Goal: Task Accomplishment & Management: Use online tool/utility

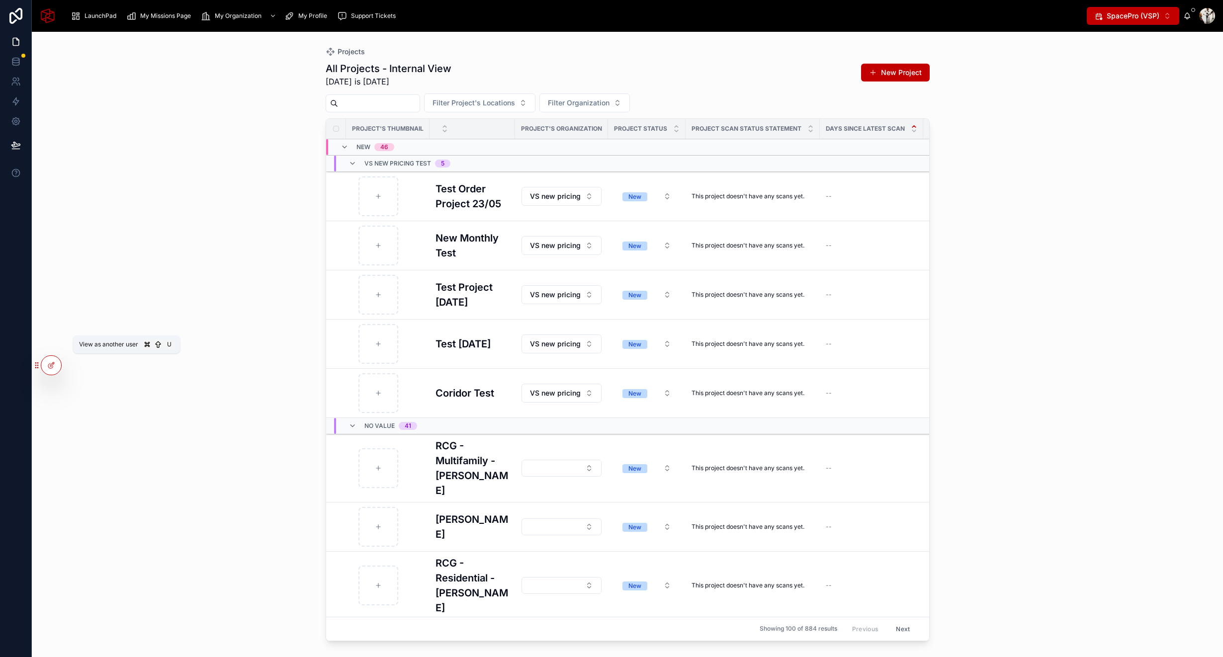
click at [0, 0] on icon at bounding box center [0, 0] width 0 height 0
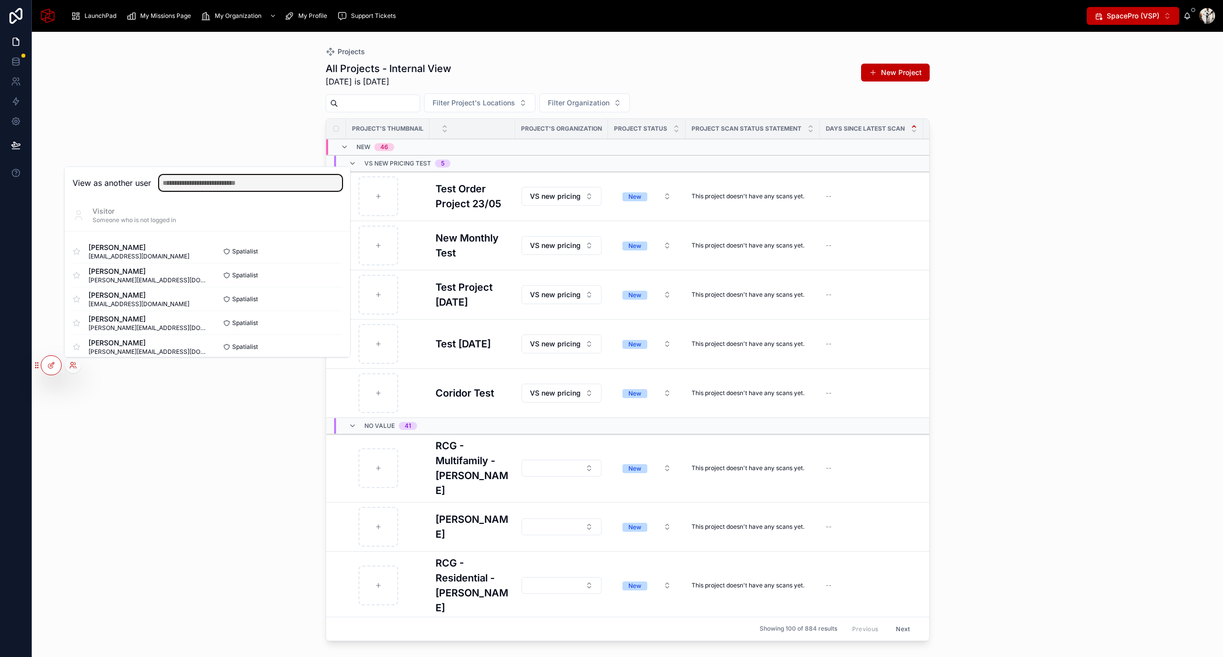
click at [213, 183] on input "text" at bounding box center [250, 183] width 183 height 16
type input "****"
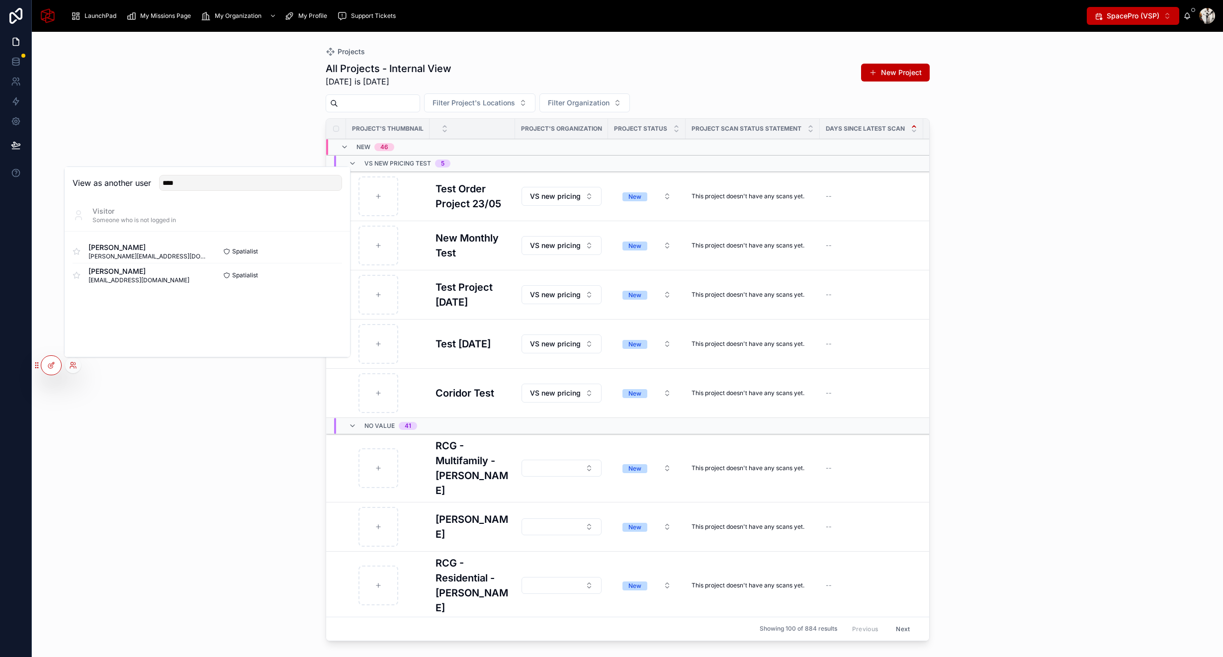
click at [0, 0] on button "Select" at bounding box center [0, 0] width 0 height 0
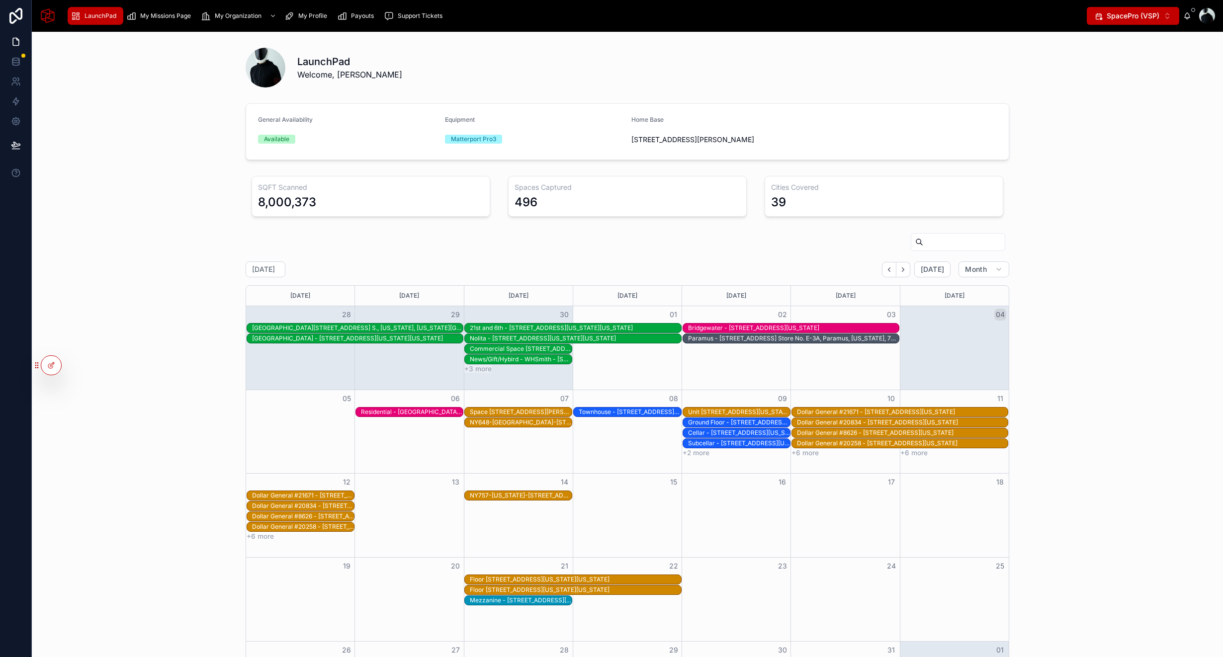
click at [169, 17] on span "My Missions Page" at bounding box center [165, 16] width 51 height 8
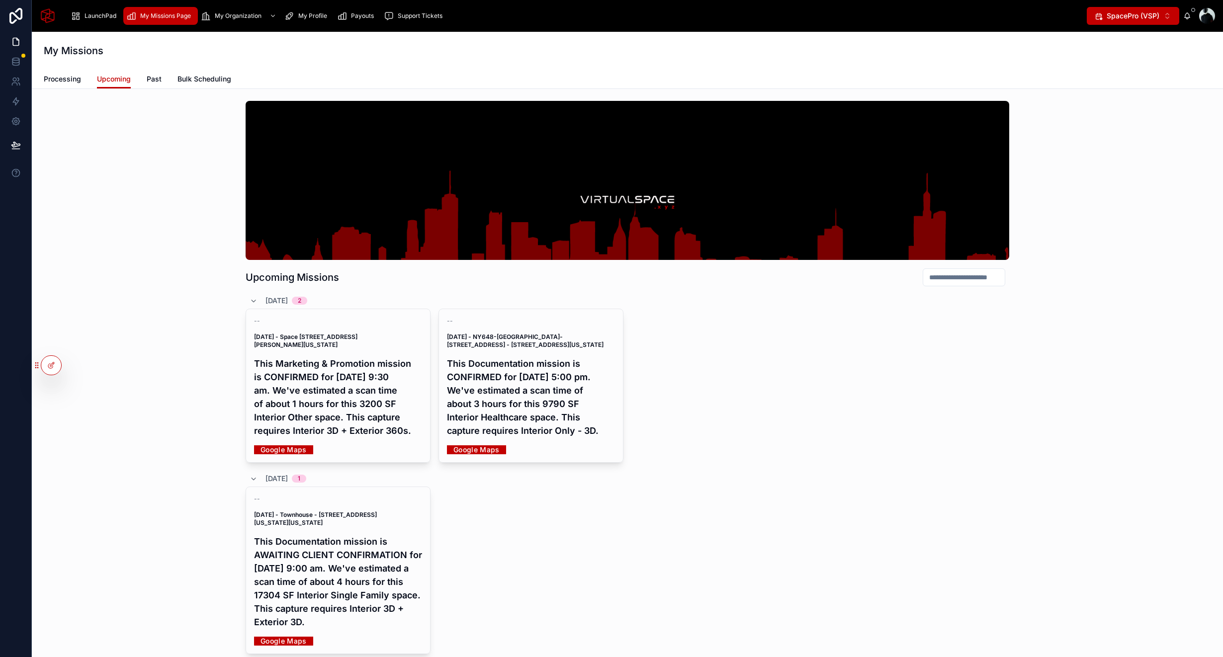
click at [213, 75] on span "Bulk Scheduling" at bounding box center [205, 79] width 54 height 10
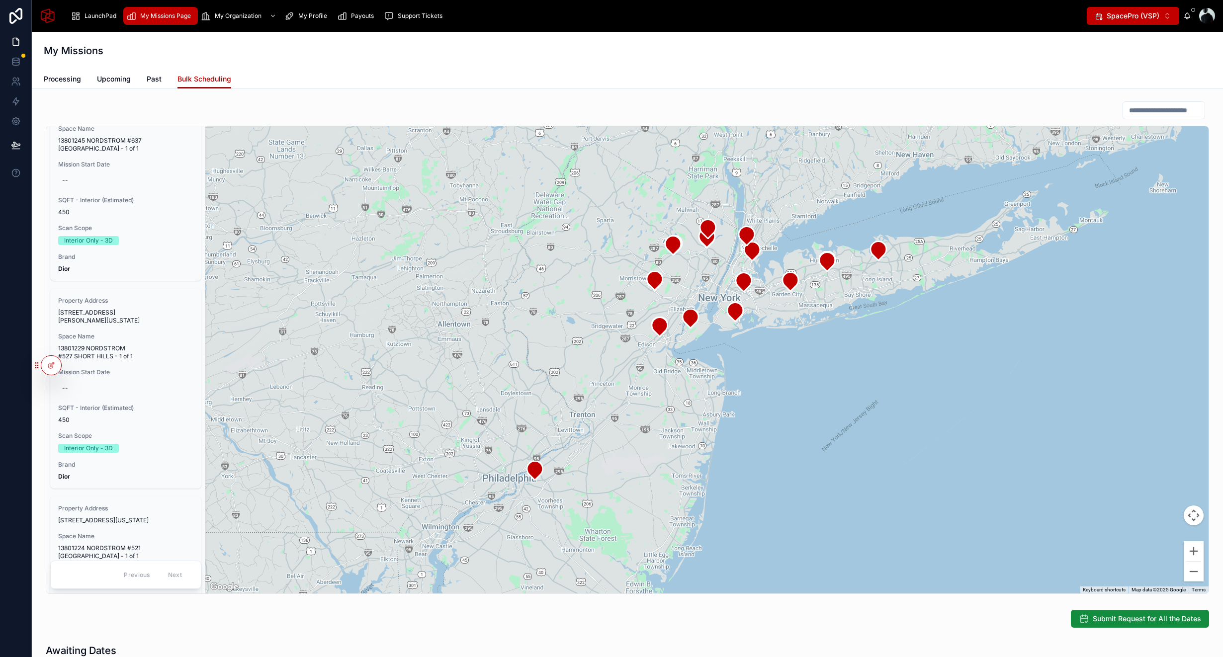
scroll to position [393, 0]
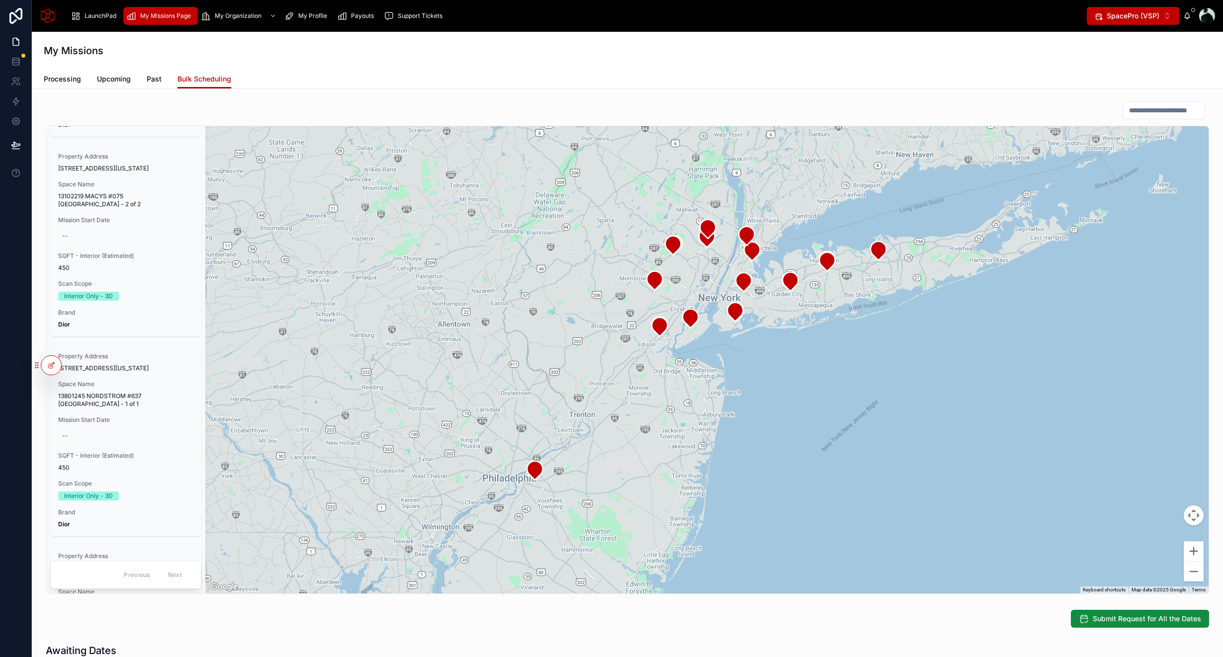
click at [52, 366] on icon at bounding box center [51, 366] width 8 height 8
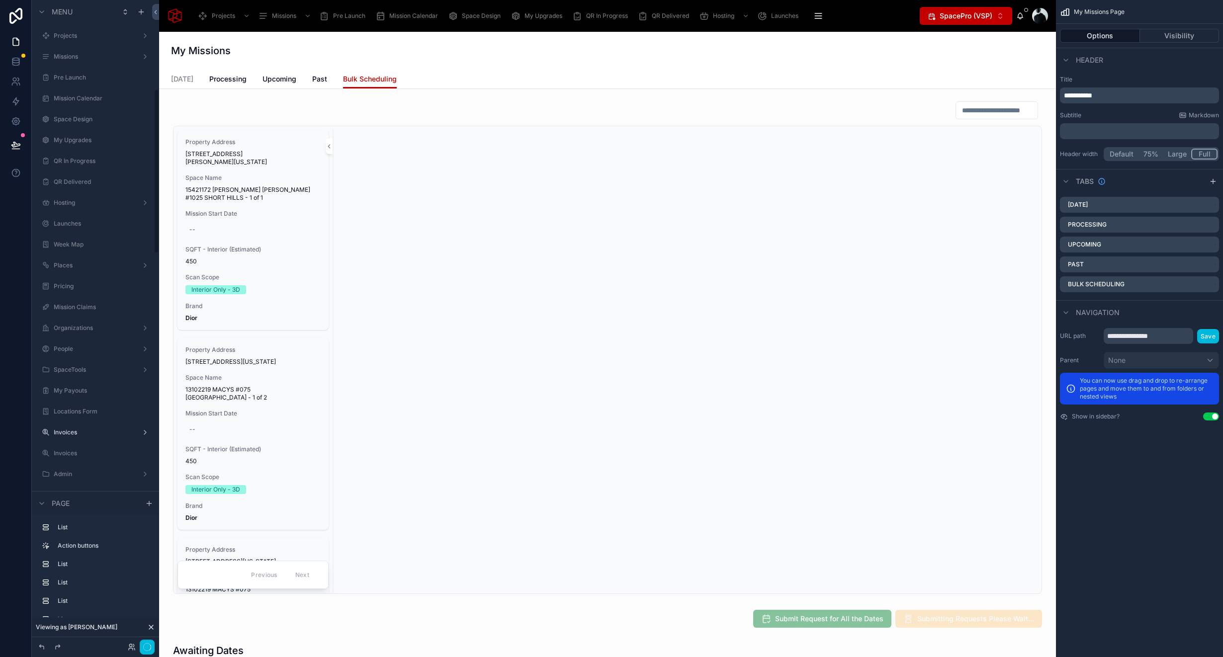
click at [903, 407] on div at bounding box center [607, 347] width 881 height 501
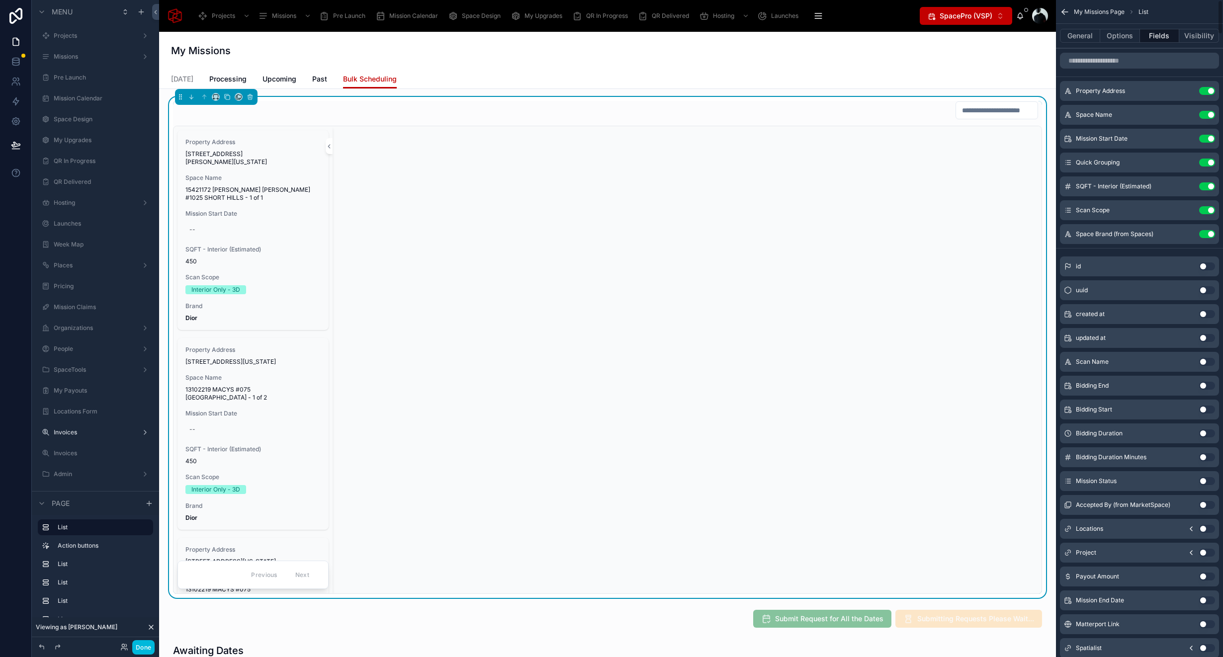
scroll to position [350, 0]
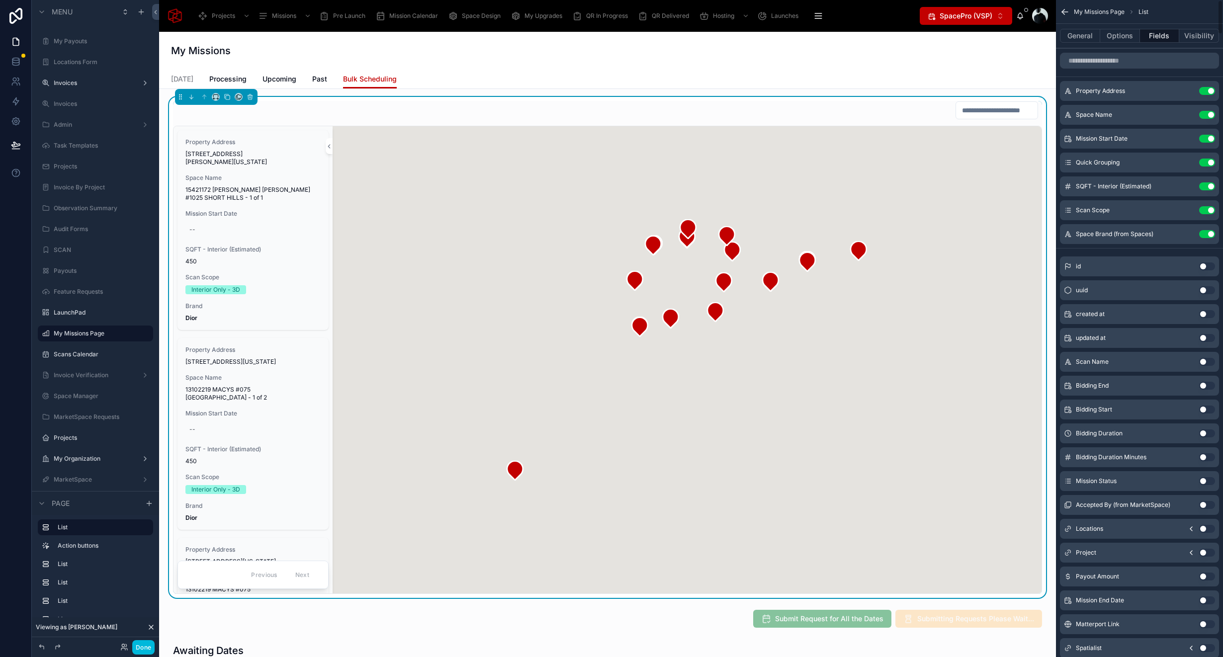
click at [1087, 33] on button "General" at bounding box center [1080, 36] width 40 height 14
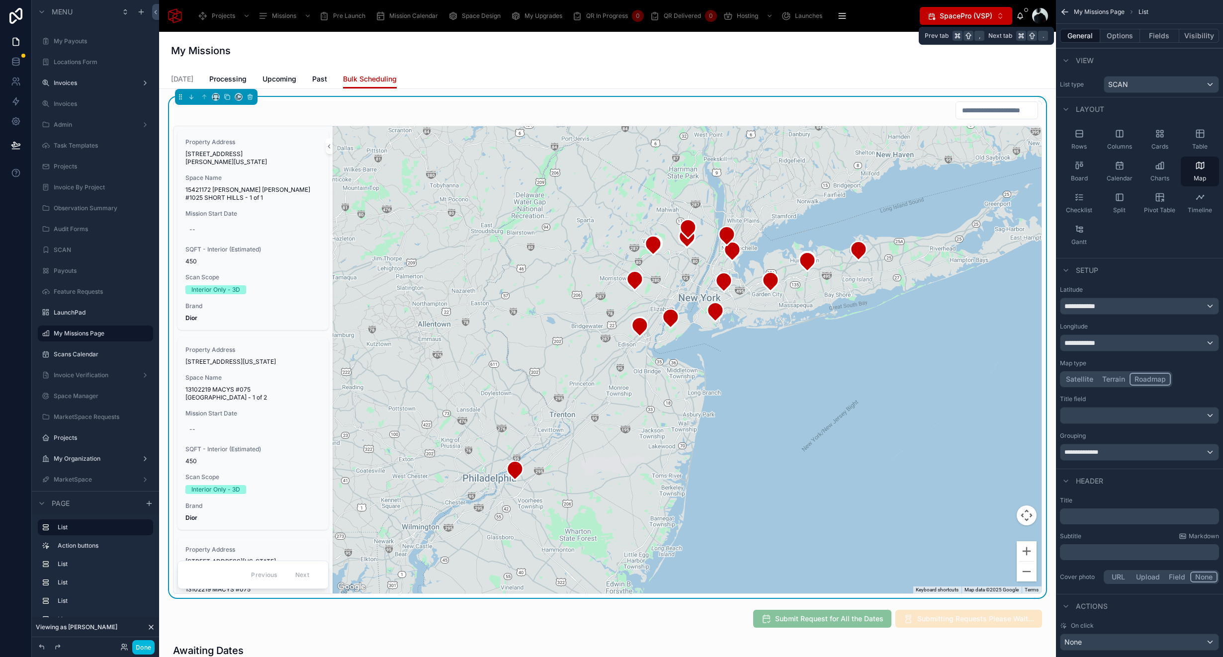
click at [1115, 35] on button "Options" at bounding box center [1121, 36] width 40 height 14
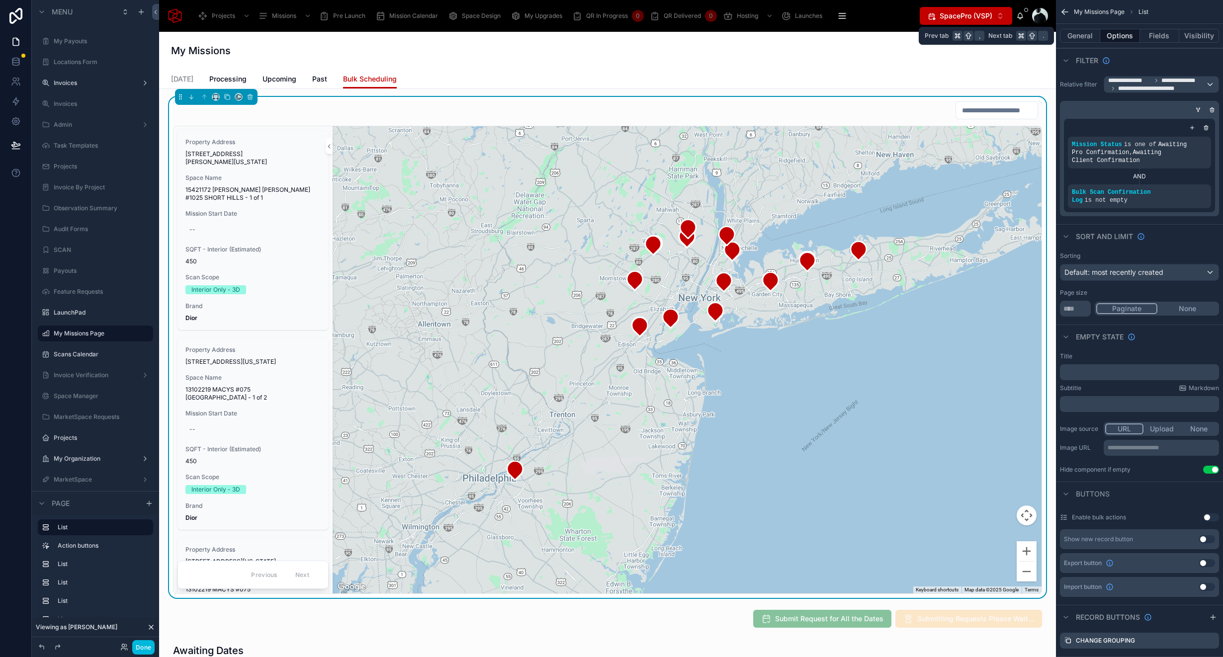
click at [1083, 32] on button "General" at bounding box center [1080, 36] width 40 height 14
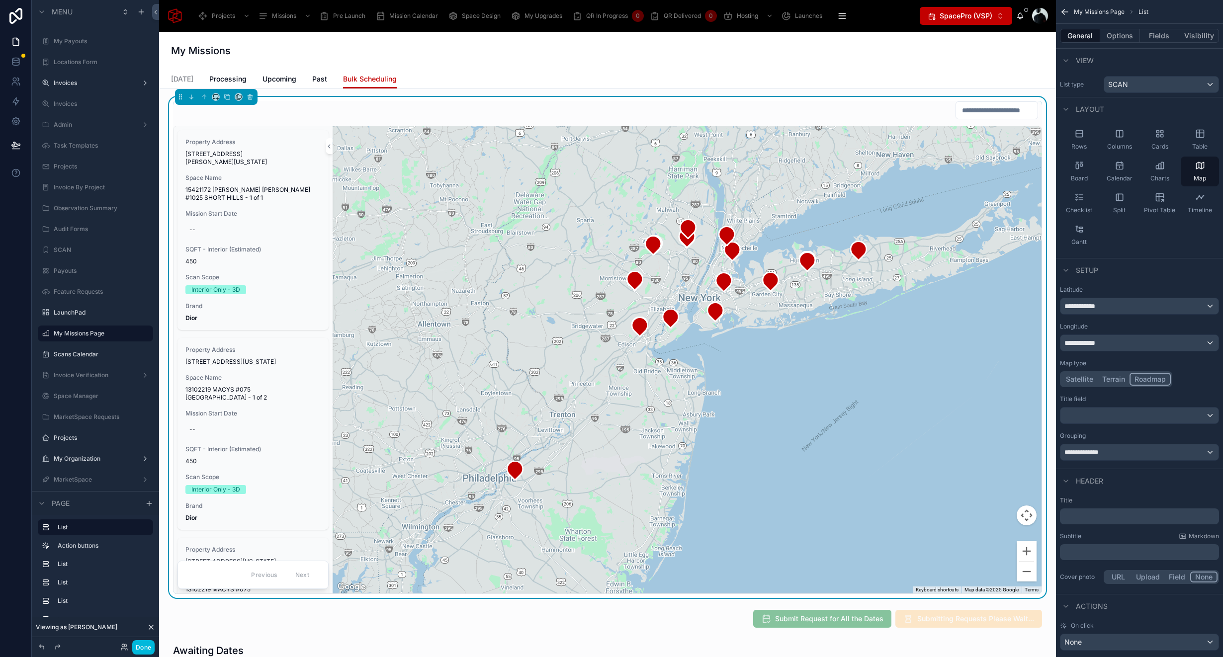
click at [854, 104] on div at bounding box center [607, 110] width 869 height 19
click at [1028, 575] on button "Zoom out" at bounding box center [1027, 572] width 20 height 20
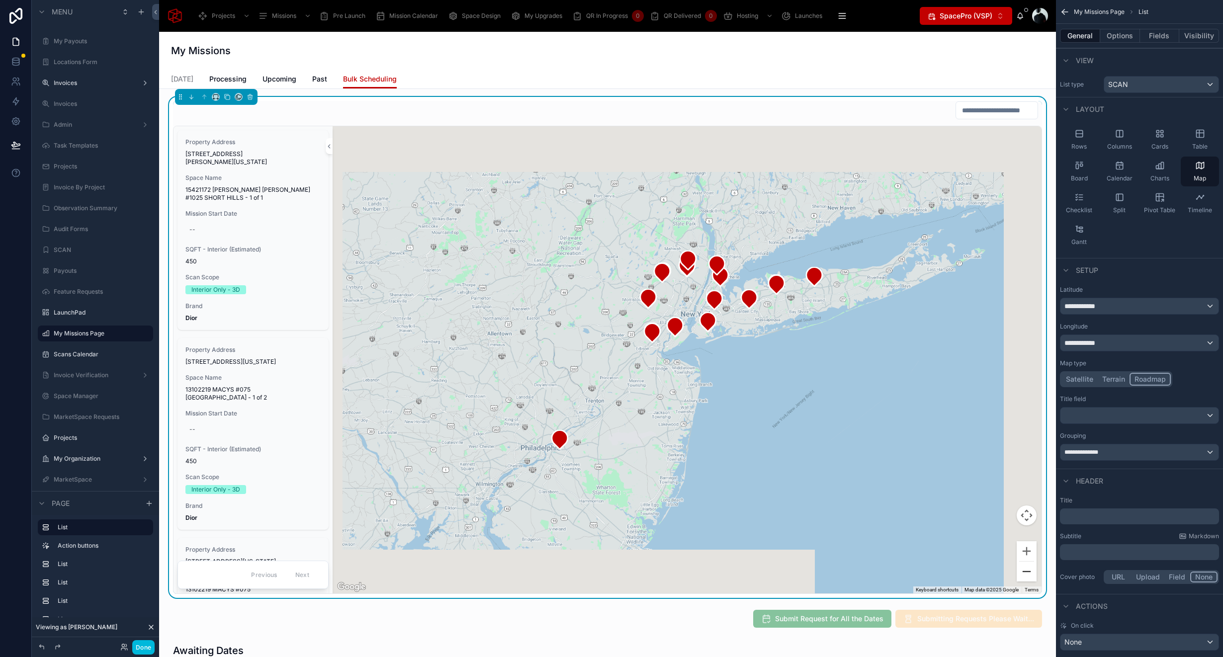
click at [1028, 575] on button "Zoom out" at bounding box center [1027, 572] width 20 height 20
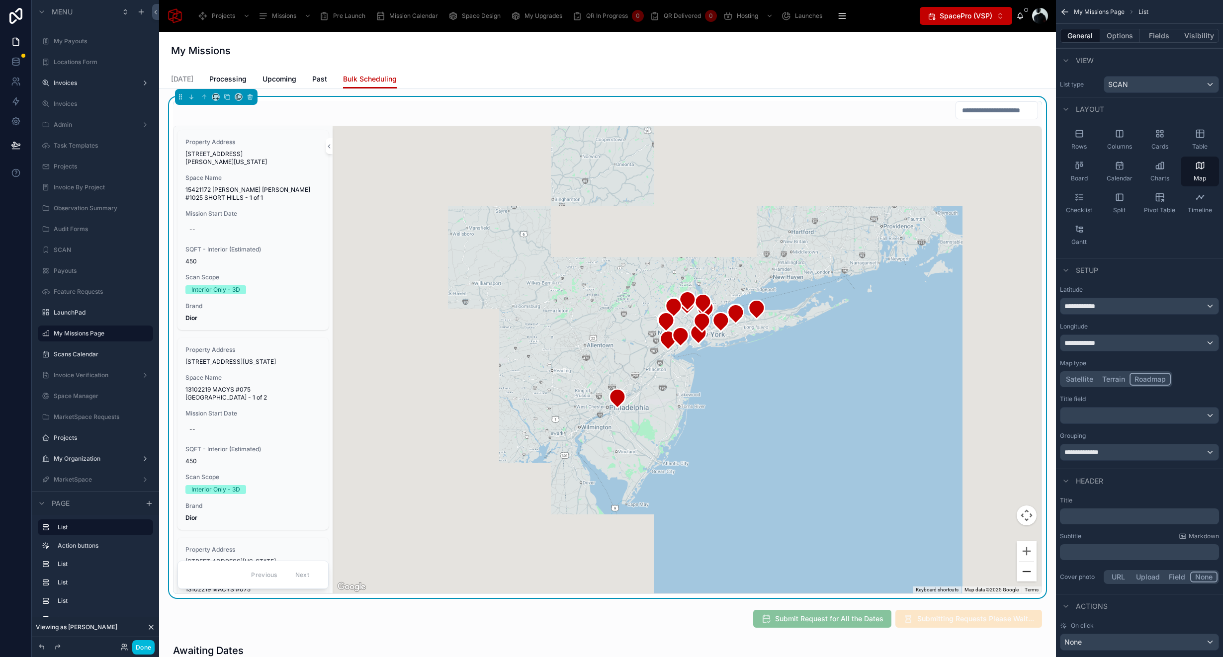
click at [1028, 575] on button "Zoom out" at bounding box center [1027, 572] width 20 height 20
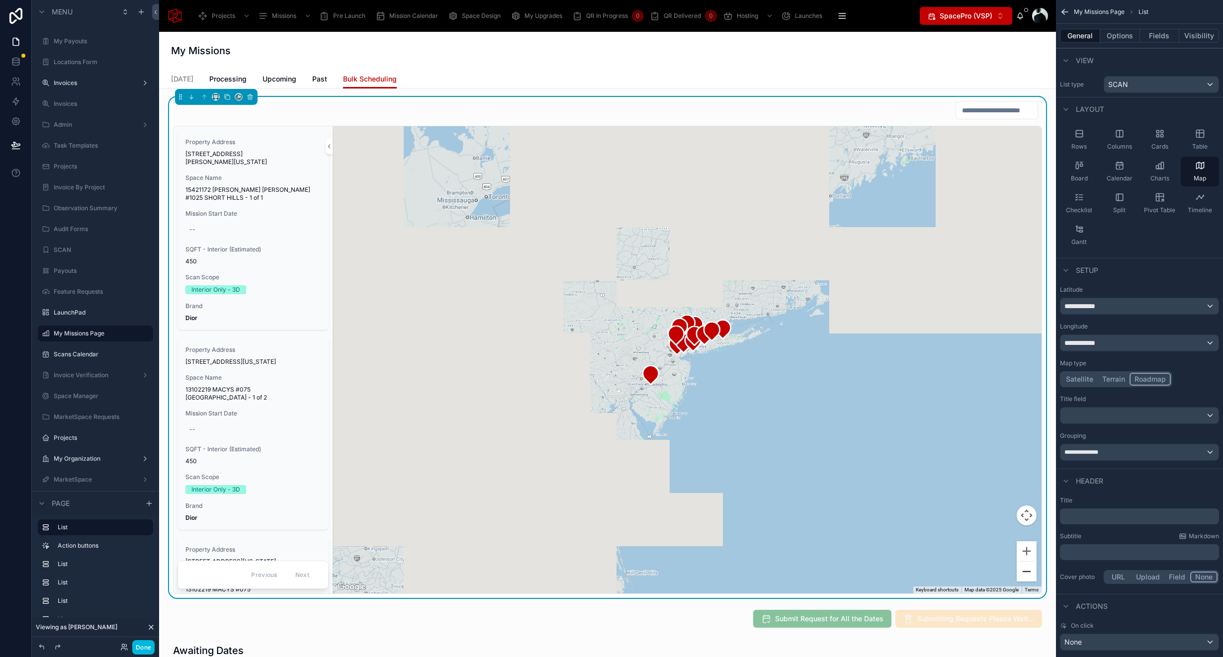
click at [1028, 575] on button "Zoom out" at bounding box center [1027, 572] width 20 height 20
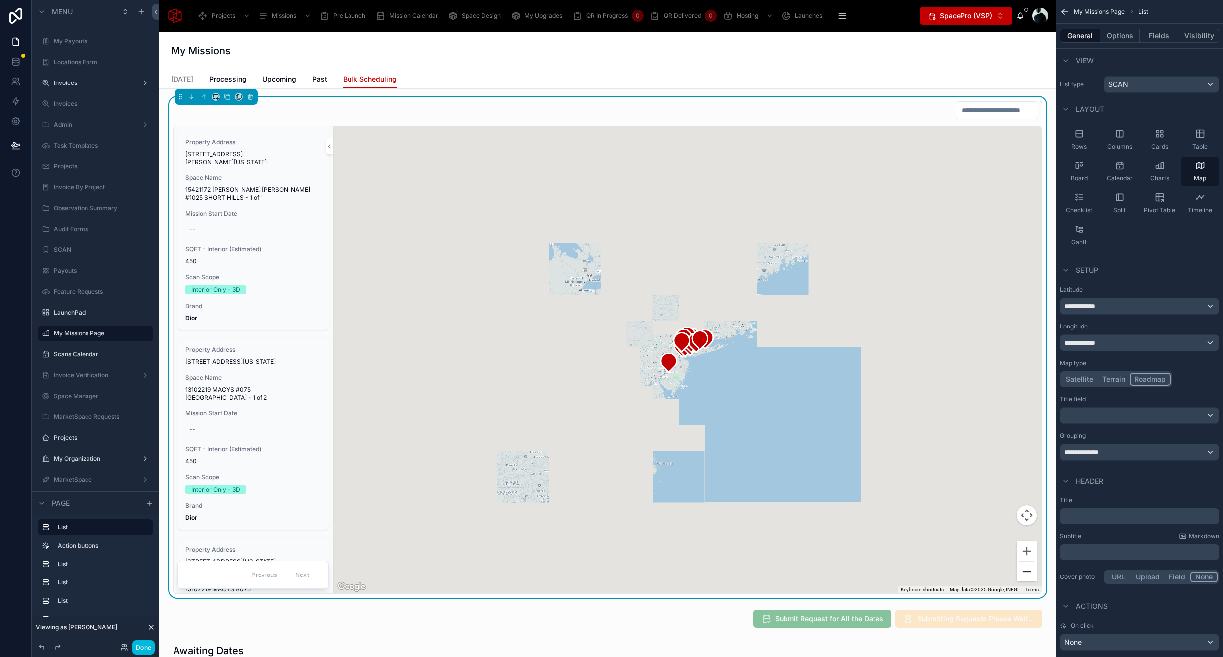
click at [1028, 575] on button "Zoom out" at bounding box center [1027, 572] width 20 height 20
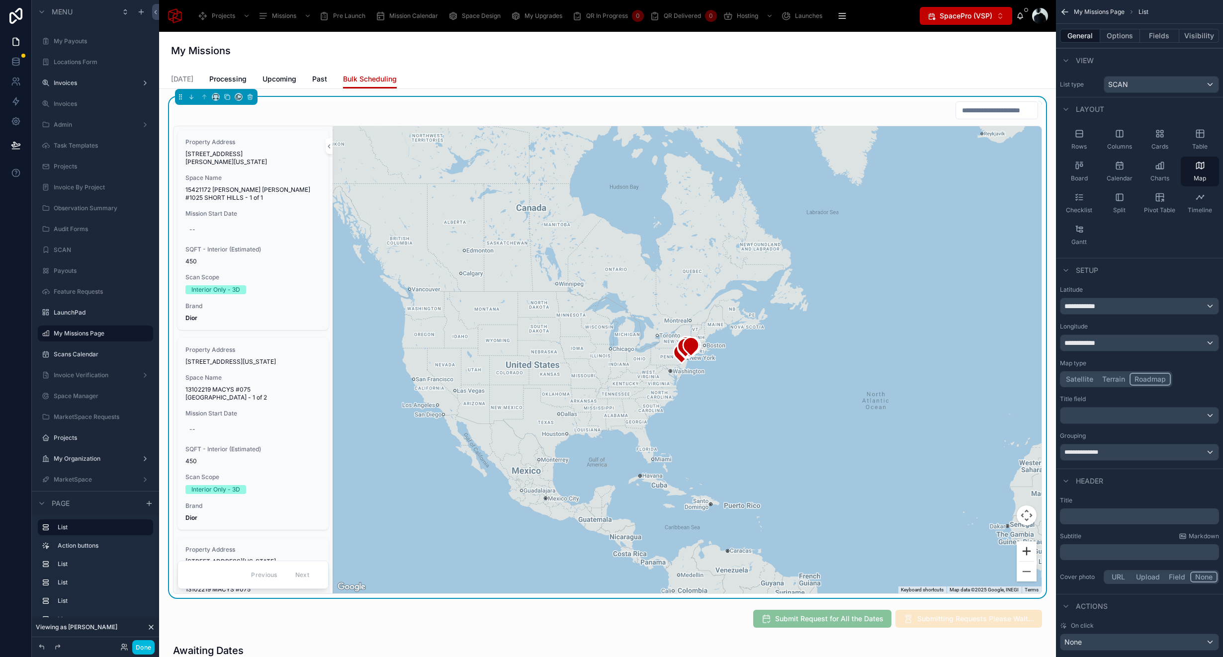
click at [1029, 548] on button "Zoom in" at bounding box center [1027, 552] width 20 height 20
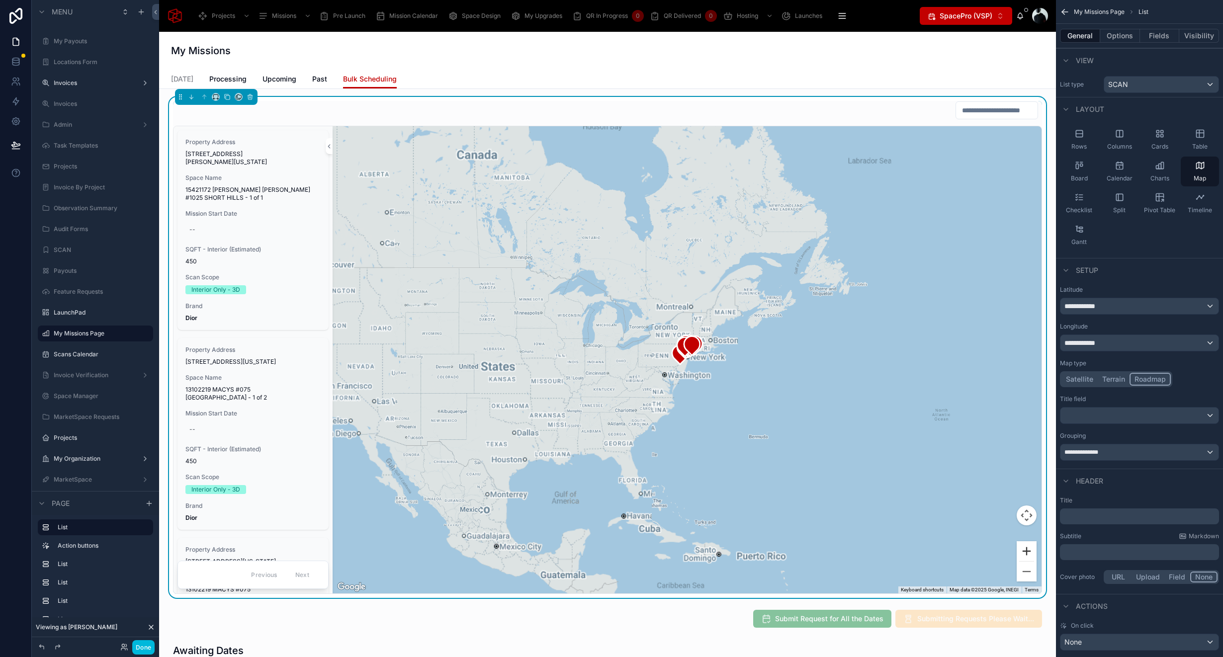
click at [1029, 548] on button "Zoom in" at bounding box center [1027, 552] width 20 height 20
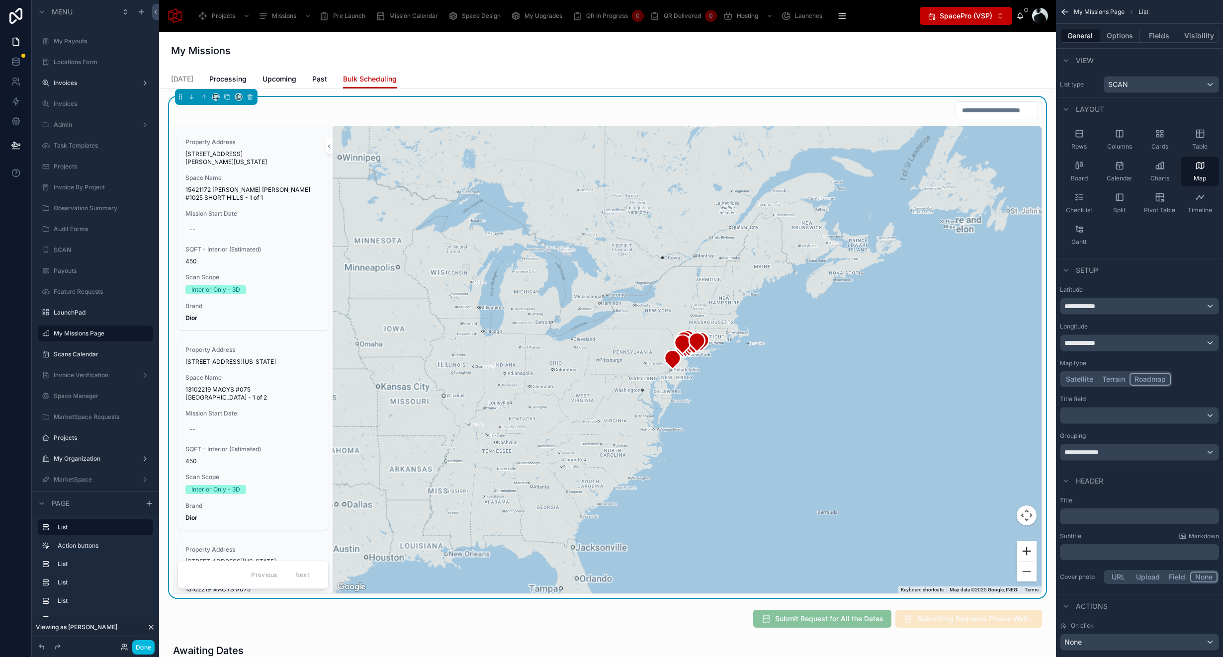
click at [1029, 548] on button "Zoom in" at bounding box center [1027, 552] width 20 height 20
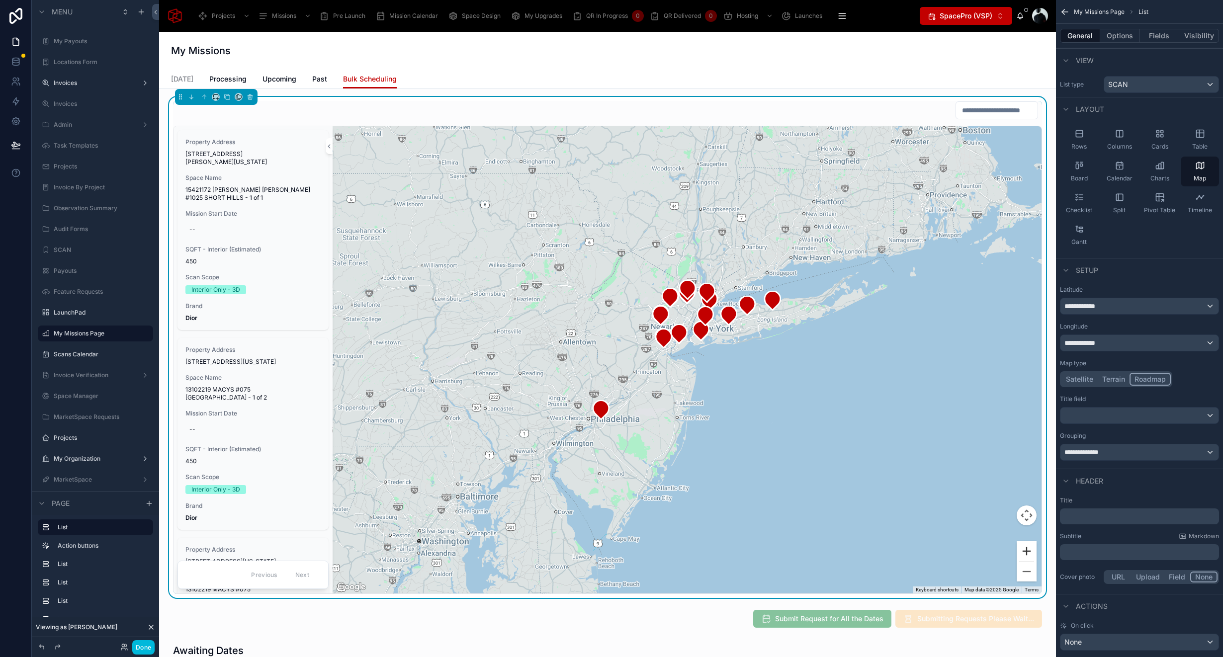
click at [1029, 548] on button "Zoom in" at bounding box center [1027, 552] width 20 height 20
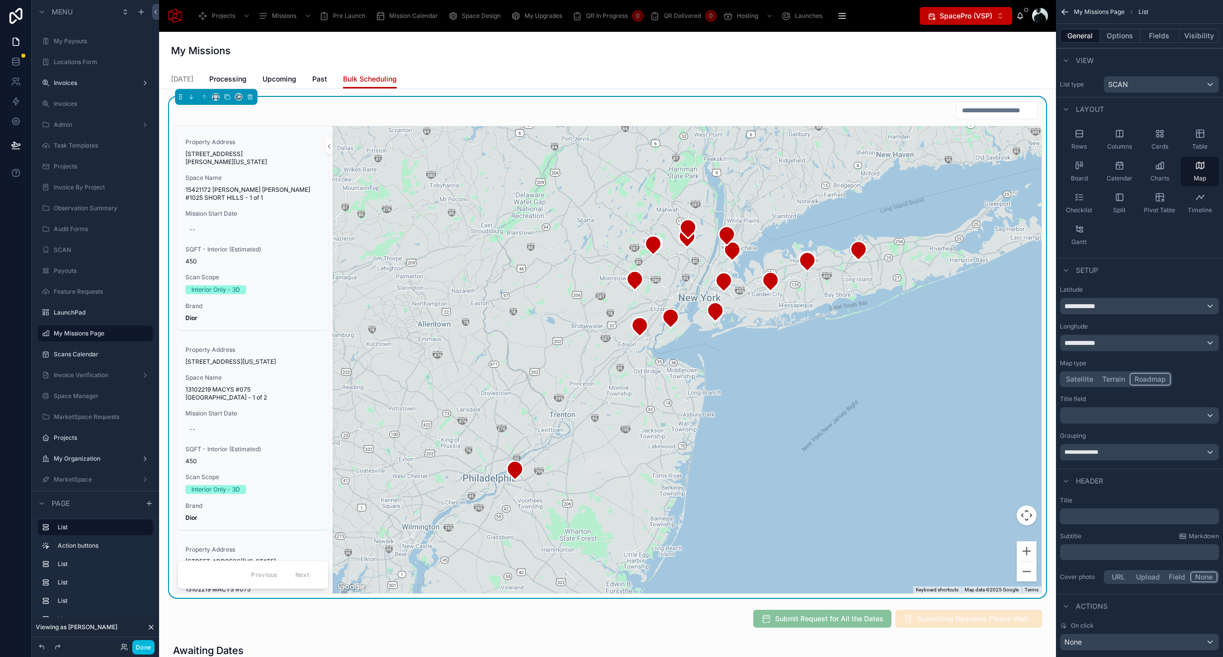
click at [1181, 295] on div "**********" at bounding box center [1139, 300] width 159 height 29
click at [1180, 301] on div "**********" at bounding box center [1140, 306] width 158 height 16
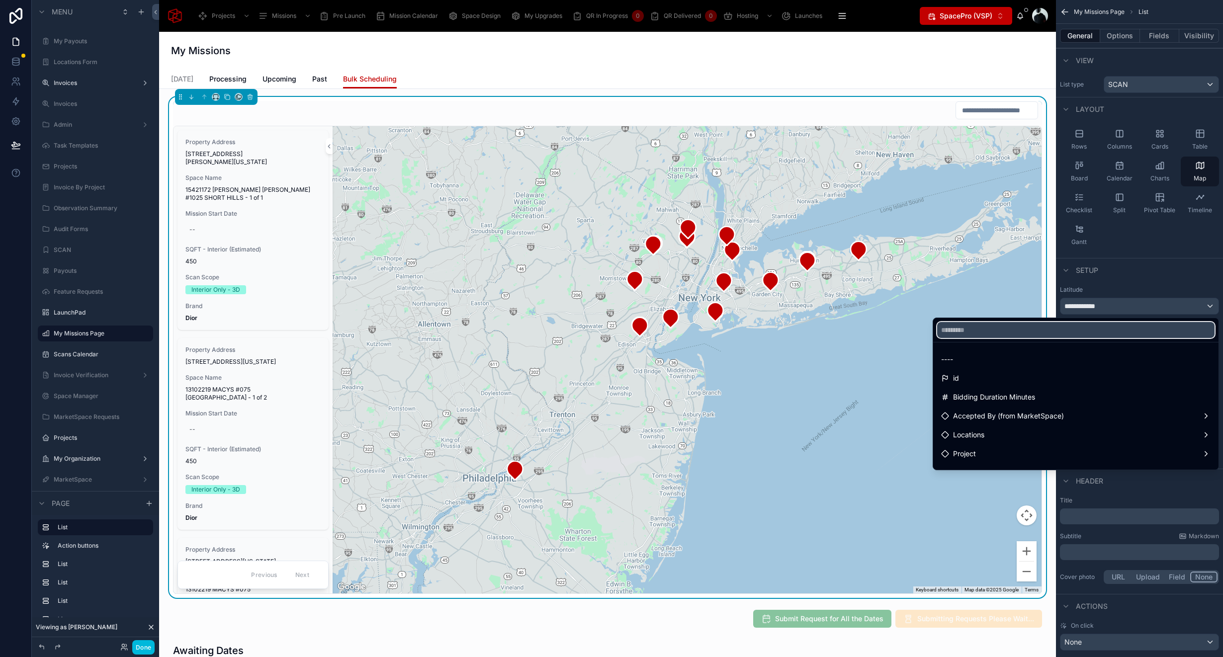
click at [1125, 328] on input "text" at bounding box center [1075, 330] width 277 height 16
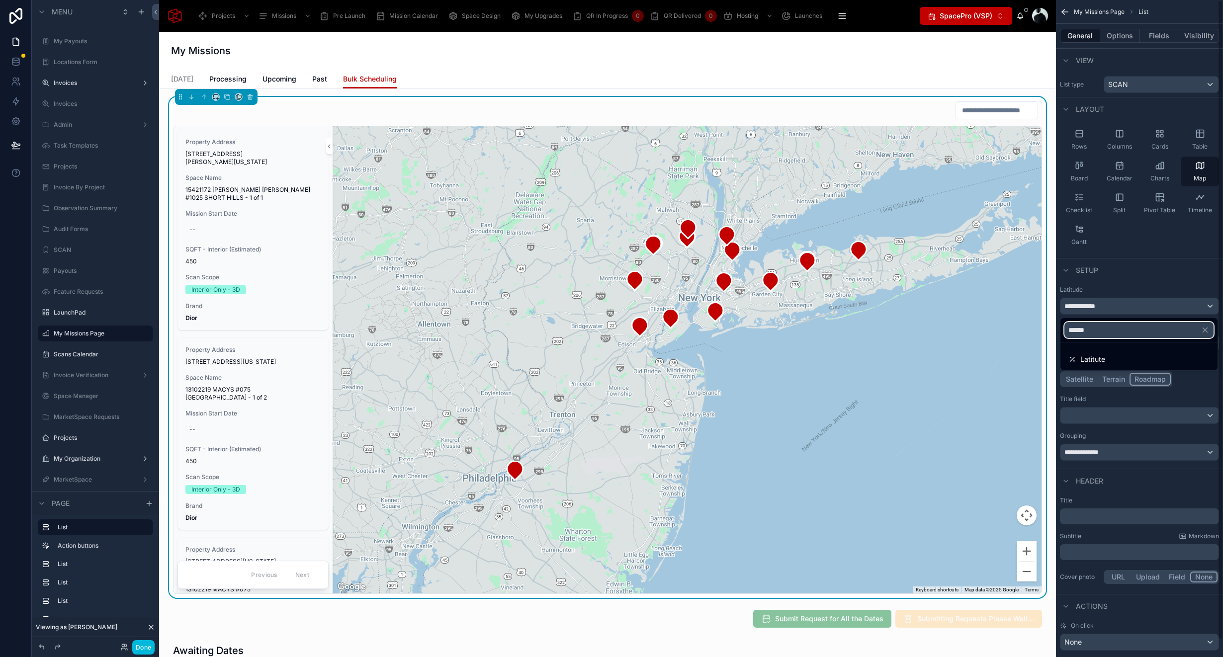
type input "******"
click at [1118, 365] on div "Latitute" at bounding box center [1139, 360] width 141 height 12
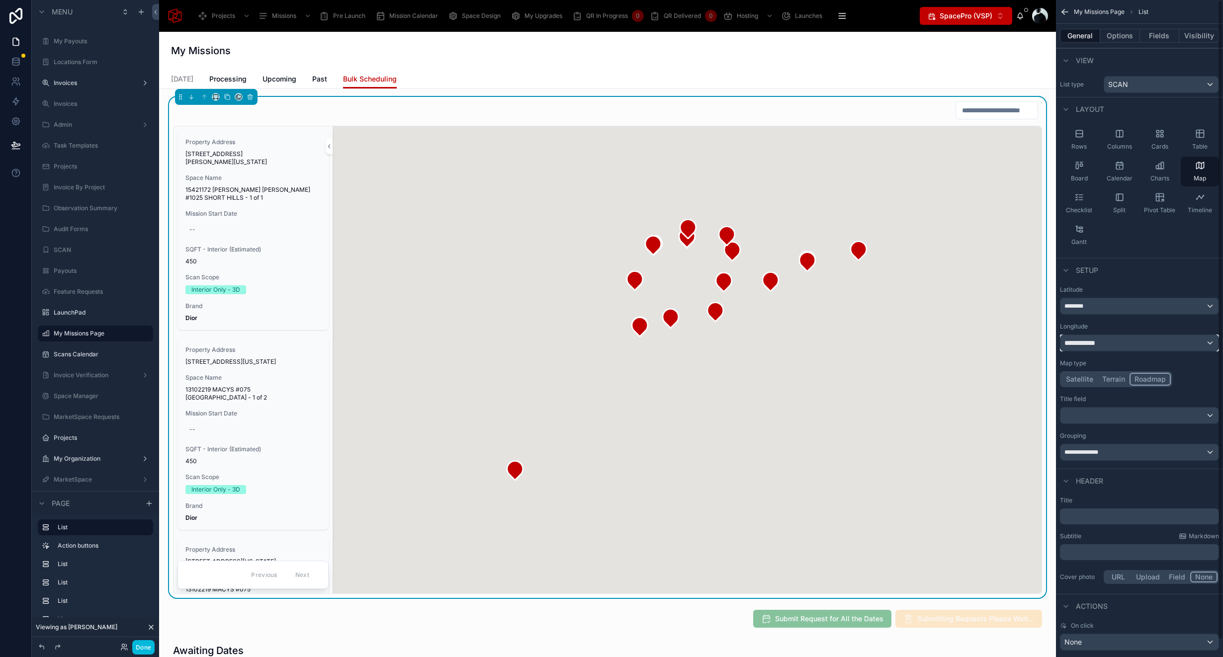
click at [1108, 344] on div "**********" at bounding box center [1140, 343] width 158 height 16
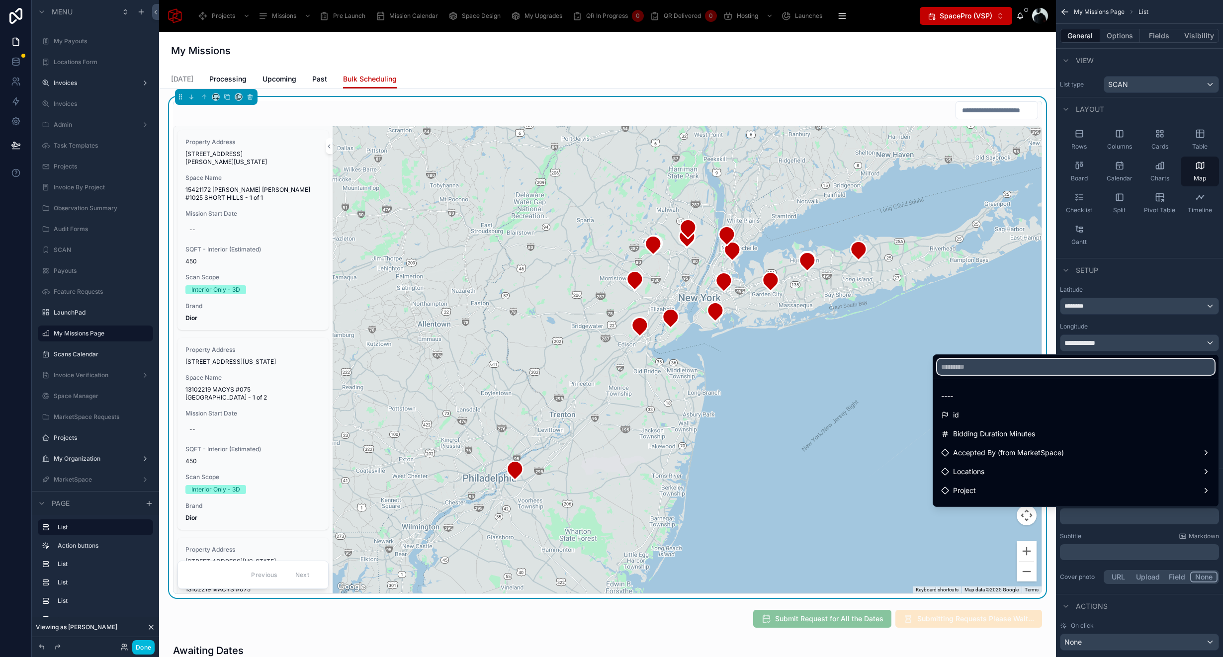
click at [1081, 371] on input "text" at bounding box center [1075, 367] width 277 height 16
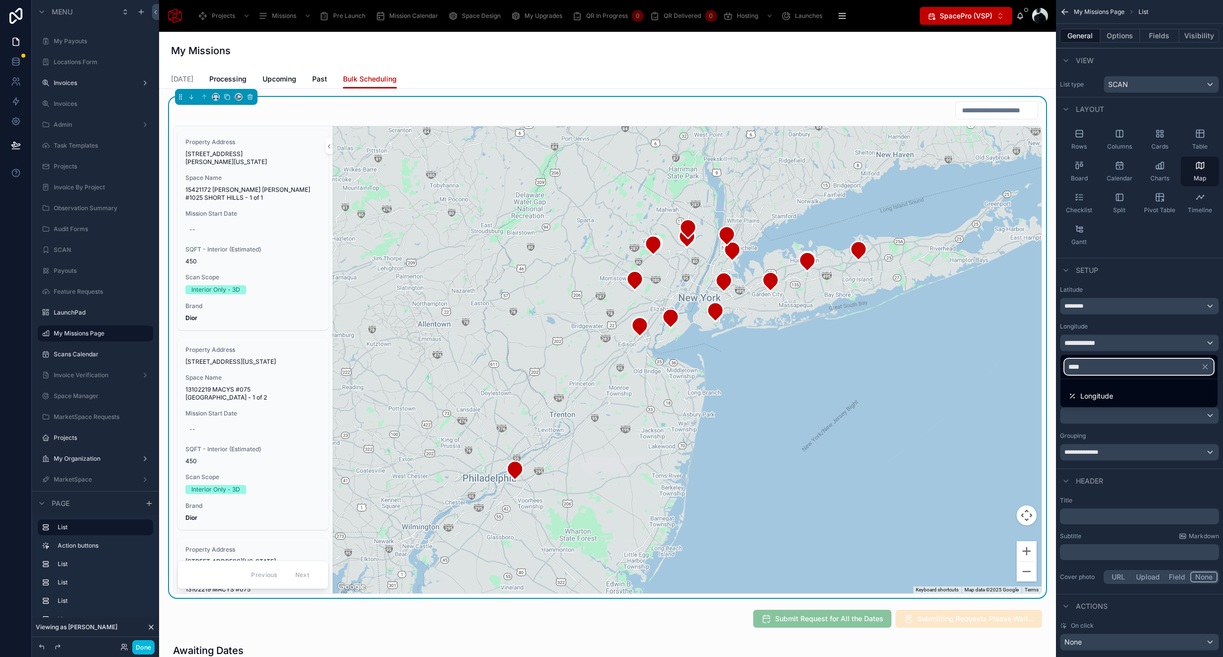
type input "****"
click at [1080, 396] on div "Longitude" at bounding box center [1091, 396] width 45 height 12
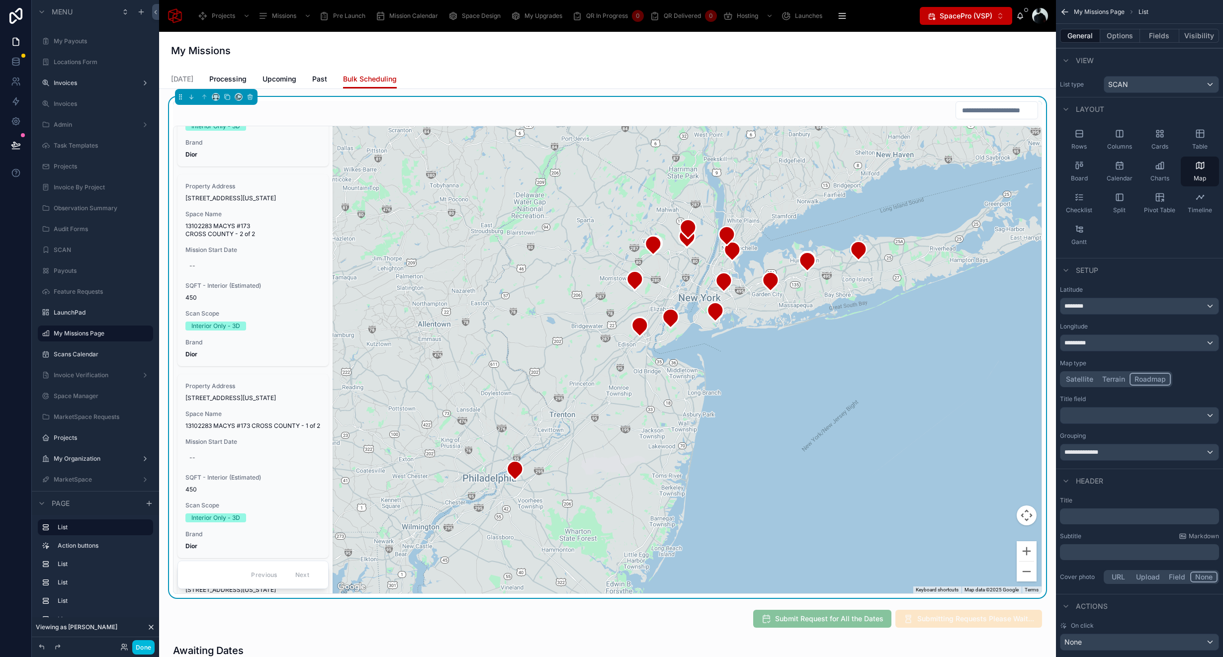
scroll to position [2052, 0]
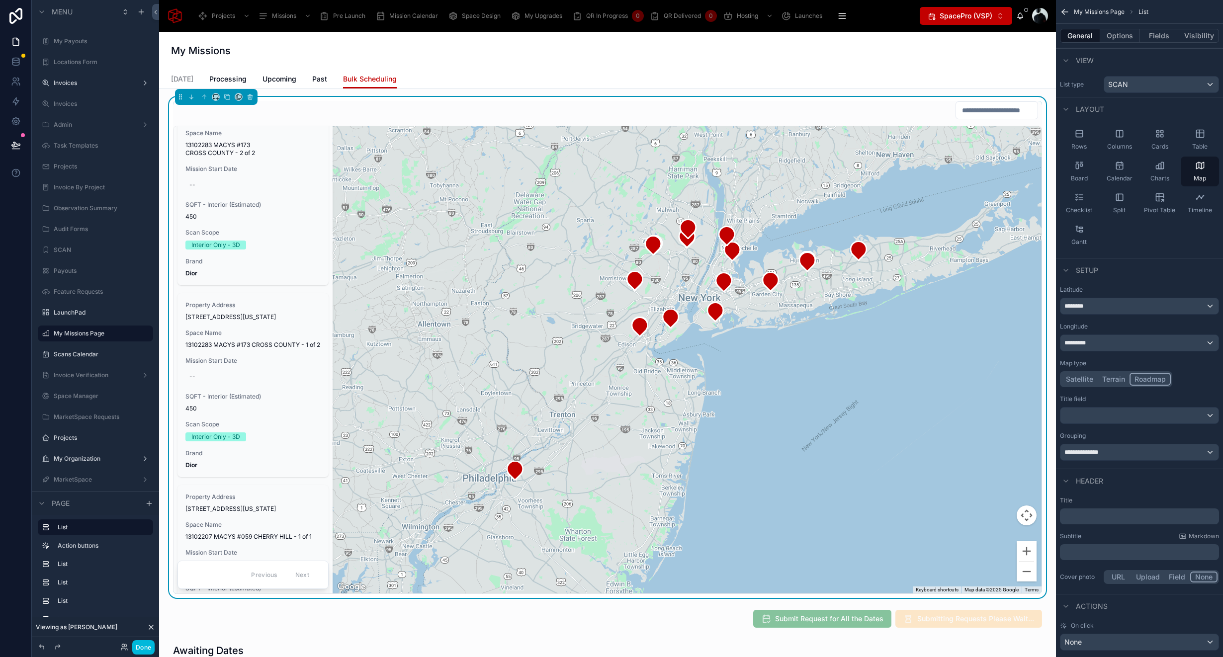
click at [1127, 36] on button "Options" at bounding box center [1121, 36] width 40 height 14
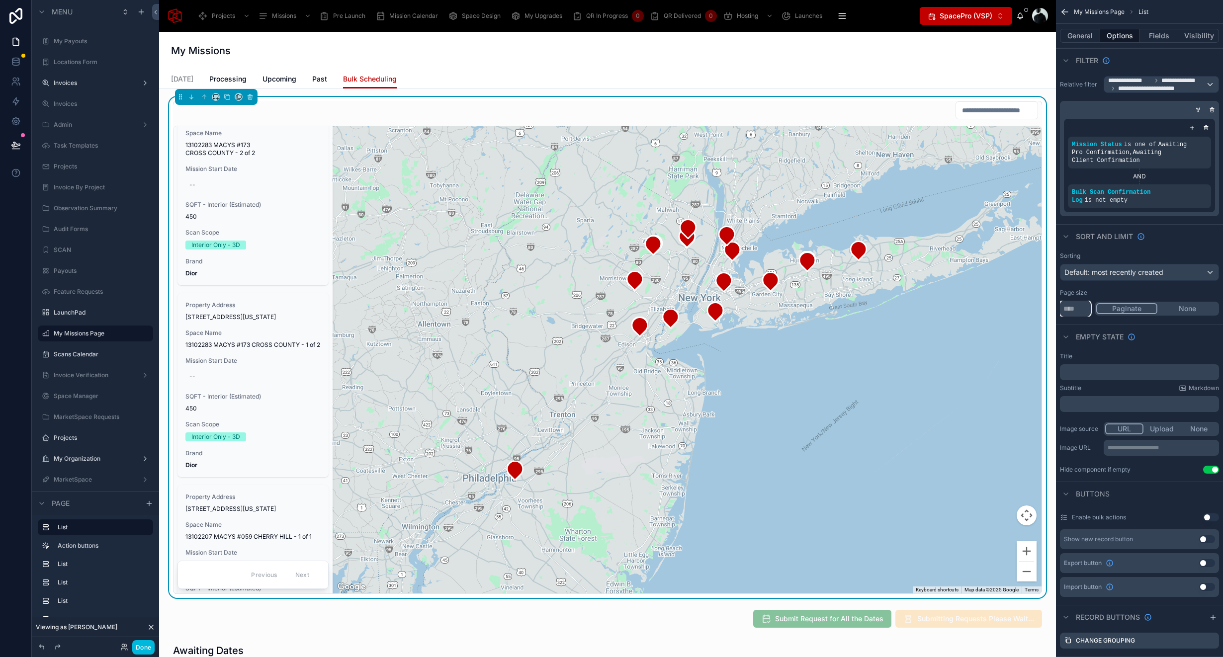
click at [1081, 310] on input "***" at bounding box center [1075, 309] width 31 height 16
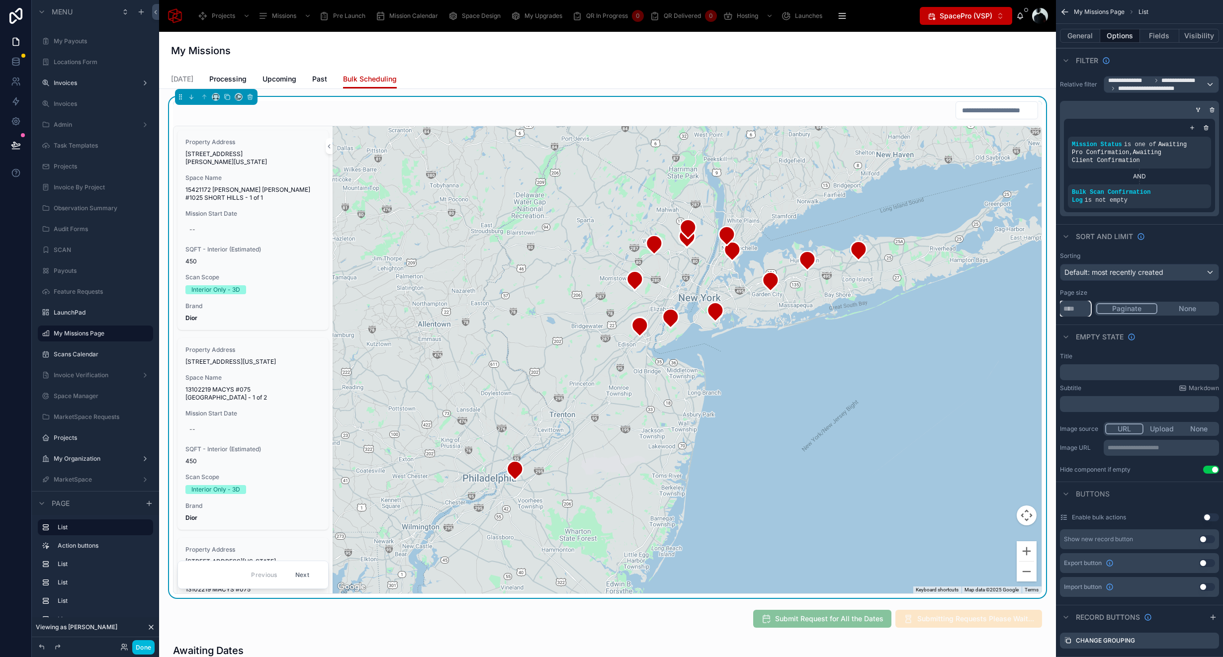
type input "***"
click at [145, 649] on button "Done" at bounding box center [143, 648] width 22 height 14
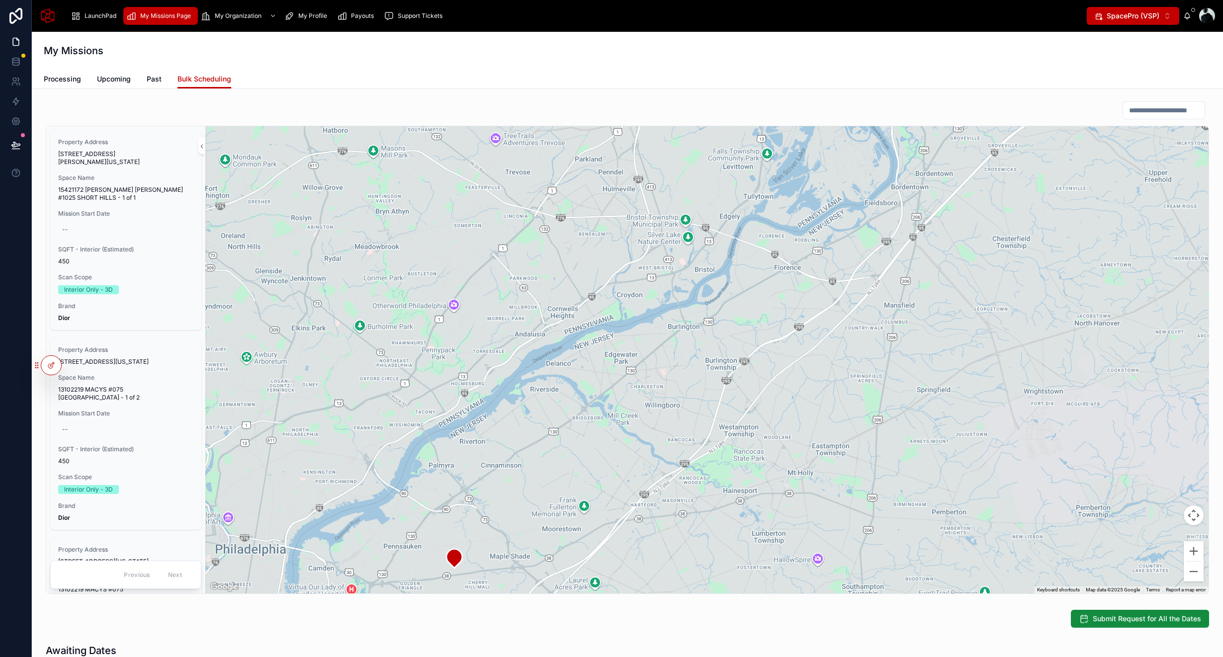
drag, startPoint x: 469, startPoint y: 483, endPoint x: 538, endPoint y: 327, distance: 170.8
click at [538, 327] on div at bounding box center [707, 359] width 1004 height 467
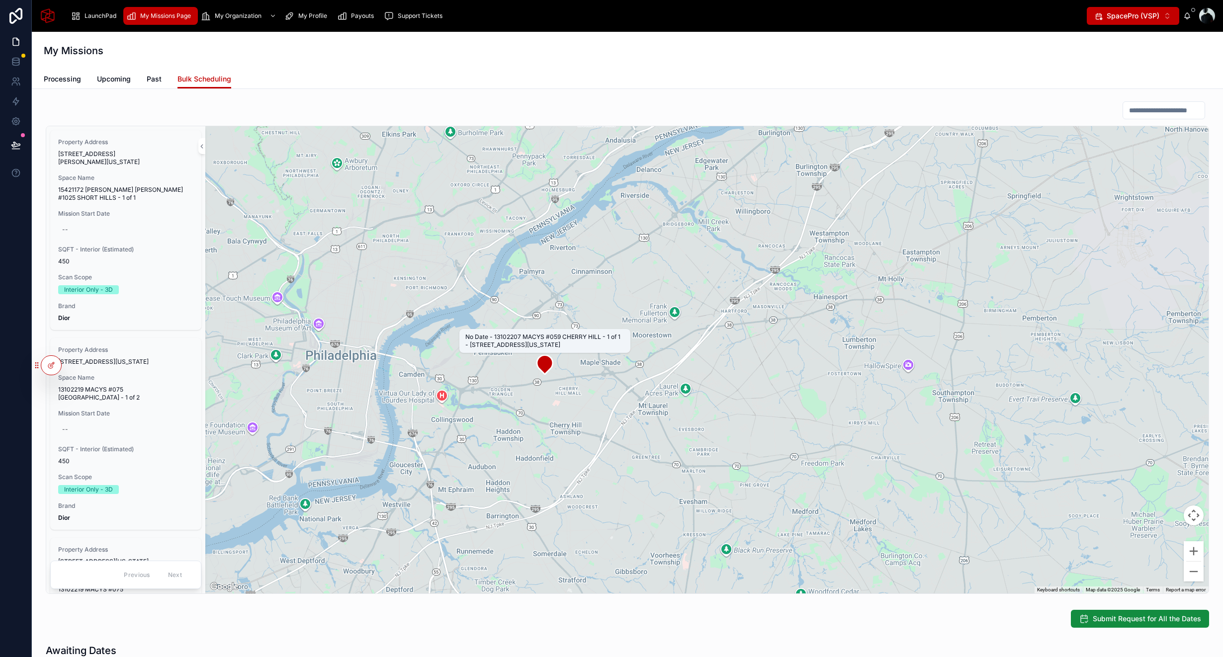
click at [543, 364] on icon at bounding box center [545, 365] width 16 height 19
drag, startPoint x: 736, startPoint y: 355, endPoint x: 716, endPoint y: 398, distance: 47.6
click at [716, 398] on div at bounding box center [707, 359] width 1004 height 467
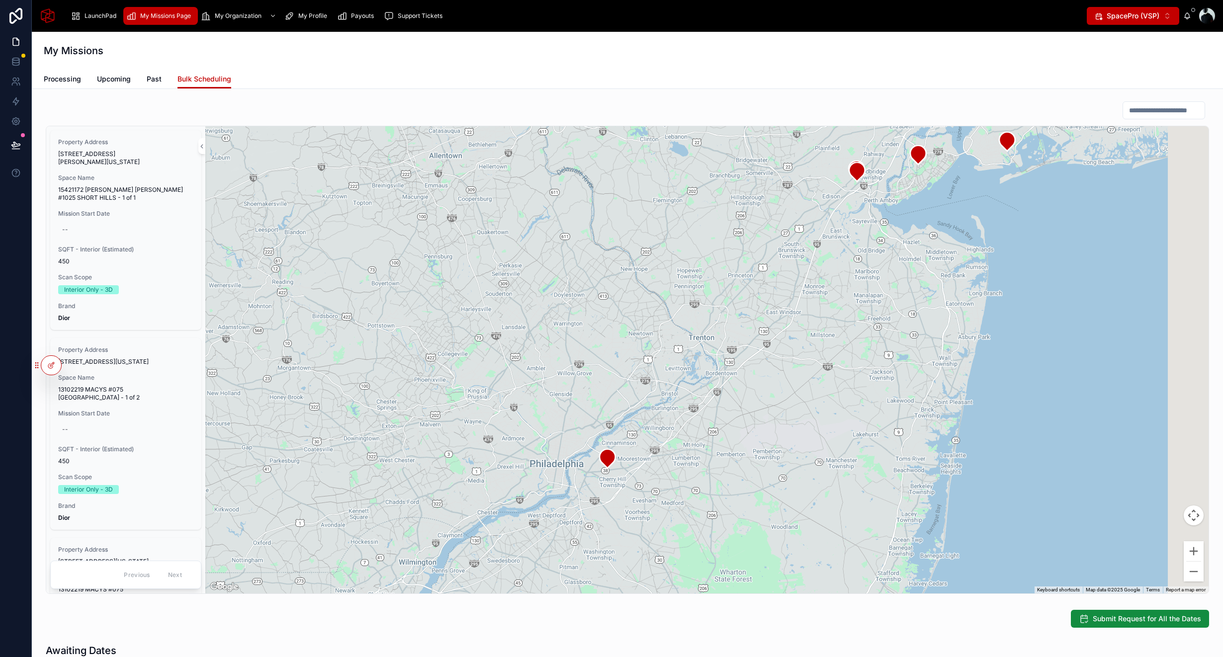
drag, startPoint x: 878, startPoint y: 273, endPoint x: 738, endPoint y: 435, distance: 213.3
click at [740, 434] on div at bounding box center [707, 359] width 1004 height 467
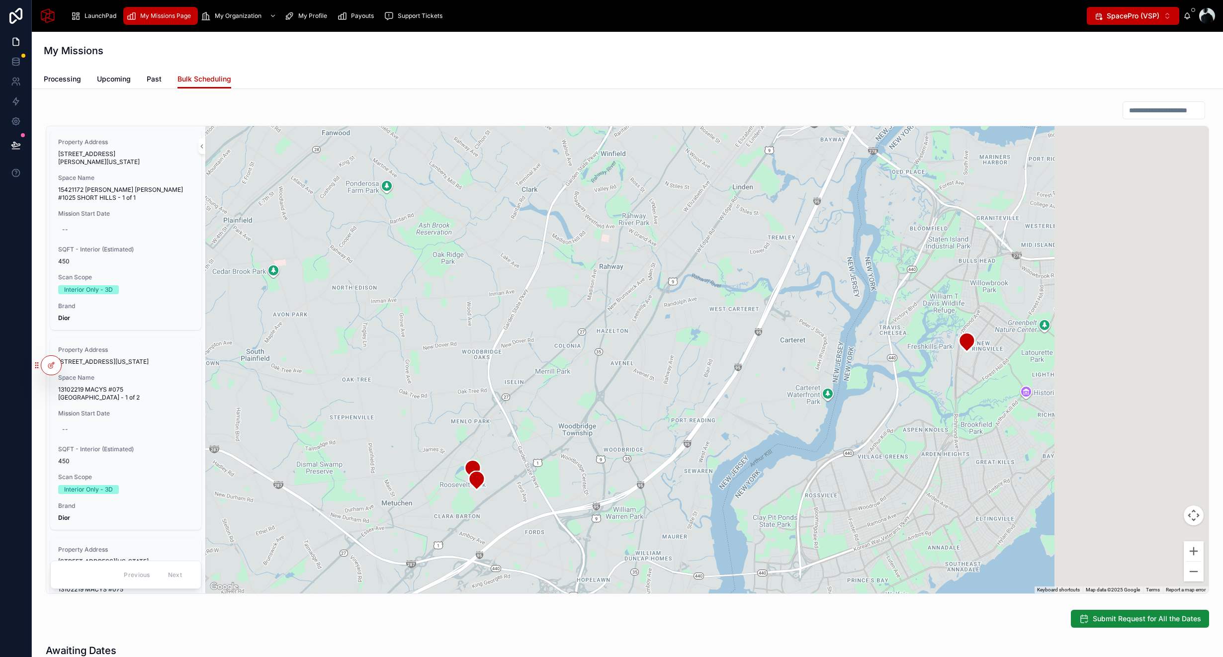
drag, startPoint x: 811, startPoint y: 396, endPoint x: 448, endPoint y: 429, distance: 364.0
click at [448, 429] on div at bounding box center [707, 359] width 1004 height 467
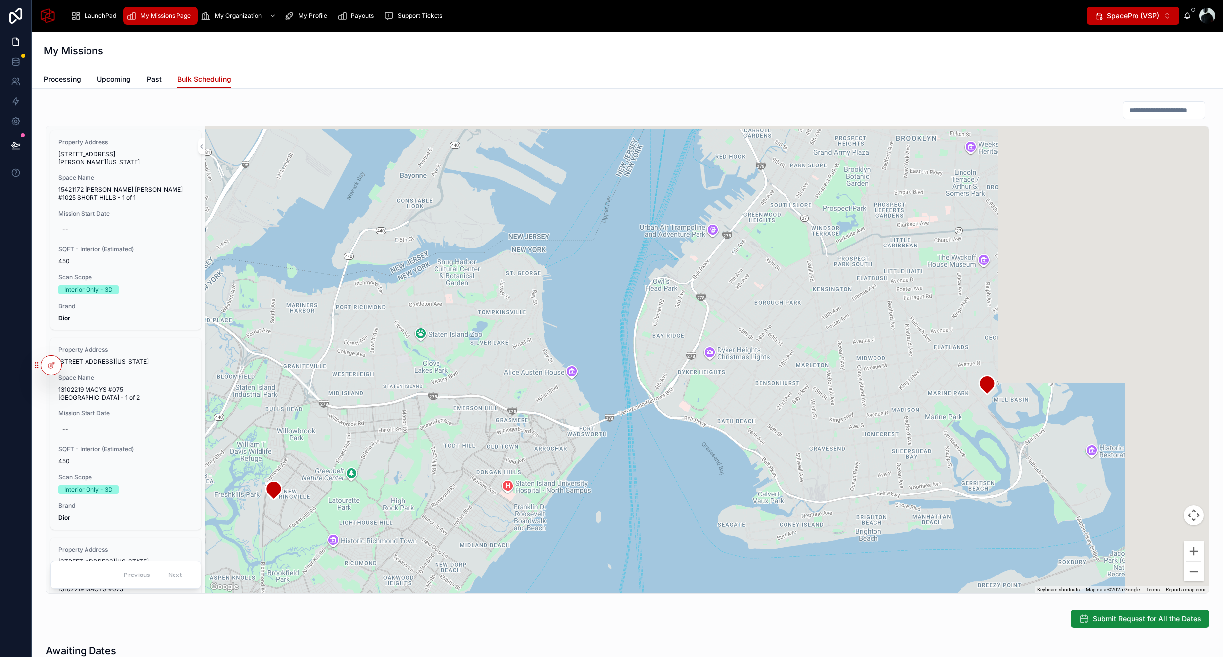
drag, startPoint x: 806, startPoint y: 330, endPoint x: 488, endPoint y: 430, distance: 333.7
click at [490, 430] on div at bounding box center [707, 359] width 1004 height 467
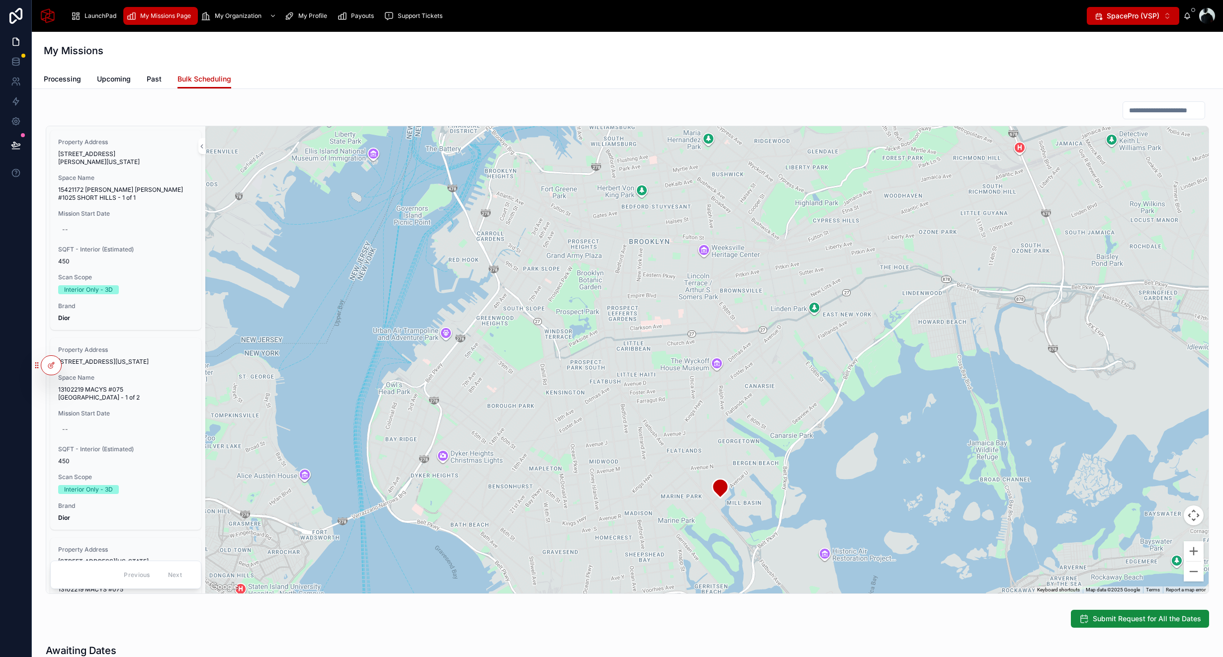
drag, startPoint x: 786, startPoint y: 379, endPoint x: 631, endPoint y: 487, distance: 189.3
click at [631, 487] on div at bounding box center [707, 359] width 1004 height 467
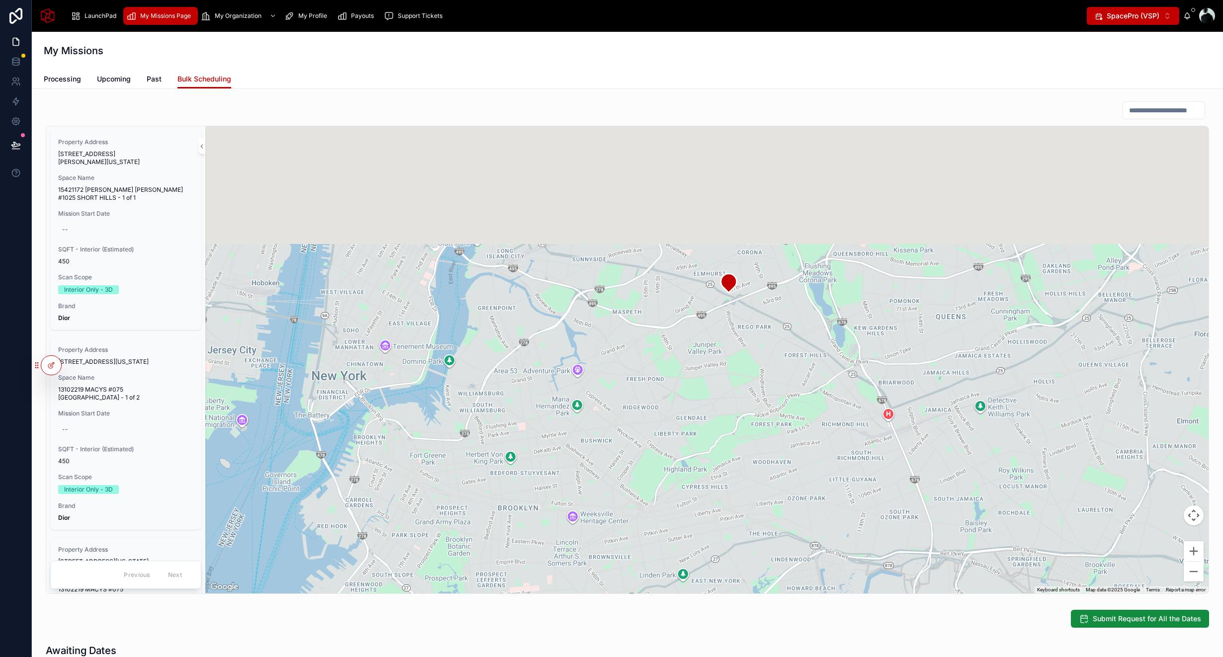
drag, startPoint x: 762, startPoint y: 252, endPoint x: 811, endPoint y: 407, distance: 163.0
click at [810, 407] on div at bounding box center [707, 359] width 1004 height 467
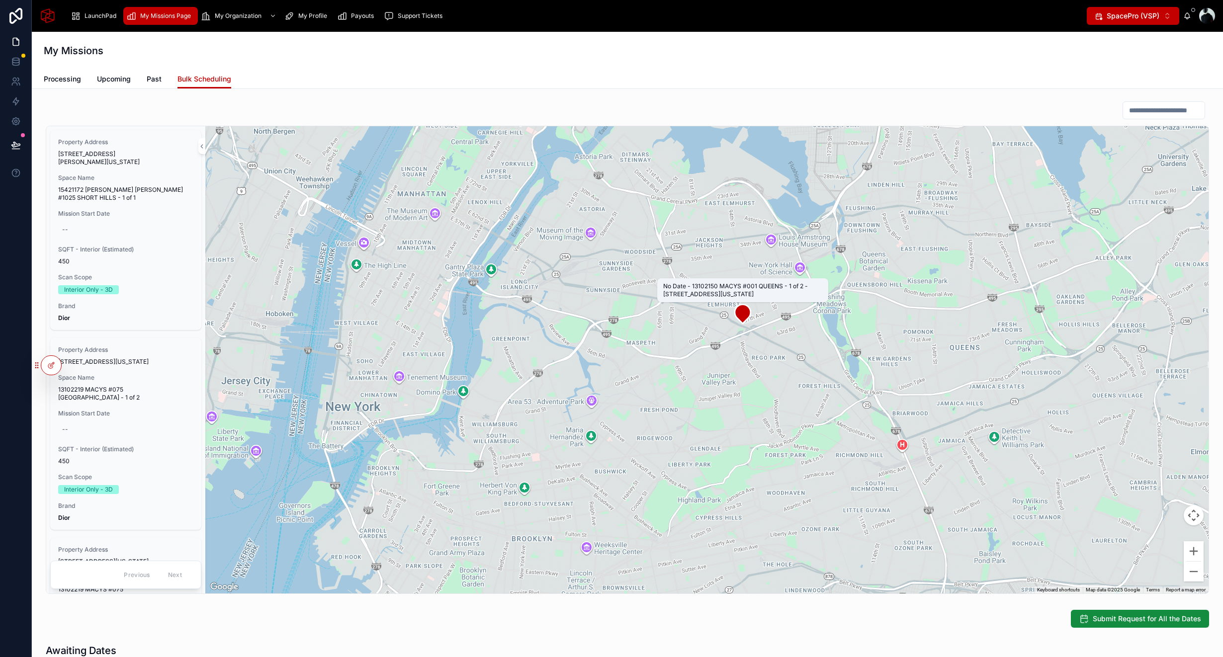
click at [743, 311] on icon at bounding box center [743, 313] width 16 height 19
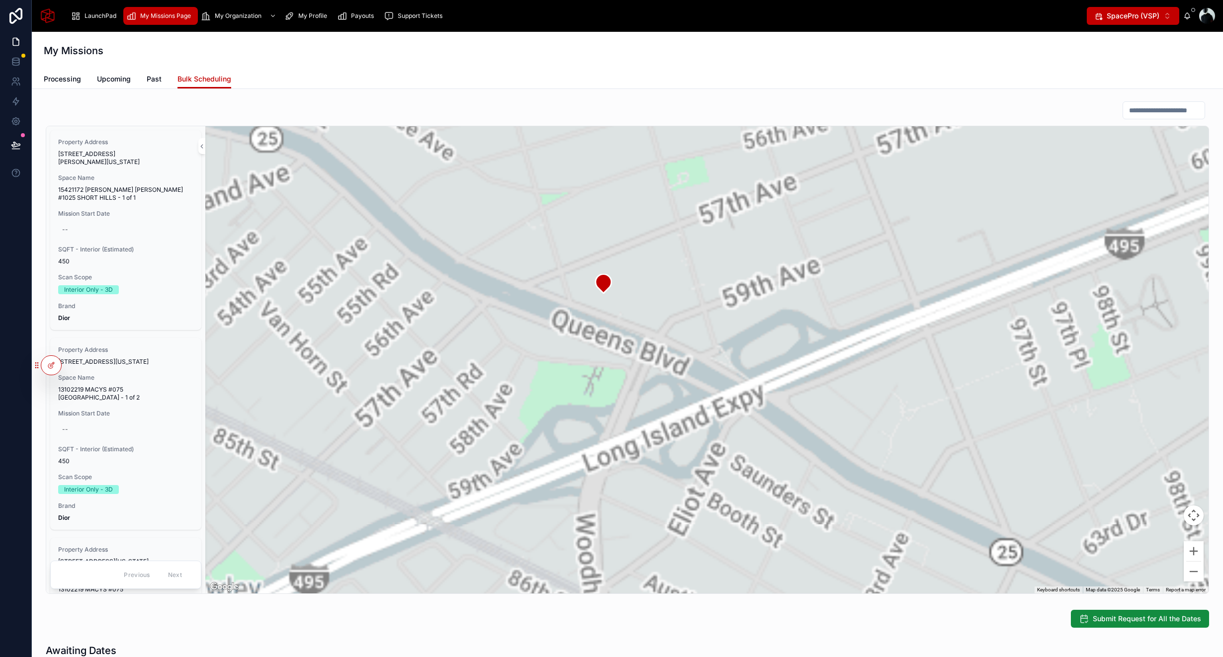
drag, startPoint x: 453, startPoint y: 237, endPoint x: 455, endPoint y: 332, distance: 95.0
click at [455, 332] on div at bounding box center [707, 359] width 1004 height 467
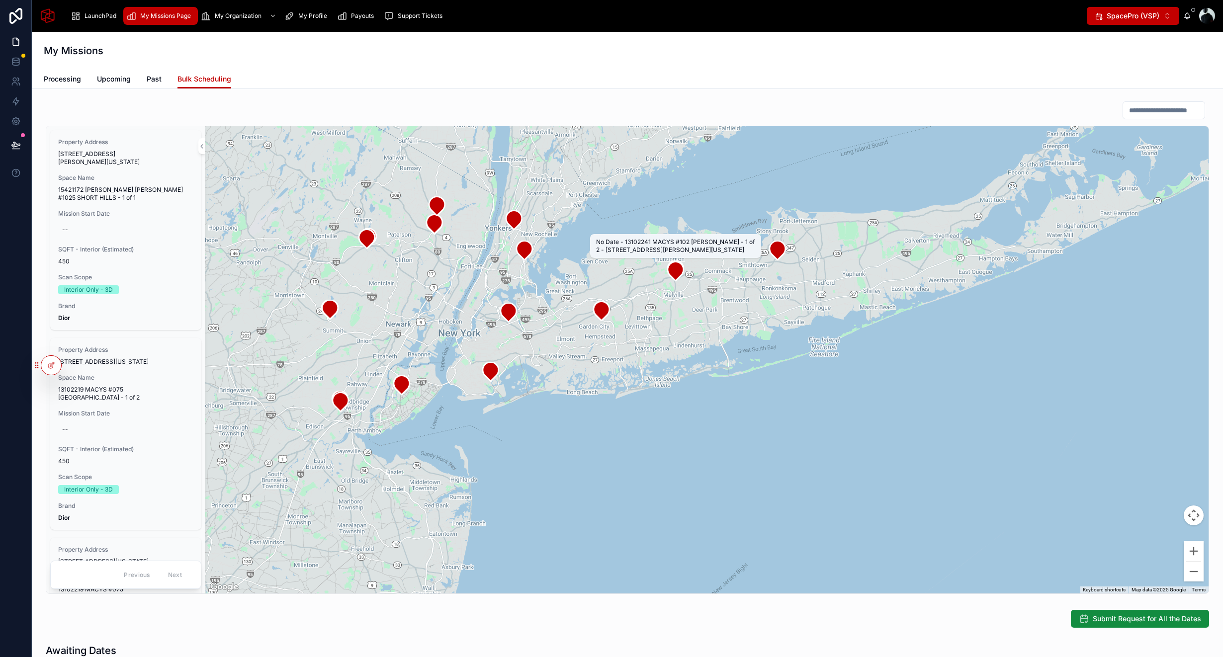
drag, startPoint x: 763, startPoint y: 196, endPoint x: 671, endPoint y: 260, distance: 111.6
click at [671, 260] on div at bounding box center [707, 359] width 1004 height 467
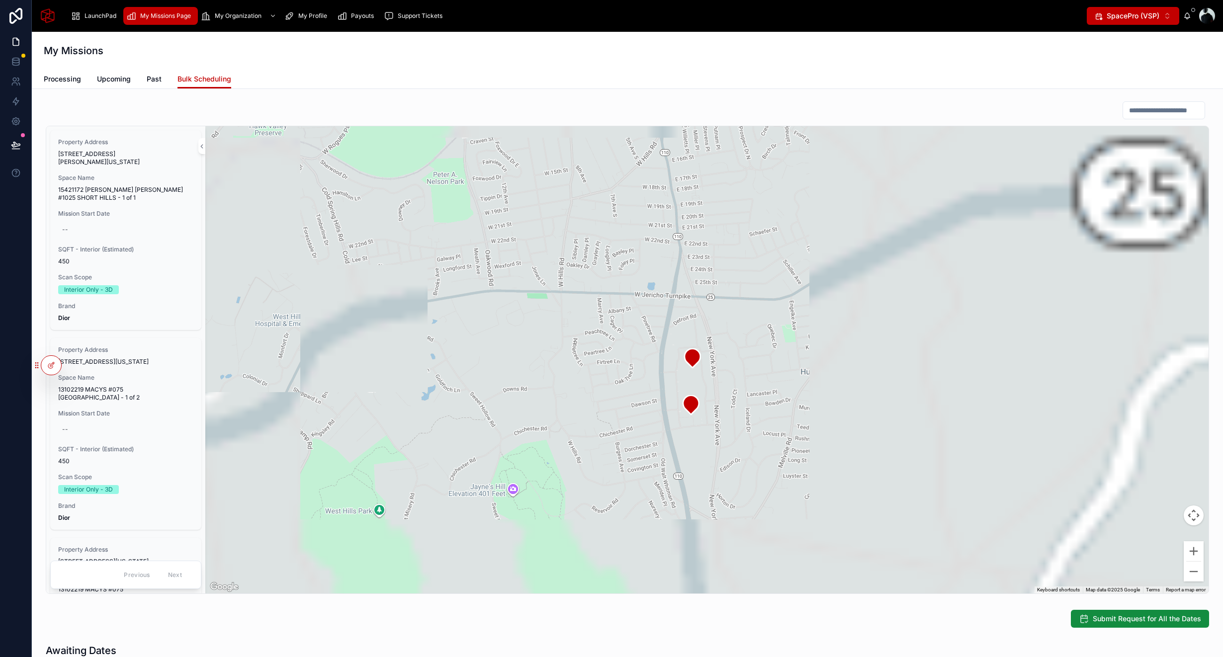
drag, startPoint x: 742, startPoint y: 383, endPoint x: 654, endPoint y: 276, distance: 138.9
click at [654, 276] on div at bounding box center [707, 359] width 1004 height 467
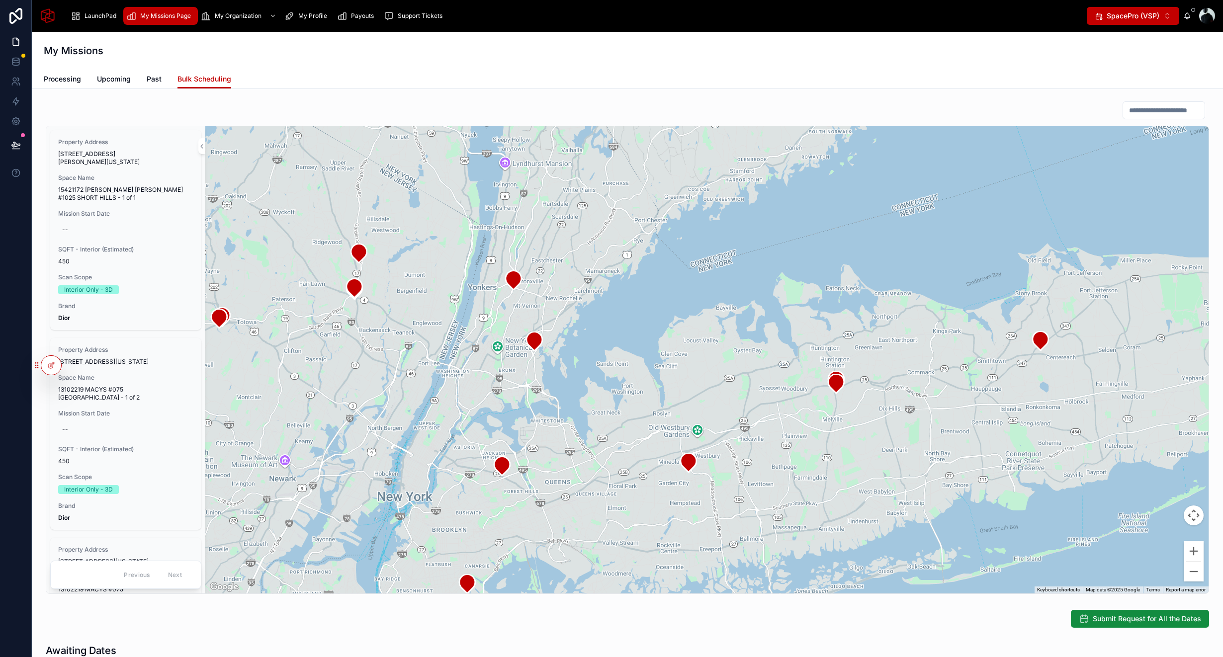
drag, startPoint x: 937, startPoint y: 383, endPoint x: 1081, endPoint y: 383, distance: 143.7
click at [1081, 383] on div at bounding box center [707, 359] width 1004 height 467
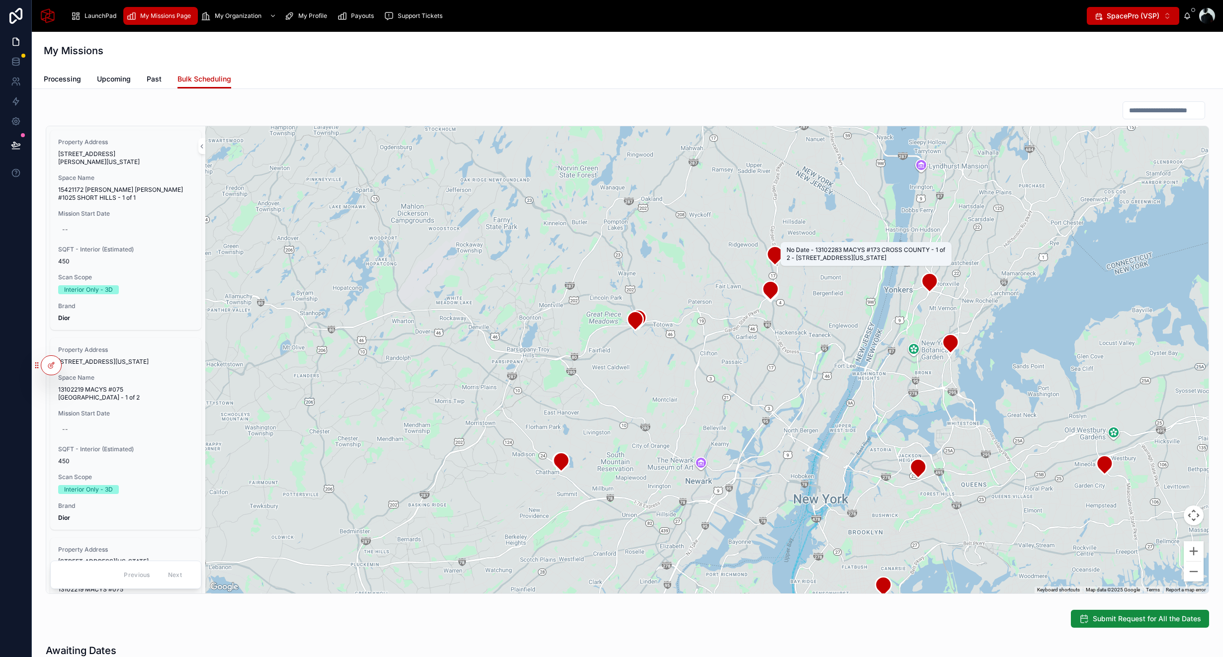
drag, startPoint x: 629, startPoint y: 277, endPoint x: 939, endPoint y: 283, distance: 309.9
click at [939, 283] on icon at bounding box center [930, 283] width 20 height 20
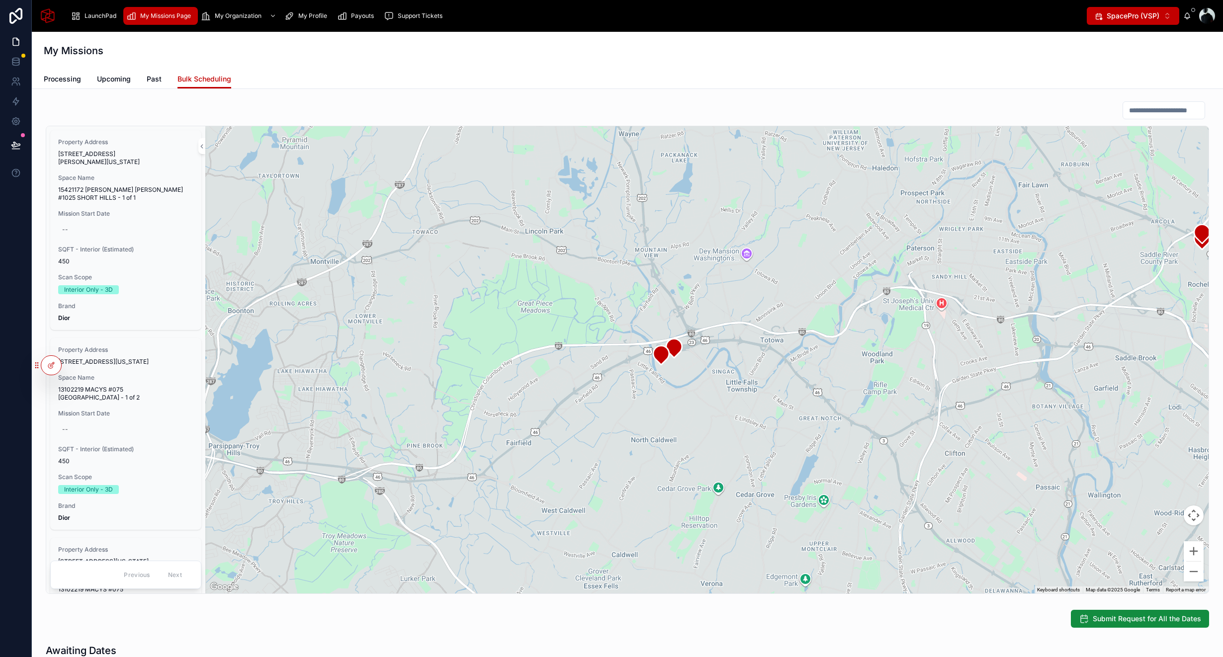
click at [708, 365] on div at bounding box center [707, 359] width 1004 height 467
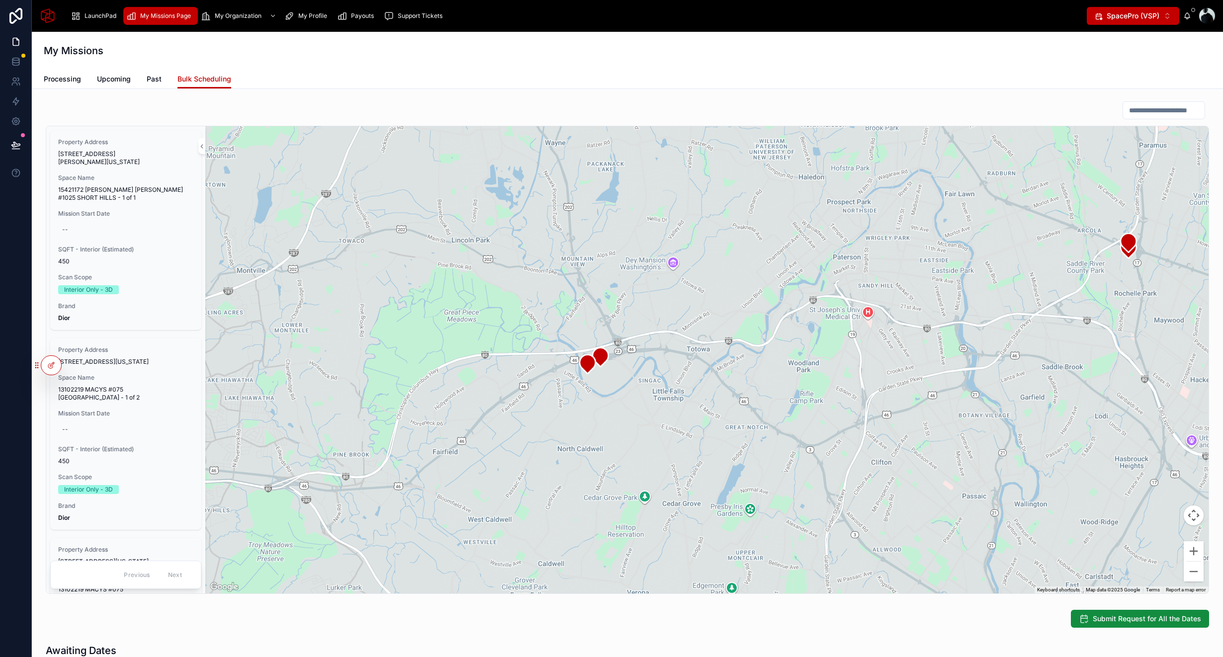
drag, startPoint x: 787, startPoint y: 296, endPoint x: 576, endPoint y: 319, distance: 212.6
click at [578, 319] on div at bounding box center [707, 359] width 1004 height 467
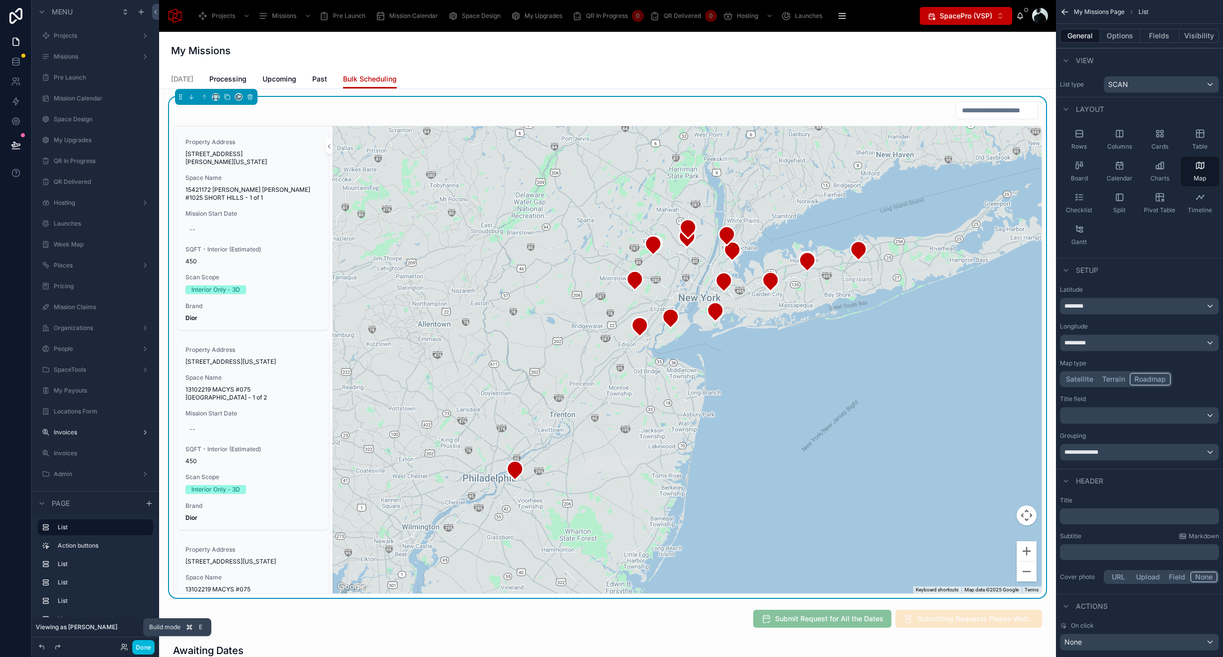
scroll to position [350, 0]
click at [261, 392] on div "Space Name 13102219 MACYS #075 GARDEN STATE PLAZA - 1 of 2" at bounding box center [252, 388] width 135 height 28
click at [219, 351] on span "Property Address" at bounding box center [252, 350] width 135 height 8
click at [144, 646] on button "Done" at bounding box center [143, 648] width 22 height 14
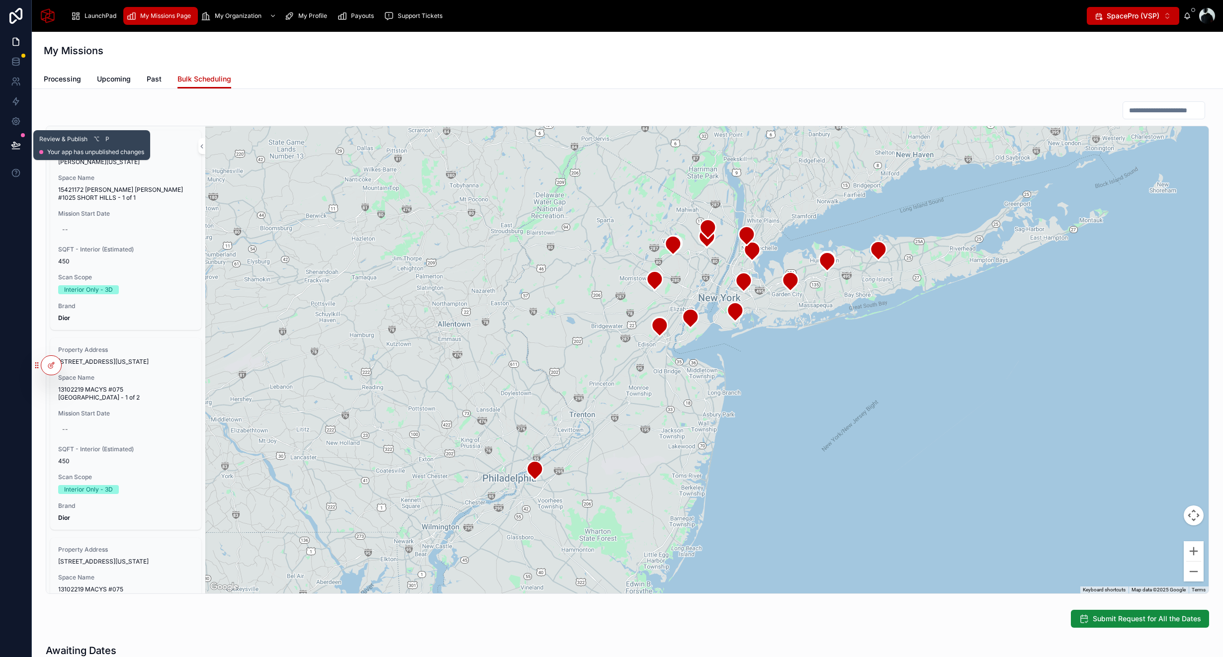
click at [15, 144] on icon at bounding box center [16, 145] width 10 height 10
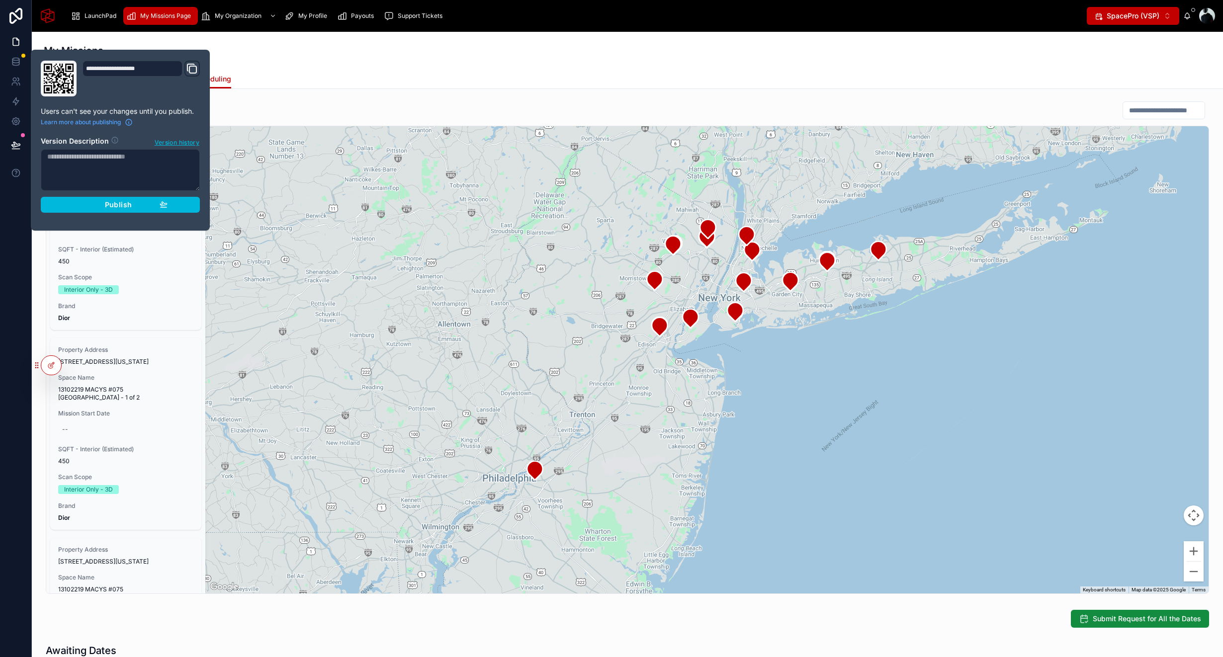
click at [164, 204] on icon "button" at bounding box center [164, 204] width 8 height 8
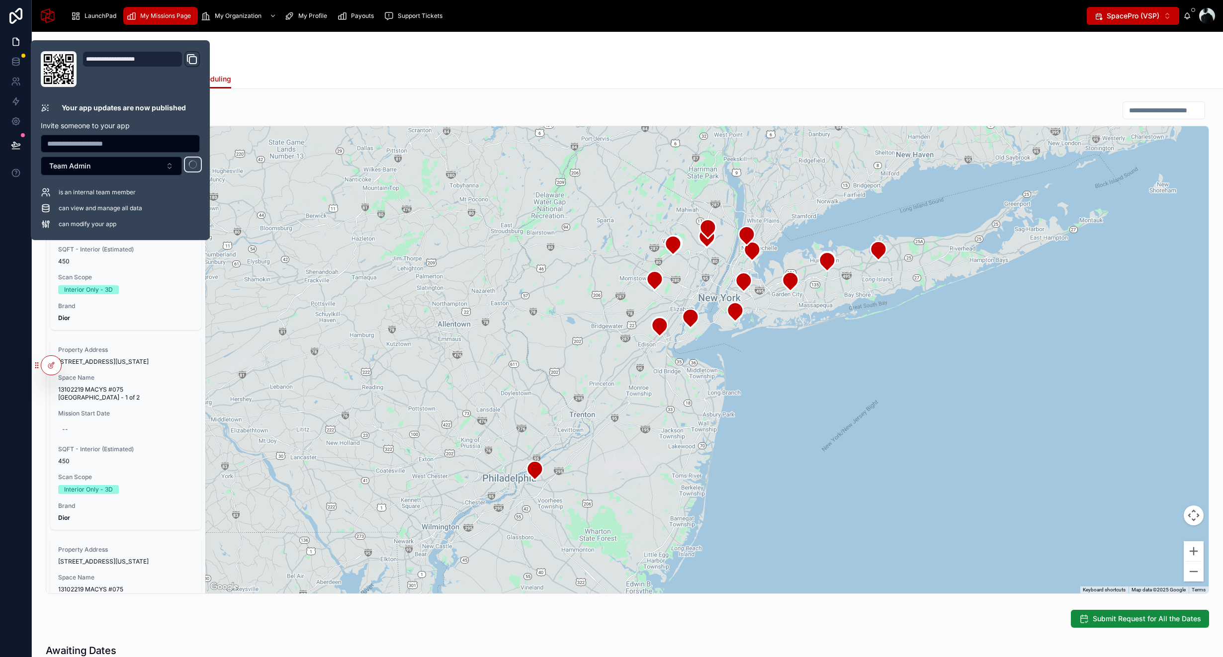
click at [540, 98] on div "Property Address 1200 MORRIS TURNPIKE, Short Hills, New Jersey, 7078 Space Name…" at bounding box center [628, 347] width 1176 height 501
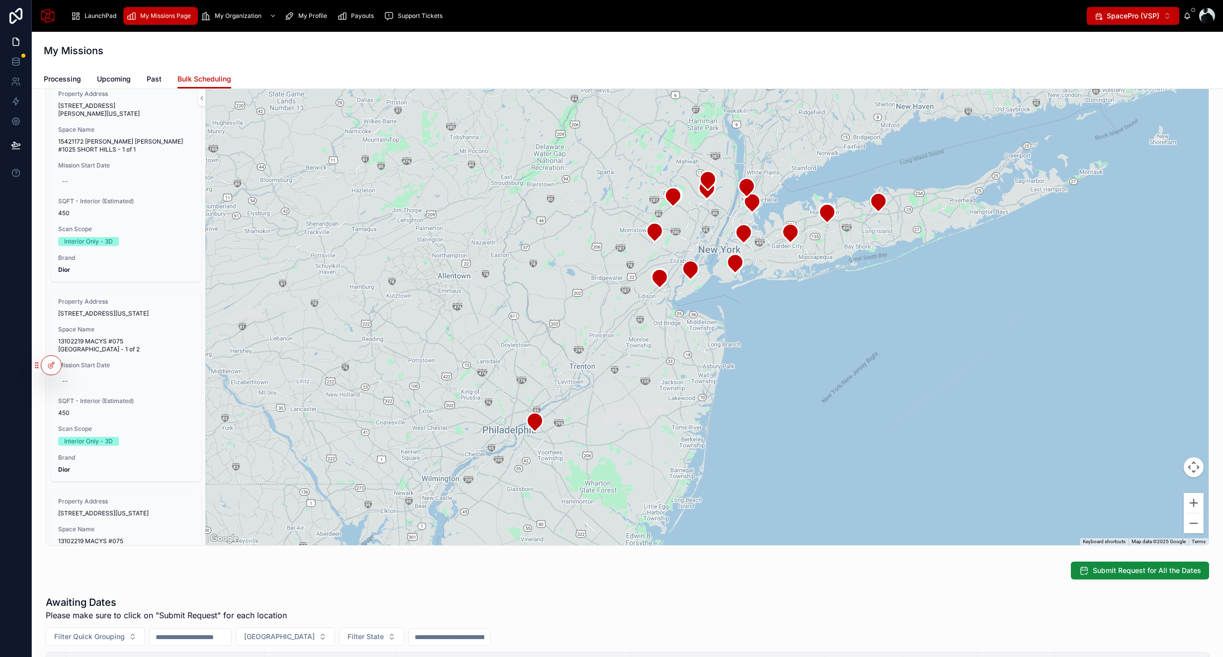
scroll to position [39, 0]
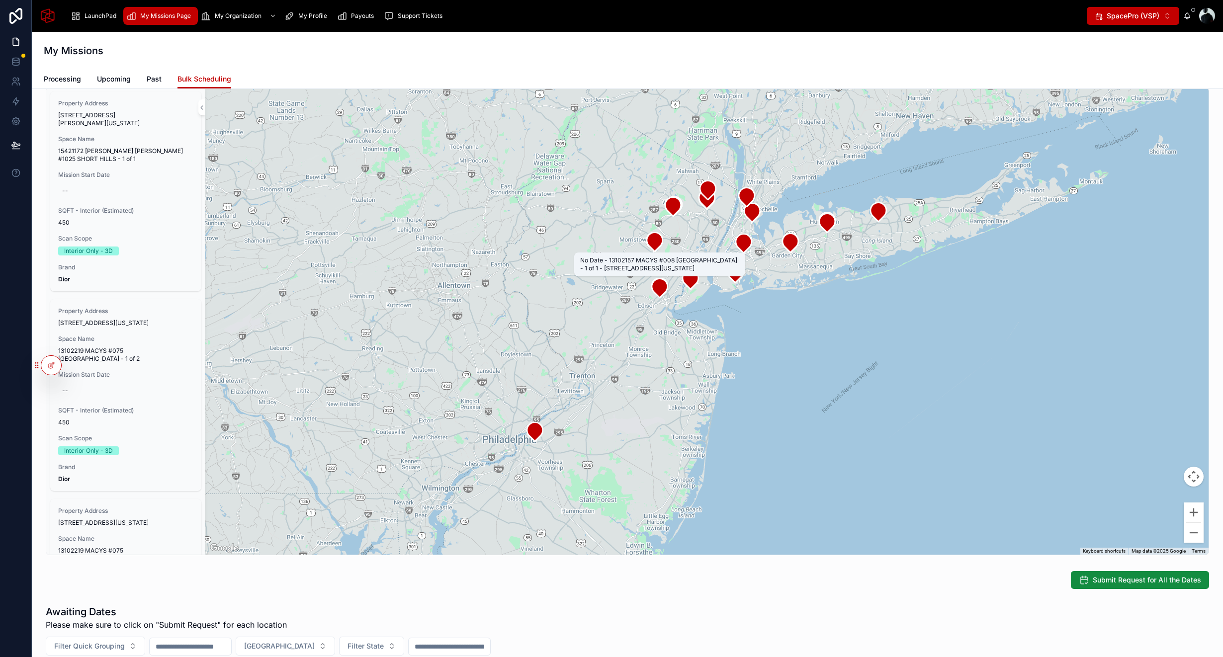
click at [660, 294] on icon at bounding box center [660, 288] width 16 height 19
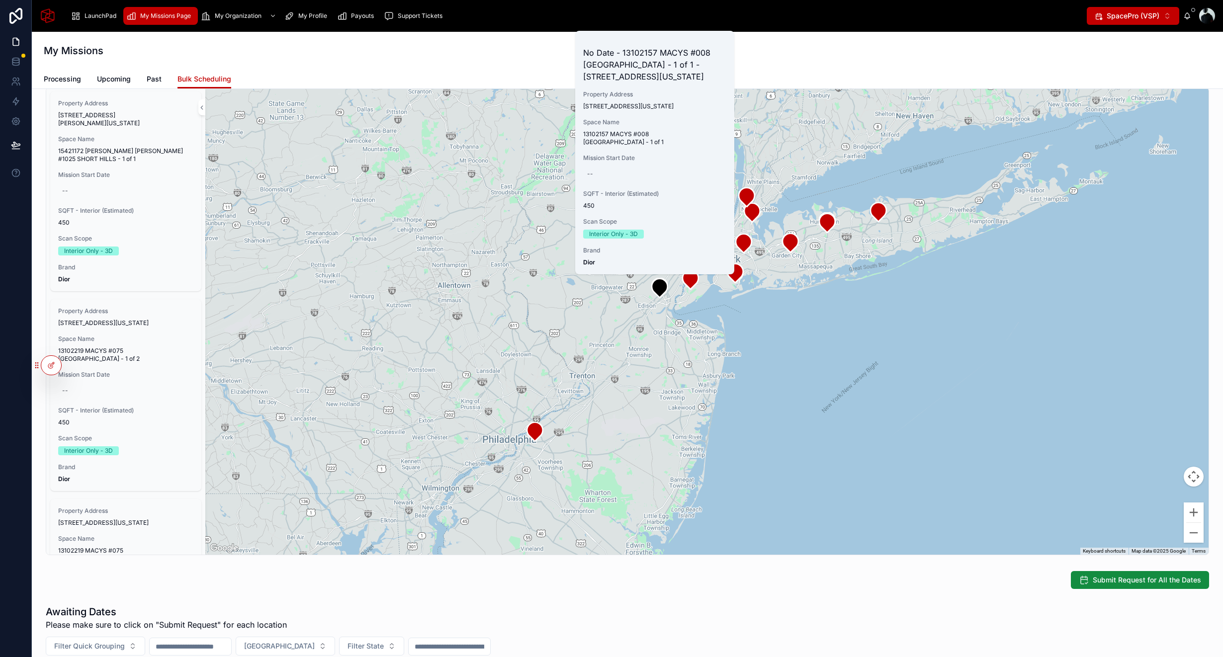
click at [711, 310] on div at bounding box center [707, 321] width 1004 height 467
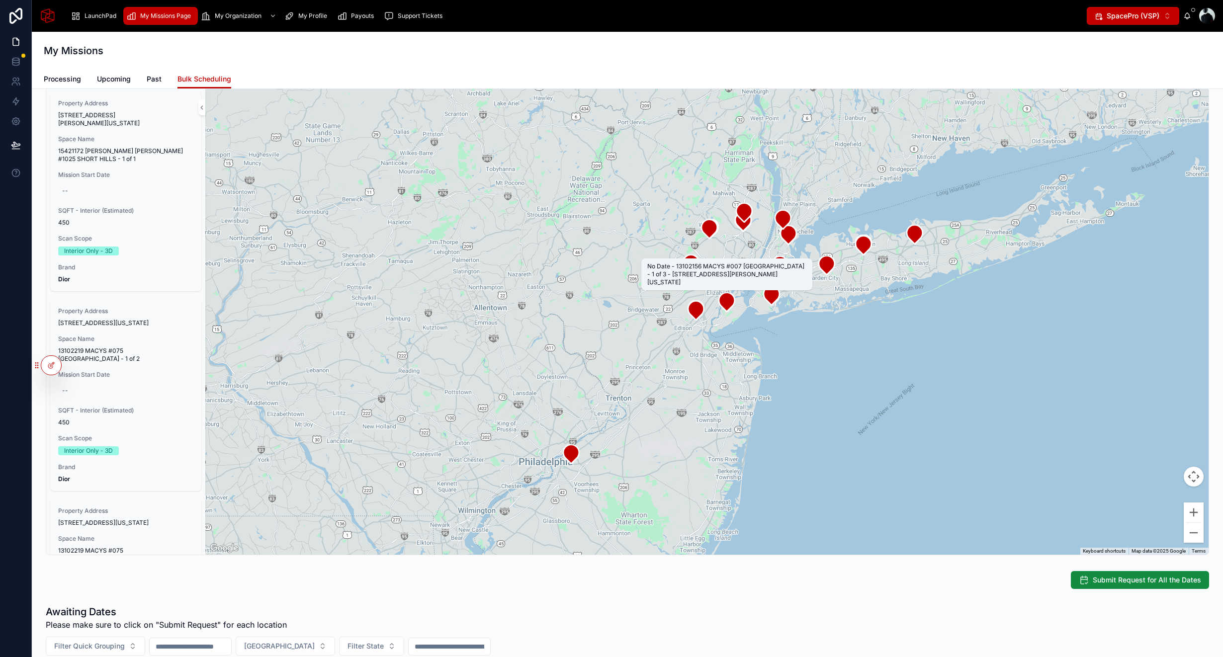
click at [728, 307] on icon at bounding box center [727, 301] width 16 height 19
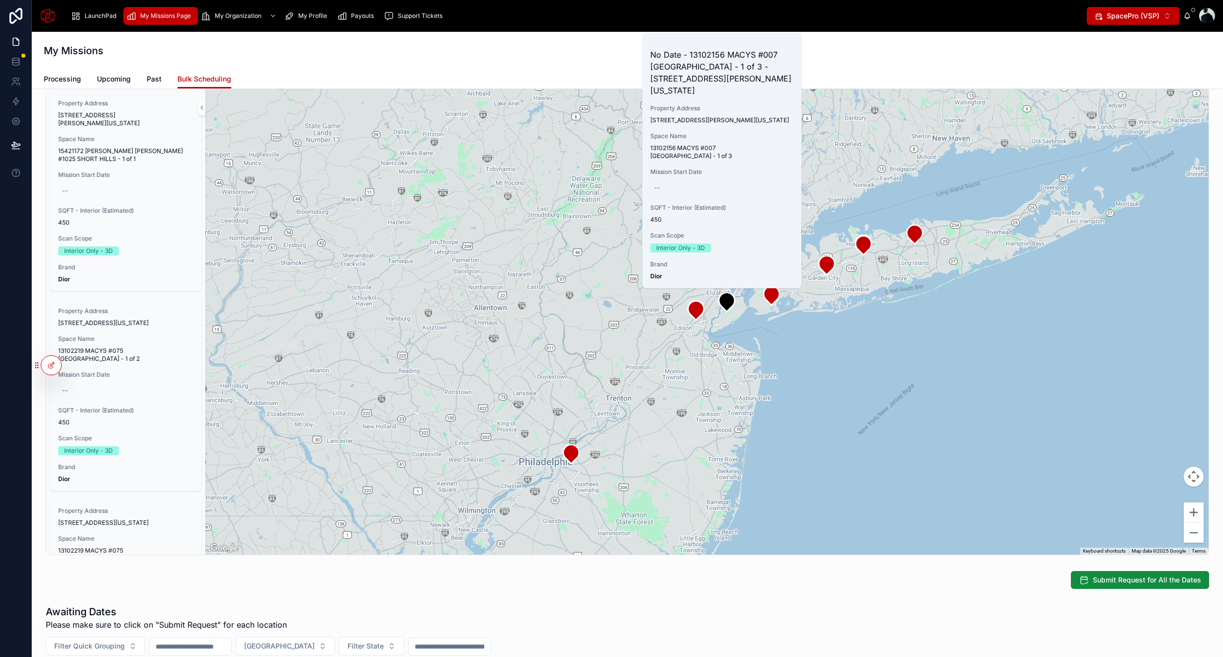
click at [0, 0] on span "Change Grouping" at bounding box center [0, 0] width 0 height 0
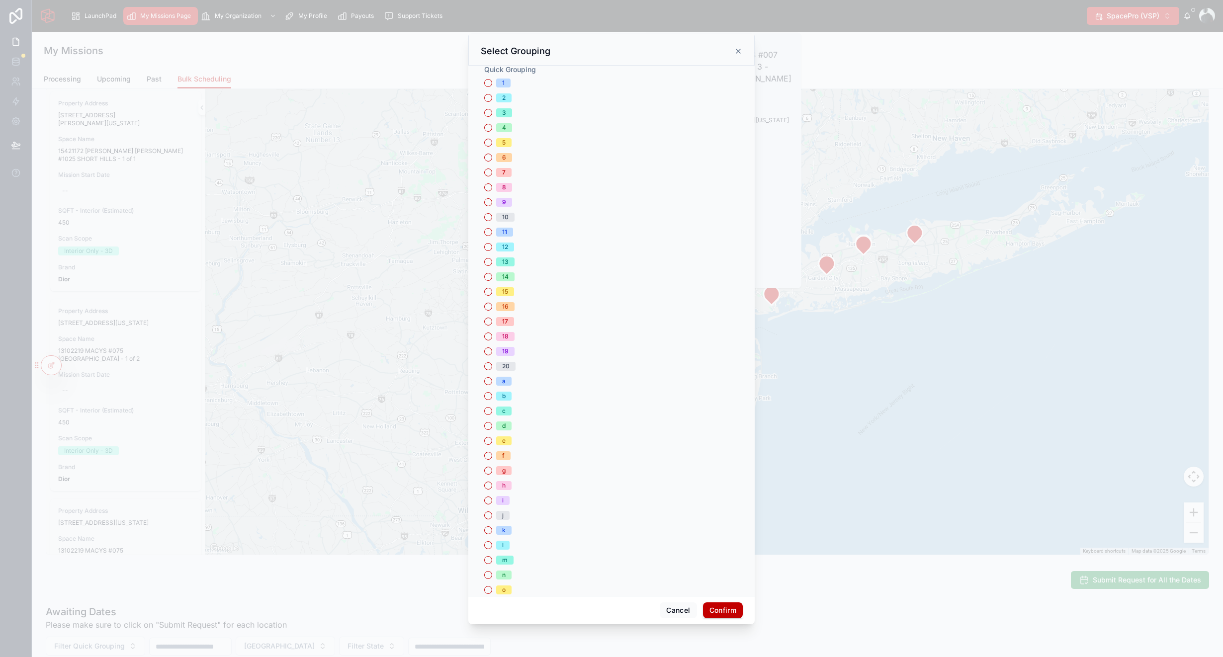
scroll to position [0, 0]
click at [680, 607] on button "Cancel" at bounding box center [678, 611] width 37 height 16
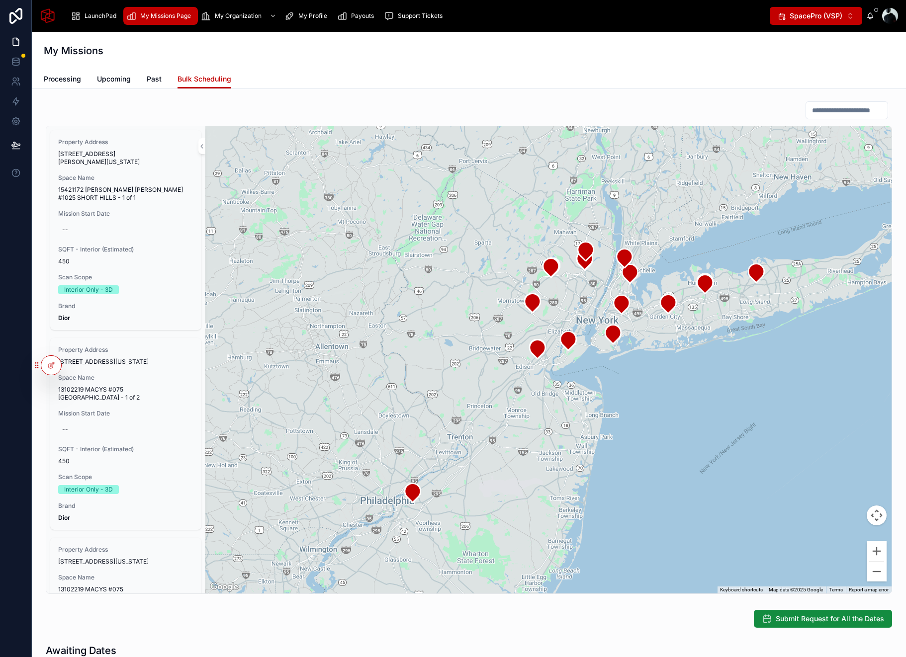
click at [561, 54] on div "My Missions" at bounding box center [469, 51] width 850 height 14
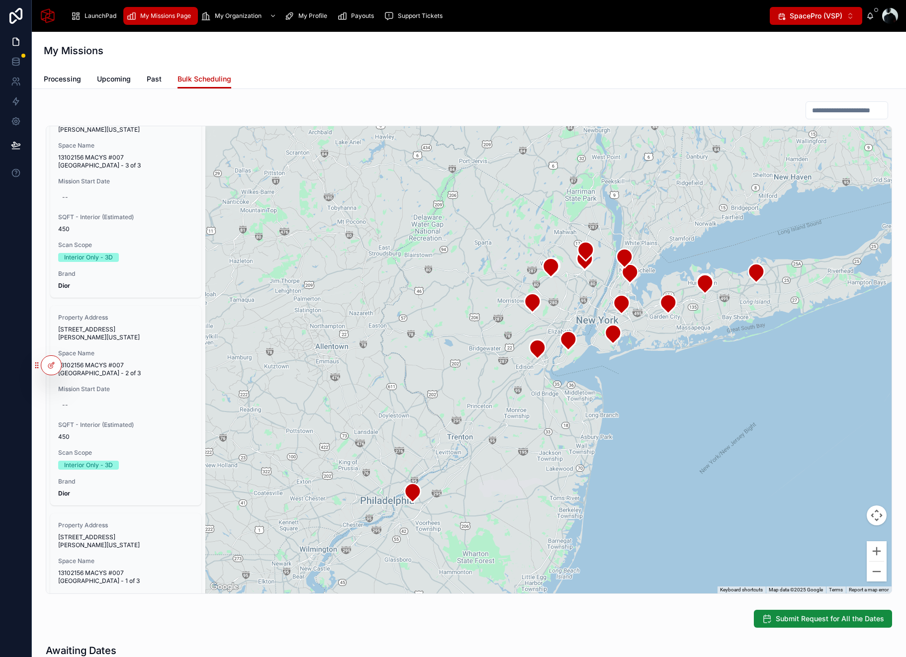
scroll to position [5207, 0]
click at [410, 489] on icon at bounding box center [413, 492] width 16 height 19
click at [534, 423] on div at bounding box center [548, 359] width 686 height 467
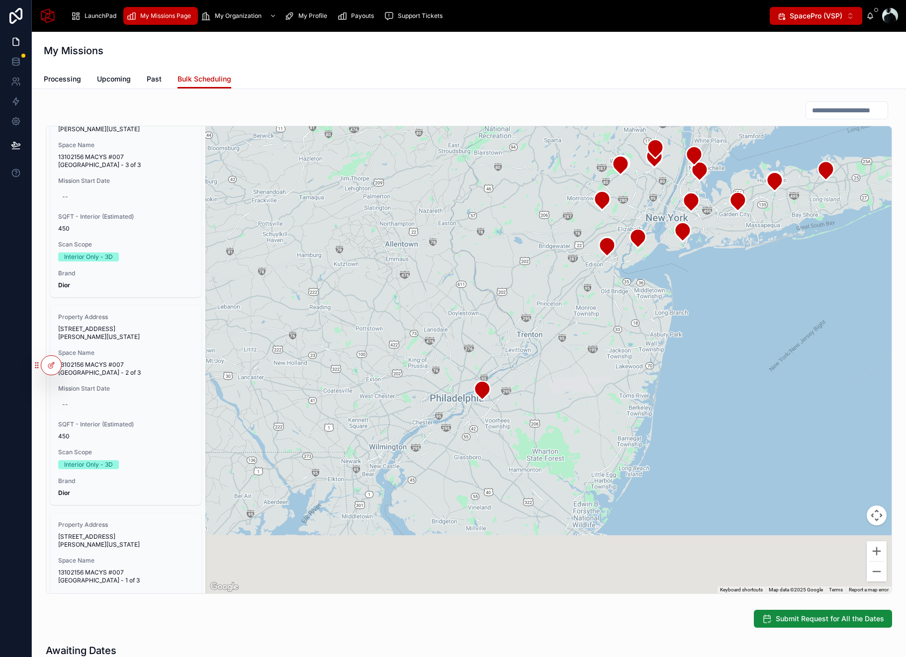
drag, startPoint x: 455, startPoint y: 482, endPoint x: 526, endPoint y: 377, distance: 126.8
click at [526, 377] on div at bounding box center [548, 359] width 686 height 467
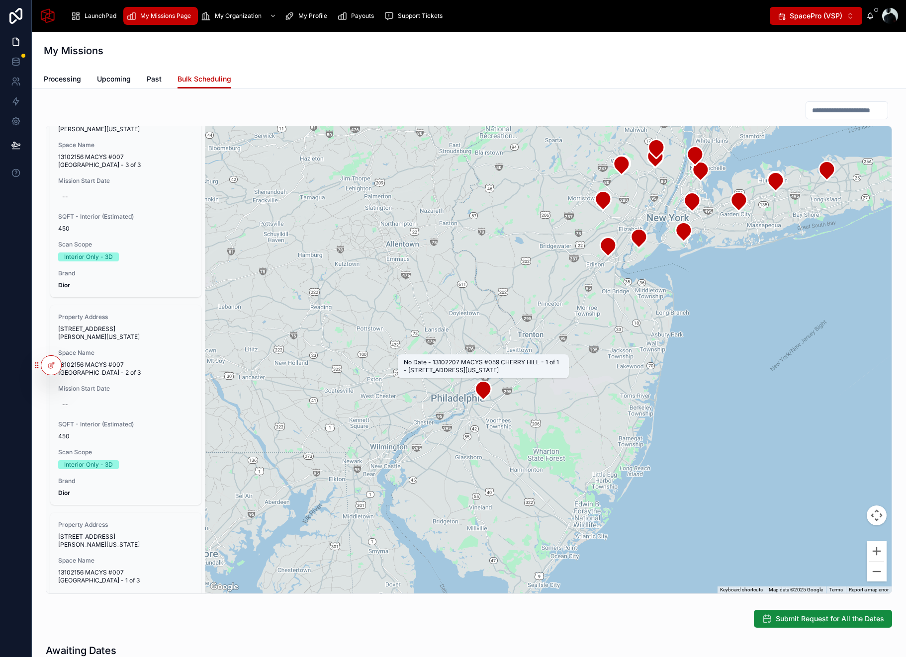
click at [483, 391] on icon at bounding box center [483, 390] width 16 height 19
click at [457, 407] on div at bounding box center [548, 359] width 686 height 467
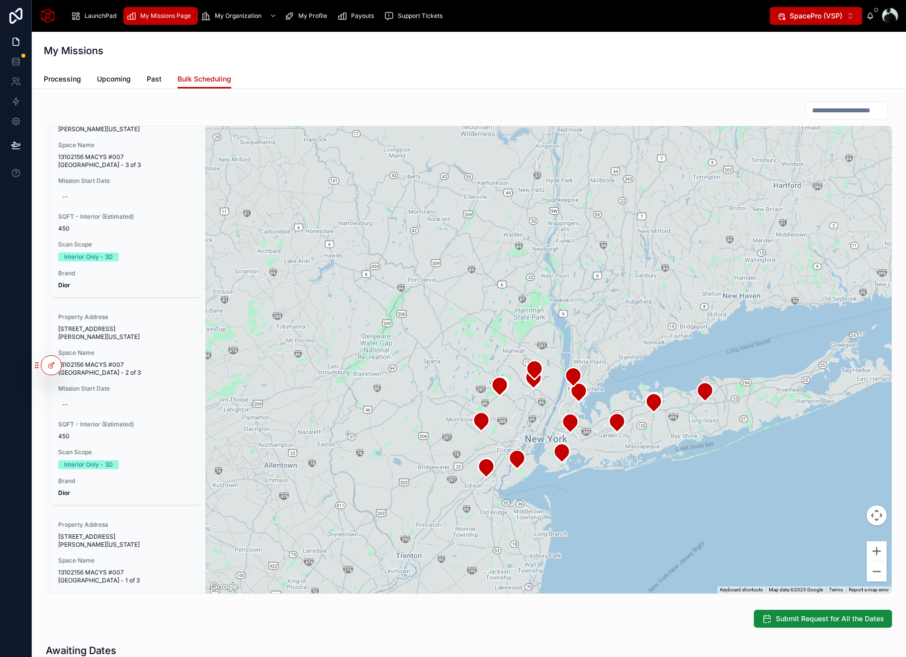
drag, startPoint x: 643, startPoint y: 278, endPoint x: 506, endPoint y: 524, distance: 280.7
click at [506, 525] on div at bounding box center [548, 359] width 686 height 467
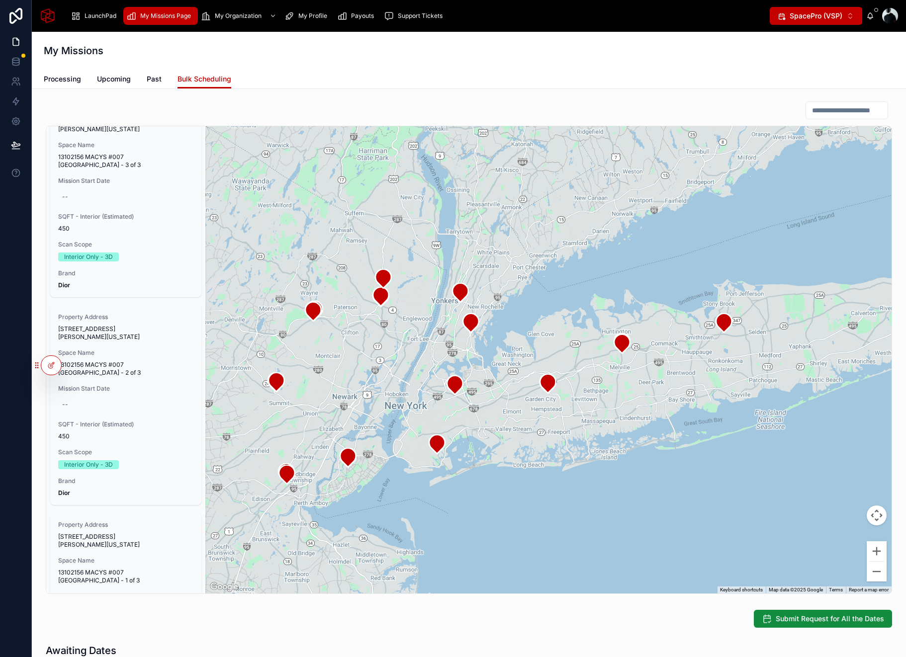
drag, startPoint x: 721, startPoint y: 443, endPoint x: 569, endPoint y: 455, distance: 151.6
click at [569, 455] on div at bounding box center [548, 359] width 686 height 467
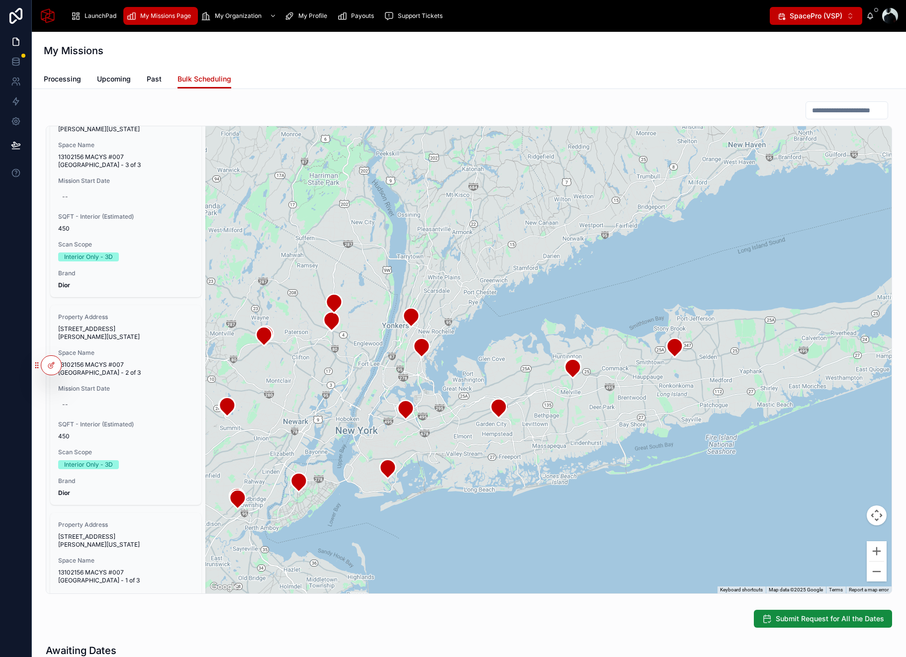
drag, startPoint x: 745, startPoint y: 334, endPoint x: 684, endPoint y: 360, distance: 66.9
click at [684, 360] on div at bounding box center [548, 359] width 686 height 467
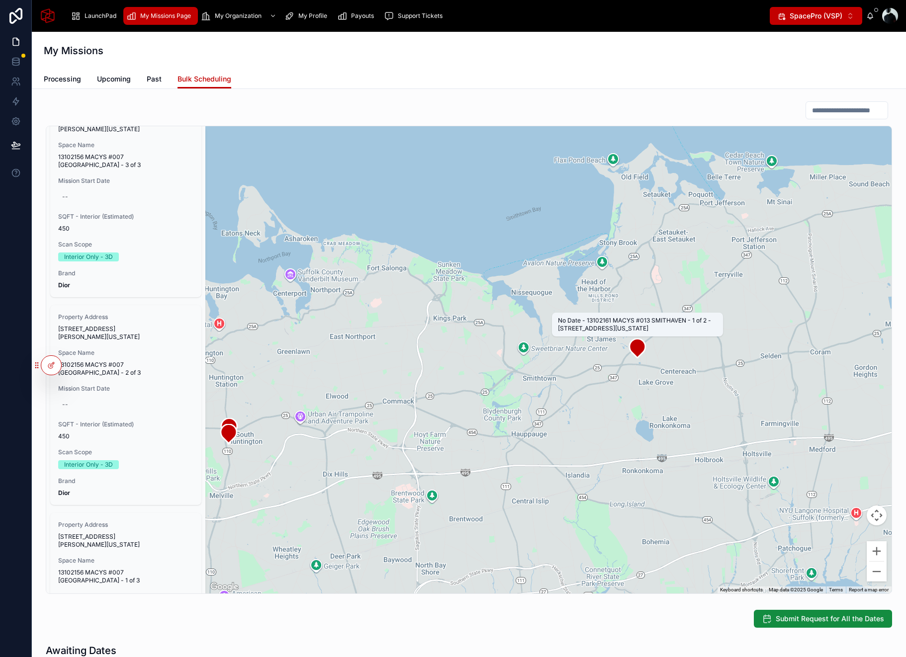
click at [642, 351] on icon at bounding box center [638, 348] width 16 height 19
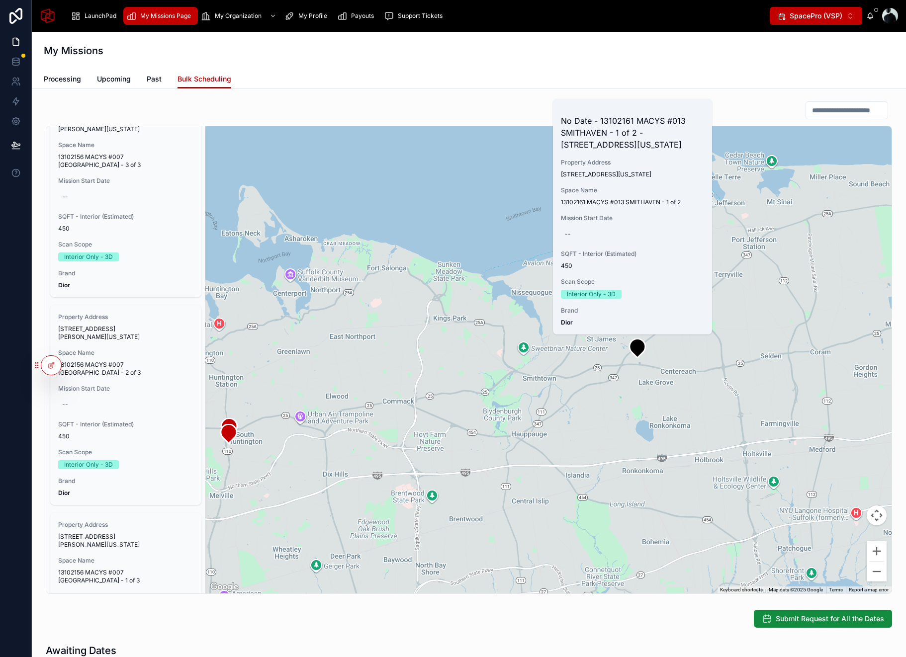
click at [610, 374] on div at bounding box center [548, 359] width 686 height 467
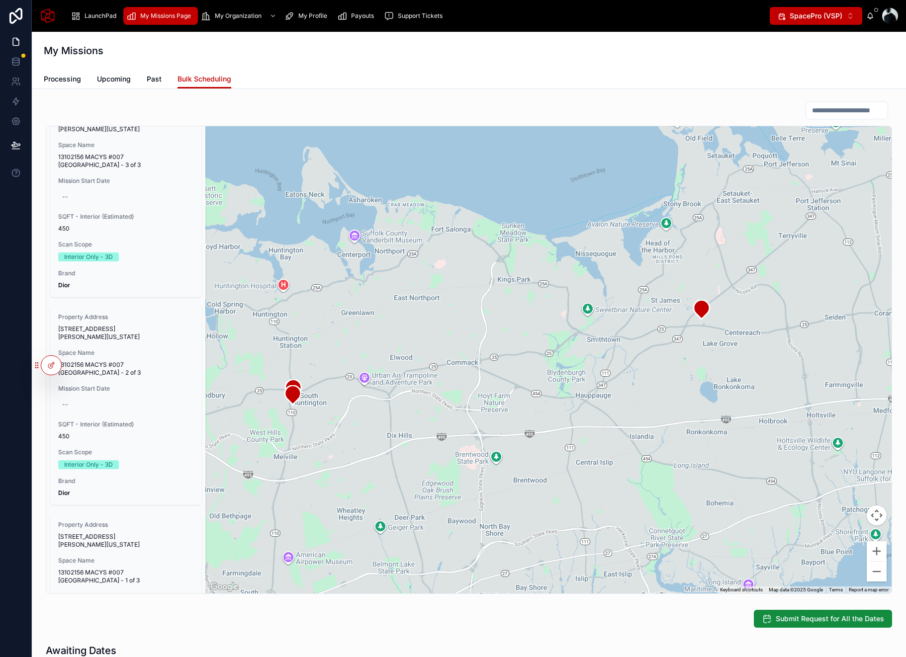
drag, startPoint x: 592, startPoint y: 374, endPoint x: 658, endPoint y: 335, distance: 76.7
click at [658, 335] on div at bounding box center [548, 359] width 686 height 467
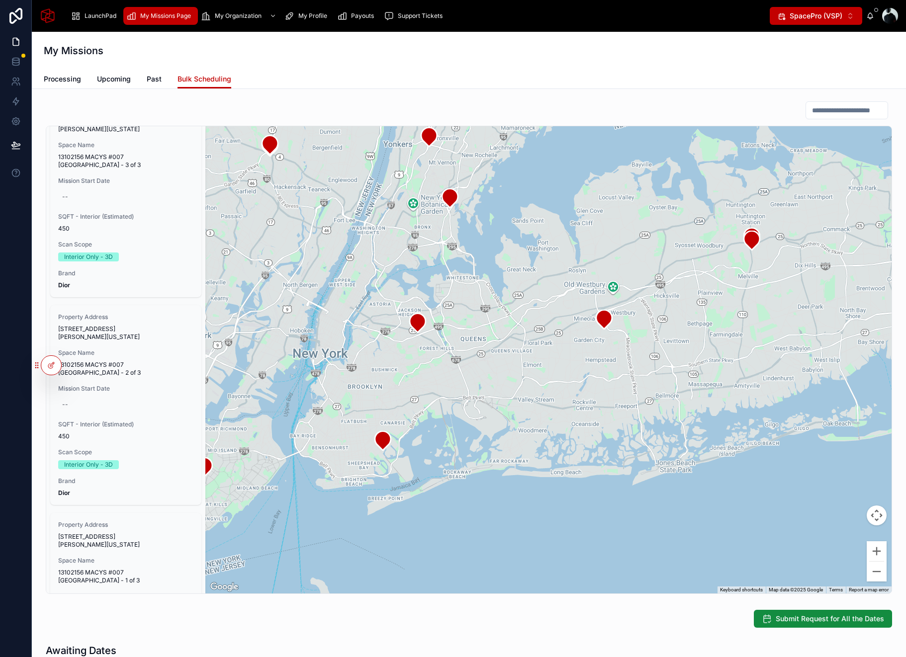
drag, startPoint x: 511, startPoint y: 276, endPoint x: 697, endPoint y: 309, distance: 189.3
click at [697, 309] on div at bounding box center [548, 359] width 686 height 467
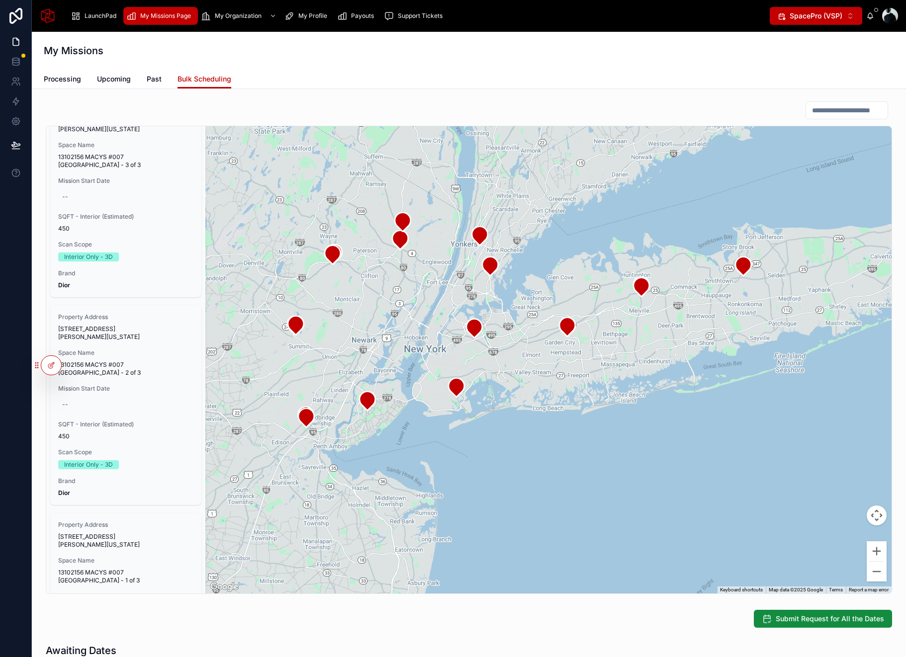
drag, startPoint x: 791, startPoint y: 315, endPoint x: 643, endPoint y: 319, distance: 148.2
click at [642, 319] on div at bounding box center [548, 359] width 686 height 467
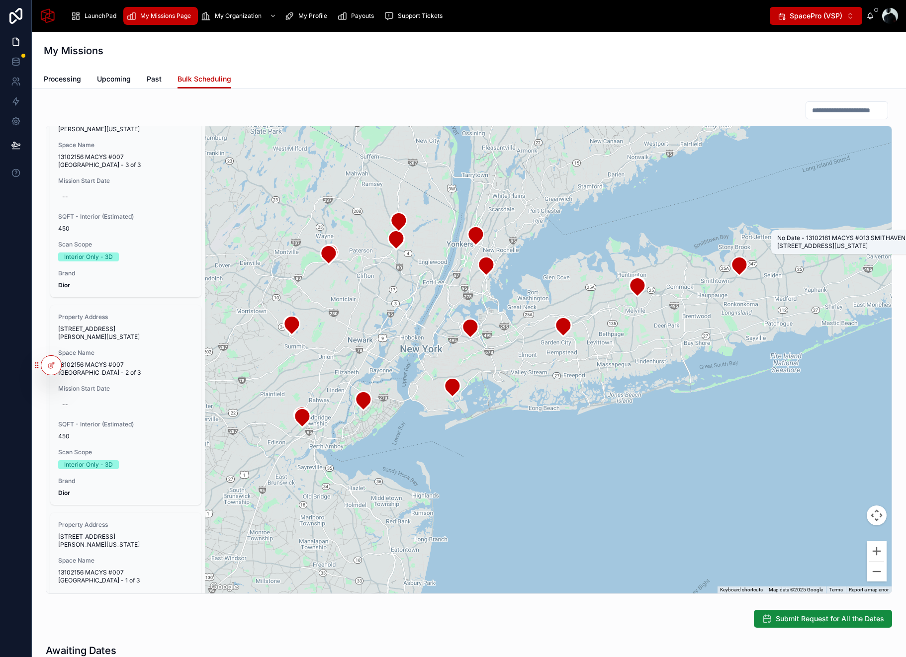
click at [741, 270] on icon at bounding box center [740, 266] width 16 height 19
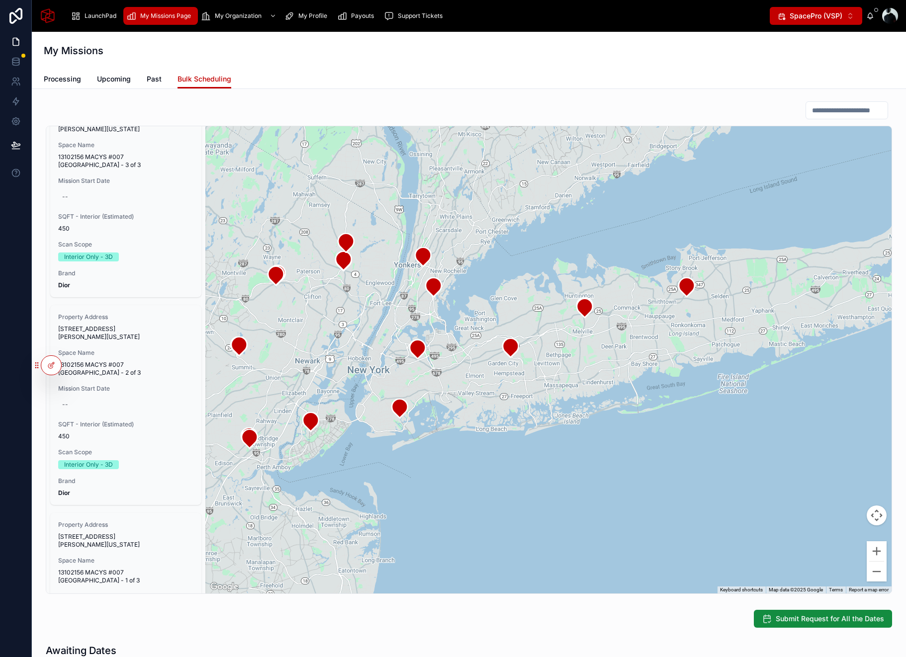
drag, startPoint x: 749, startPoint y: 296, endPoint x: 648, endPoint y: 333, distance: 107.2
click at [648, 334] on div at bounding box center [548, 359] width 686 height 467
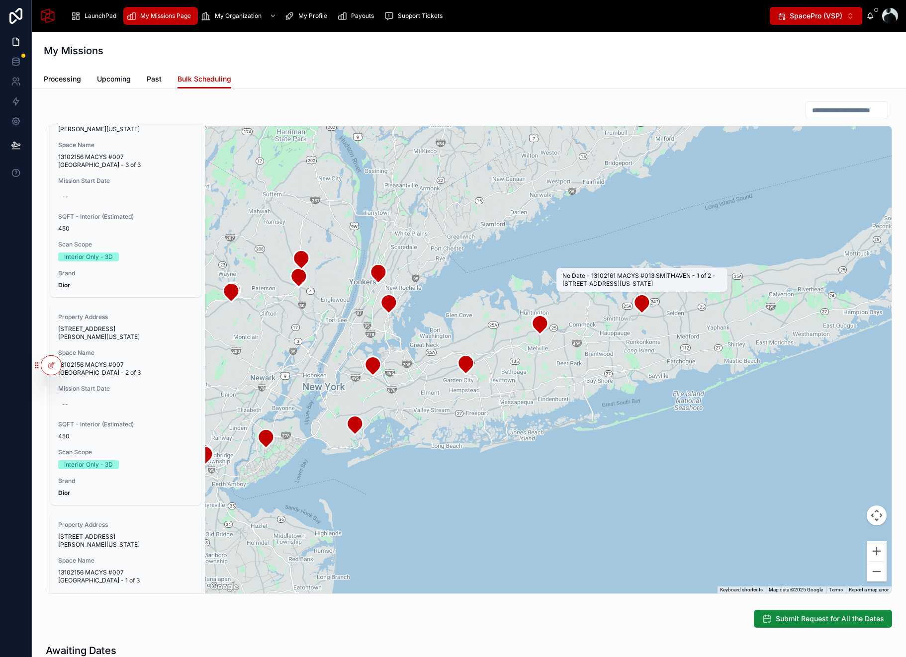
click at [641, 302] on icon at bounding box center [642, 303] width 16 height 19
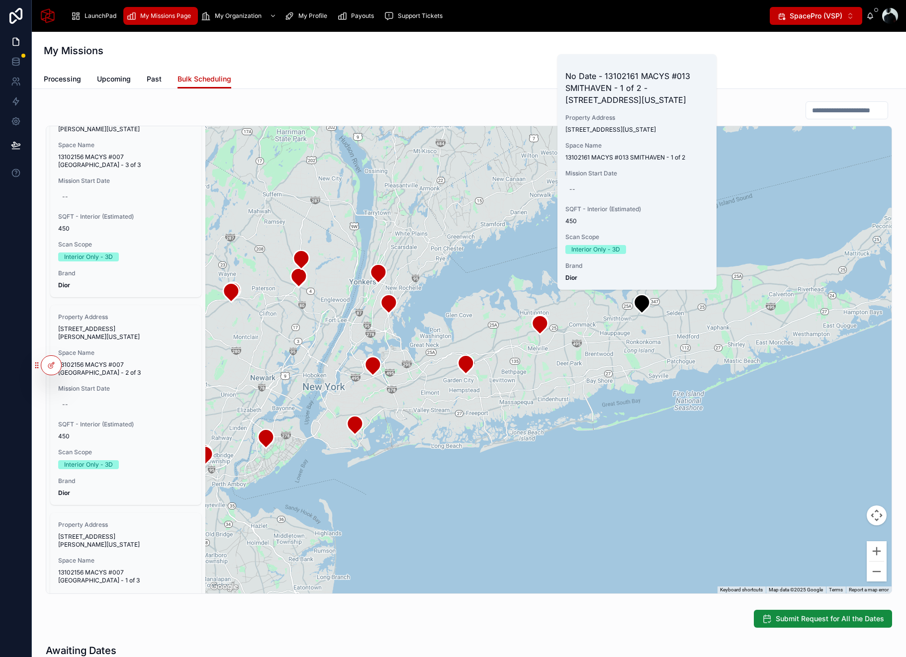
click at [655, 326] on div at bounding box center [548, 359] width 686 height 467
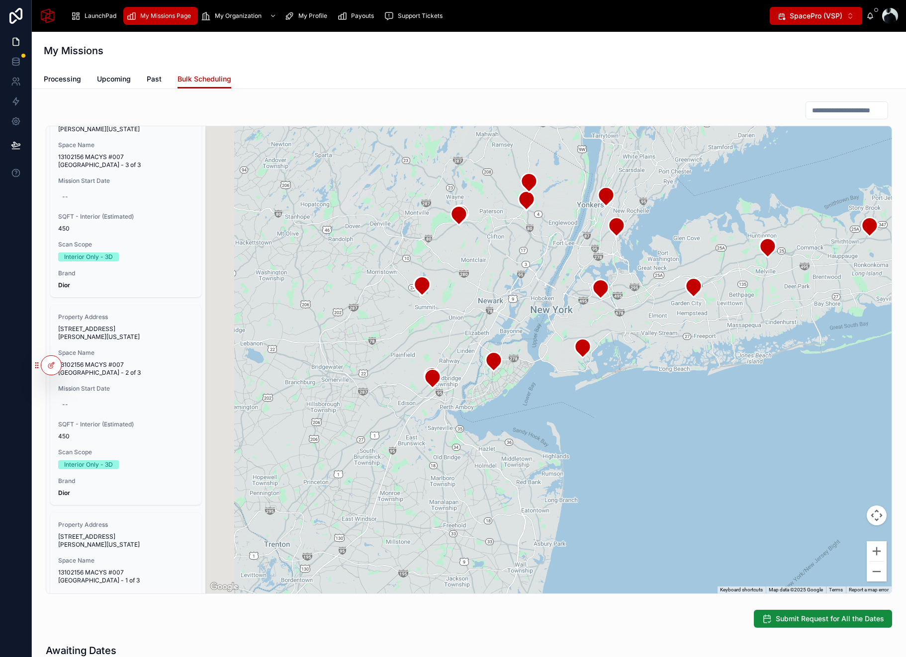
drag, startPoint x: 389, startPoint y: 355, endPoint x: 640, endPoint y: 273, distance: 263.7
click at [640, 273] on div at bounding box center [548, 359] width 686 height 467
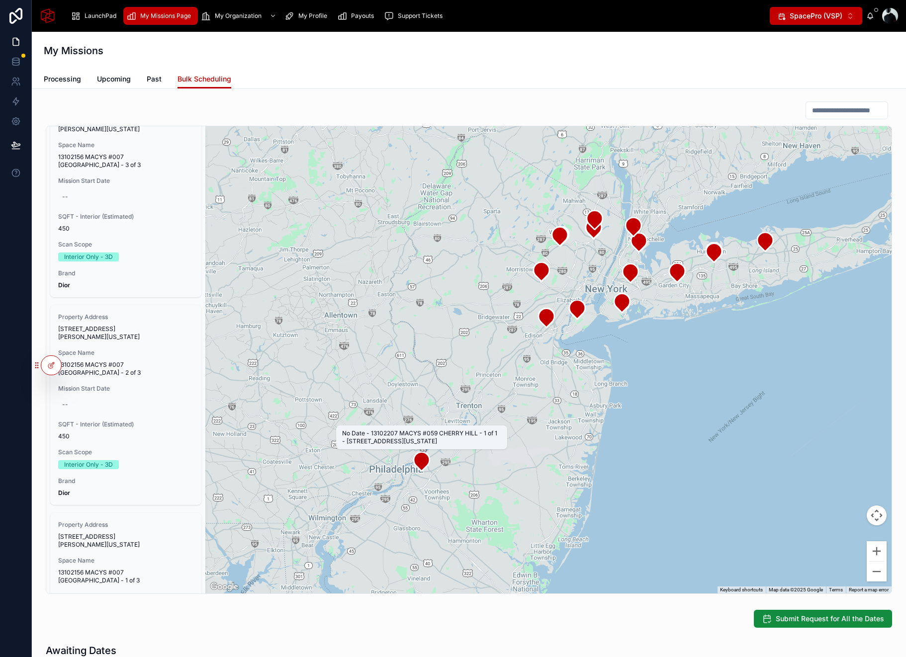
click at [418, 462] on icon at bounding box center [422, 461] width 16 height 19
click at [642, 82] on div "Processing Upcoming Past Bulk Scheduling" at bounding box center [469, 79] width 850 height 19
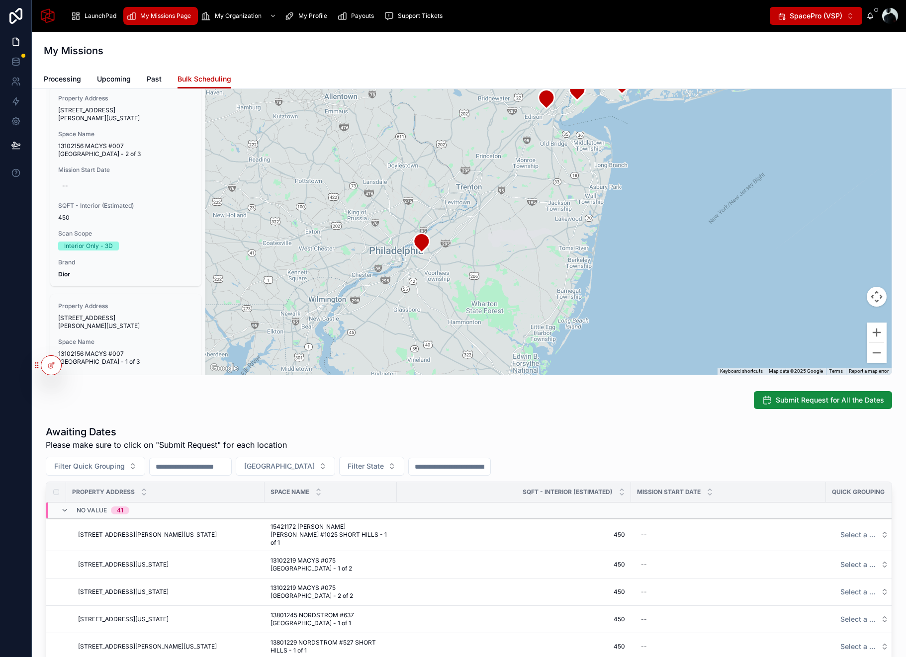
scroll to position [222, 0]
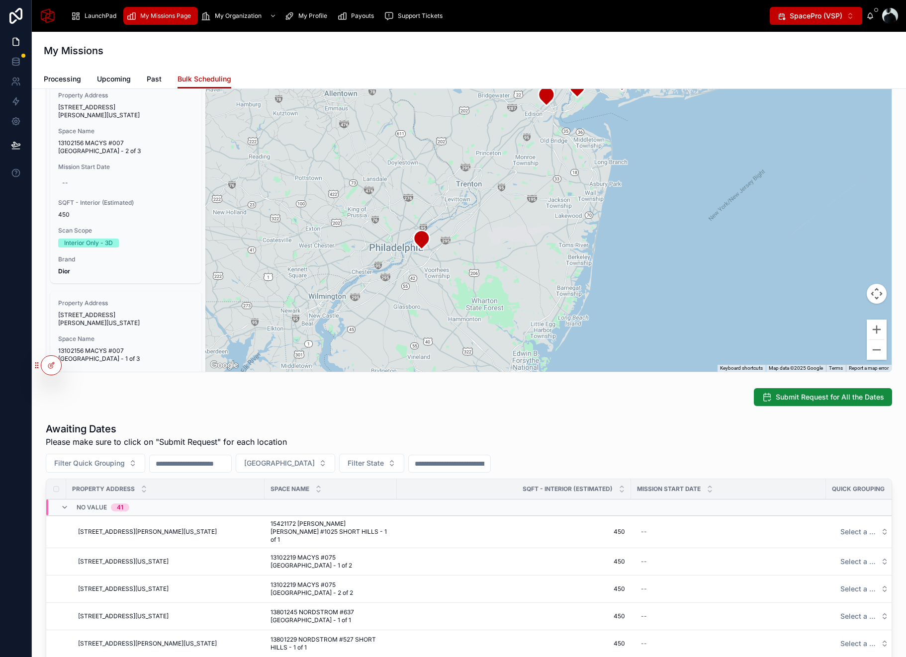
click at [439, 464] on input "text" at bounding box center [450, 464] width 82 height 14
click at [499, 445] on div "Awaiting Dates Please make sure to click on "Submit Request" for each location" at bounding box center [469, 435] width 846 height 26
click at [51, 364] on icon at bounding box center [52, 365] width 4 height 4
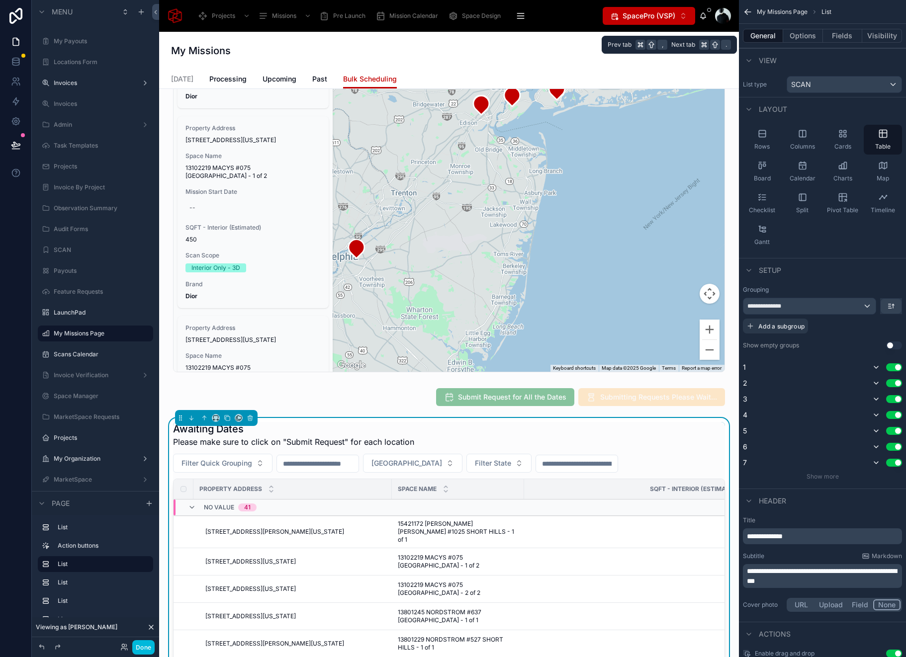
click at [812, 36] on button "Options" at bounding box center [803, 36] width 40 height 14
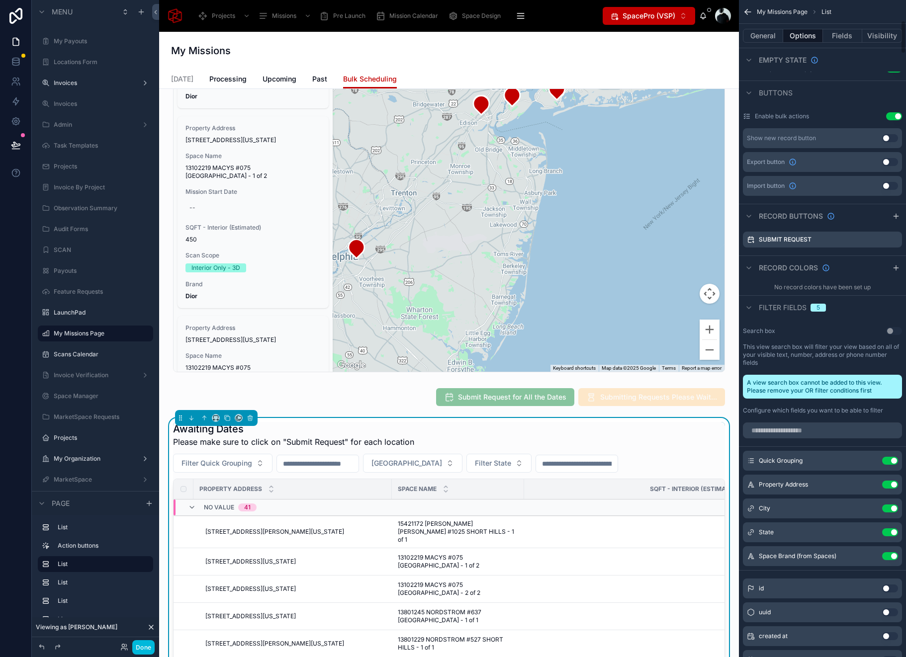
scroll to position [411, 0]
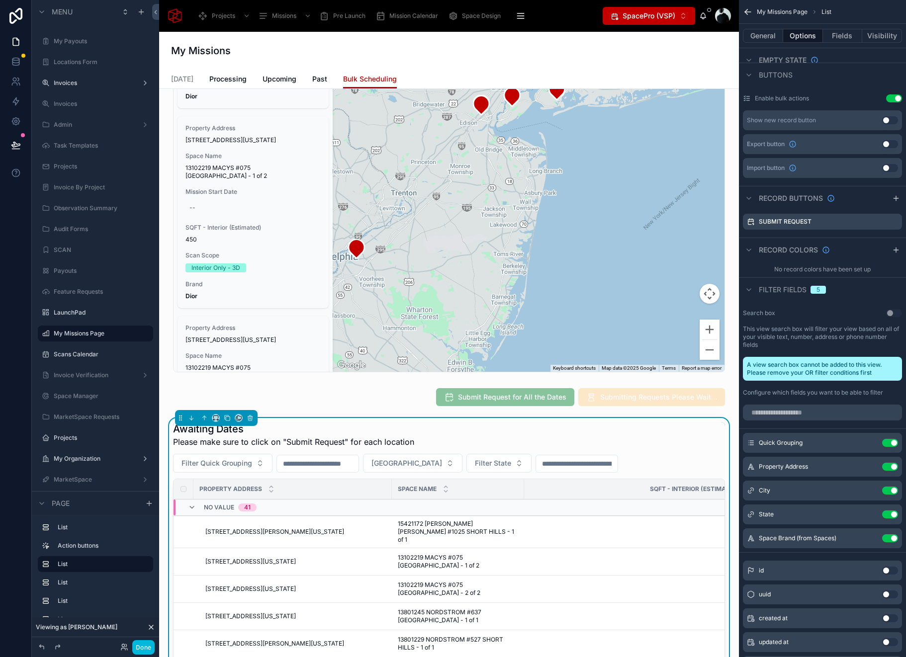
click at [0, 0] on icon "scrollable content" at bounding box center [0, 0] width 0 height 0
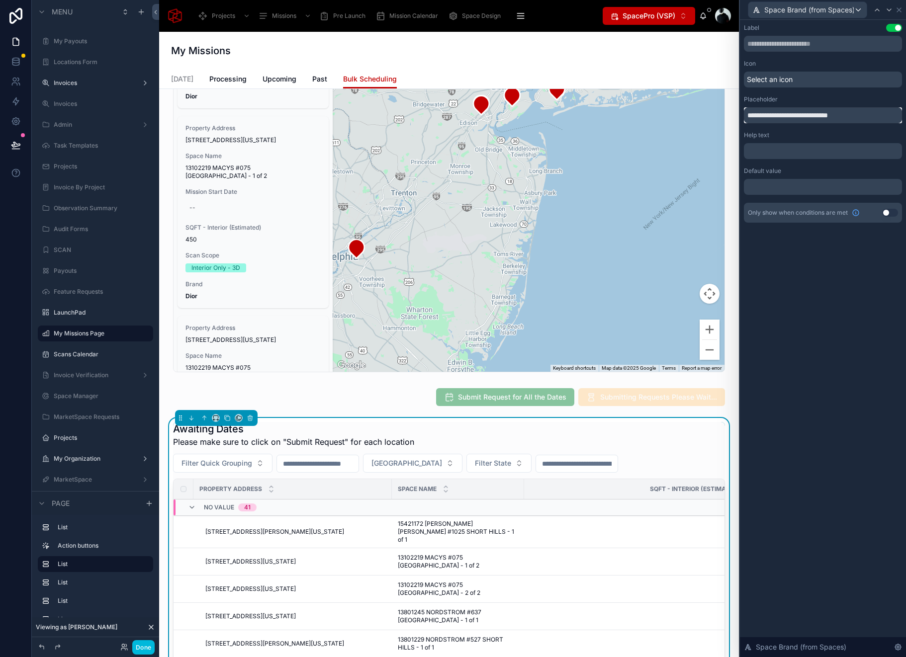
click at [773, 115] on input "**********" at bounding box center [823, 115] width 158 height 16
click at [793, 47] on input "text" at bounding box center [823, 44] width 158 height 16
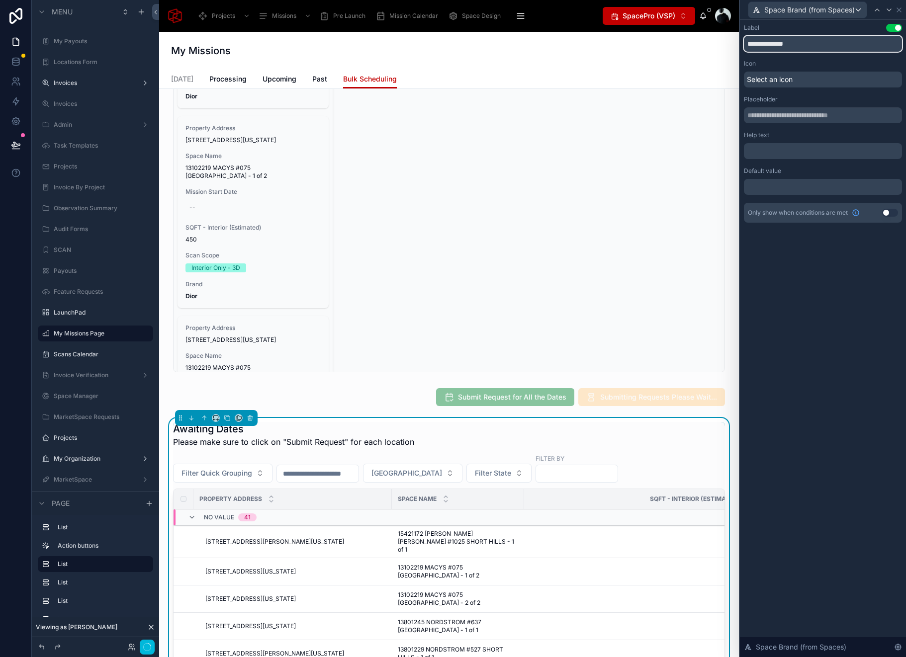
type input "**********"
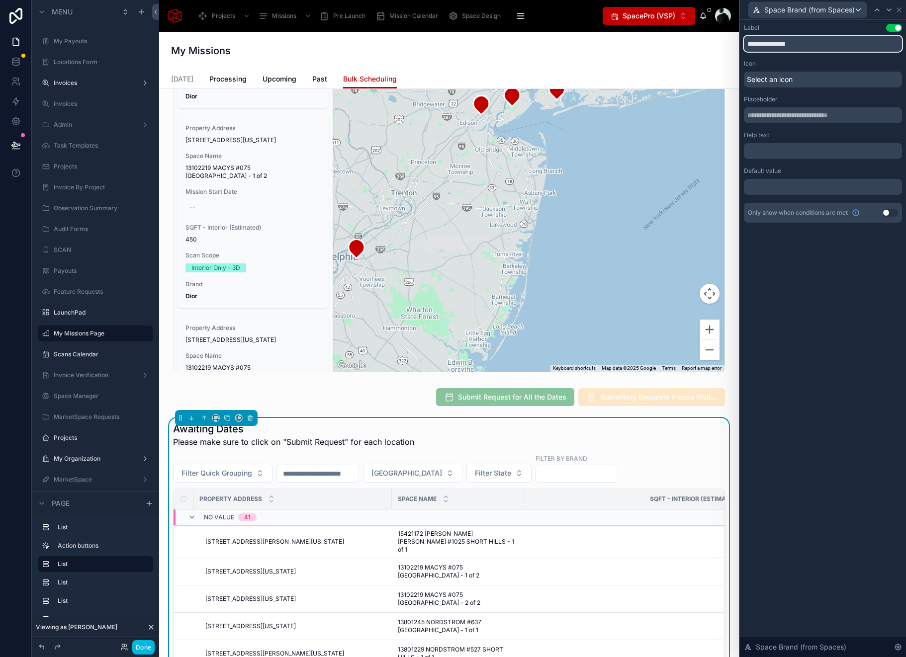
click at [802, 41] on input "**********" at bounding box center [823, 44] width 158 height 16
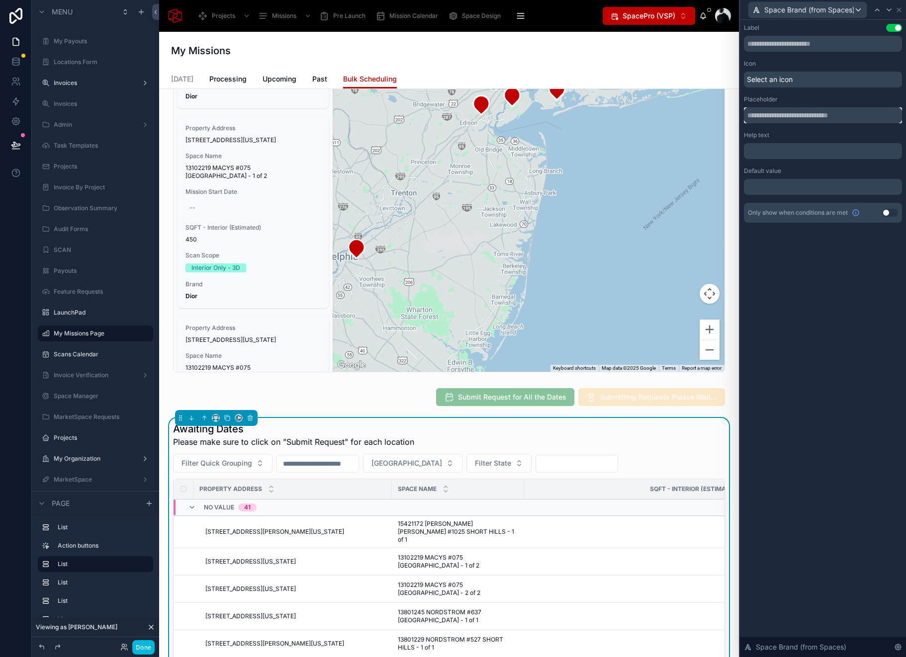
click at [778, 117] on input "text" at bounding box center [823, 115] width 158 height 16
paste input "**********"
type input "**********"
click at [141, 646] on button "Done" at bounding box center [143, 648] width 22 height 14
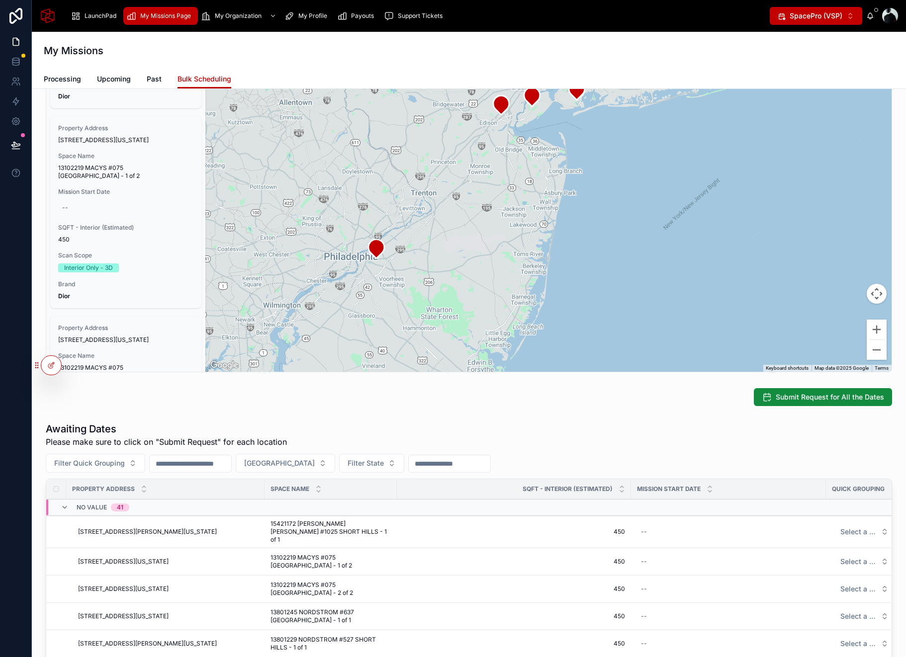
click at [414, 465] on input "text" at bounding box center [450, 464] width 82 height 14
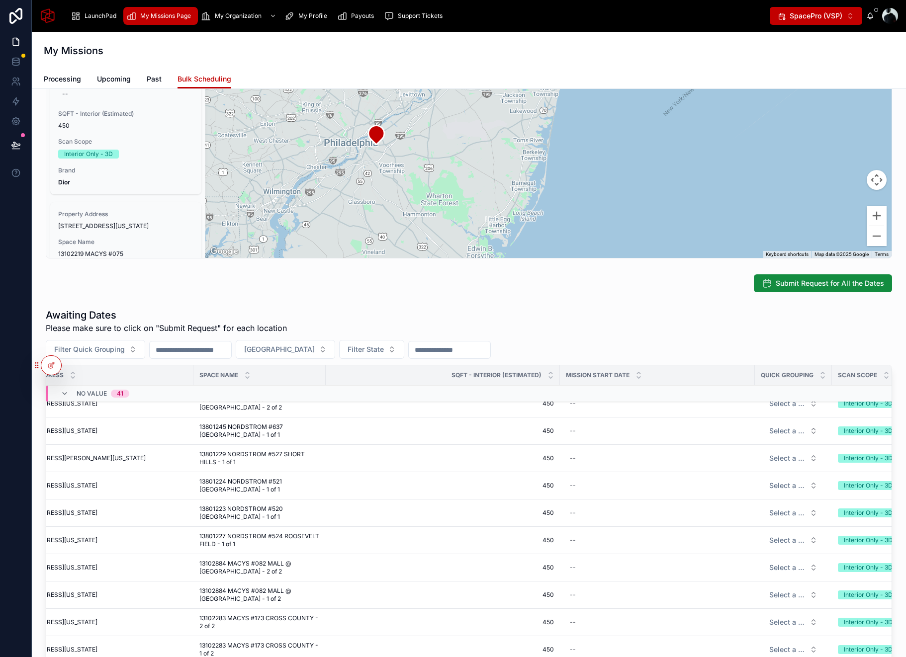
scroll to position [72, 0]
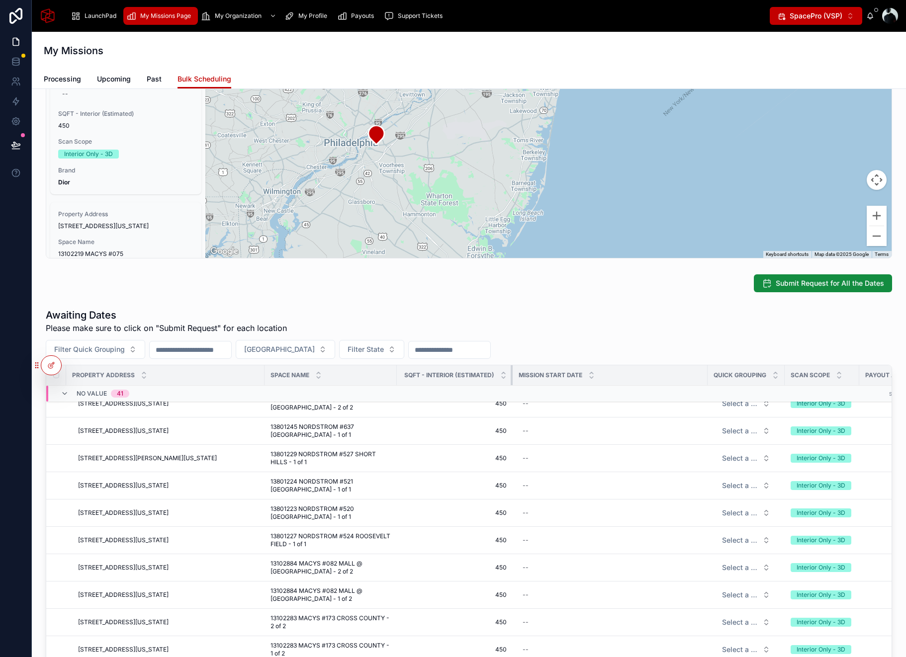
drag, startPoint x: 629, startPoint y: 376, endPoint x: 510, endPoint y: 378, distance: 118.9
click at [511, 378] on div at bounding box center [513, 376] width 4 height 20
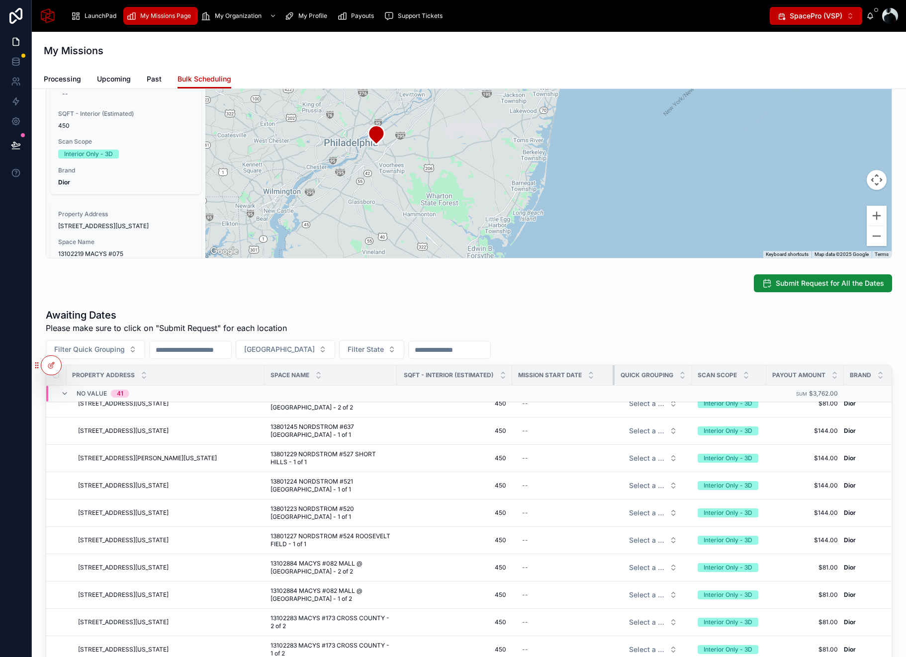
drag, startPoint x: 706, startPoint y: 374, endPoint x: 613, endPoint y: 382, distance: 92.9
click at [613, 382] on div at bounding box center [615, 376] width 4 height 20
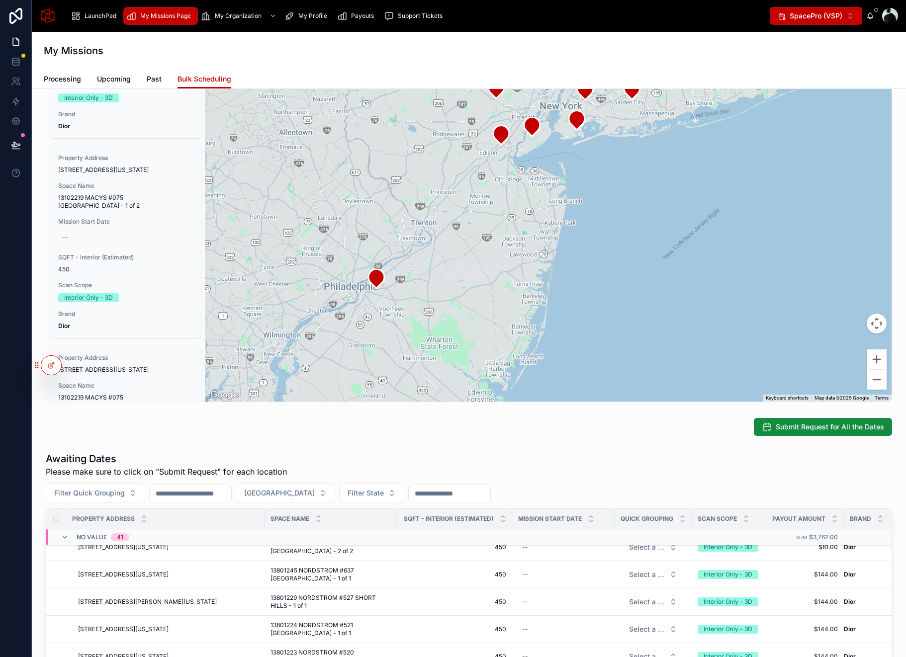
scroll to position [0, 0]
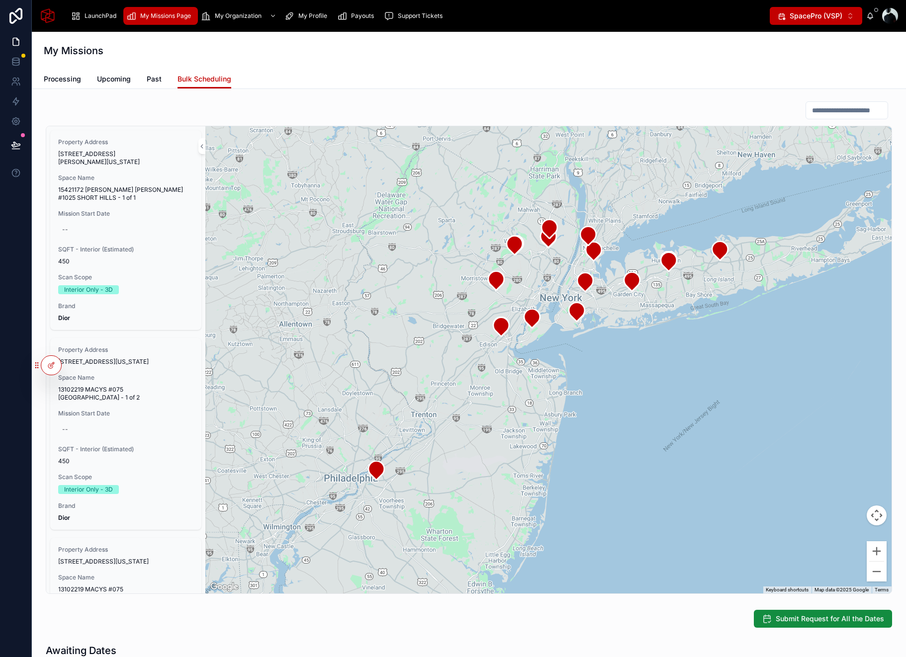
click at [172, 251] on span "SQFT - Interior (Estimated)" at bounding box center [125, 250] width 135 height 8
click at [879, 520] on button "Map camera controls" at bounding box center [877, 516] width 20 height 20
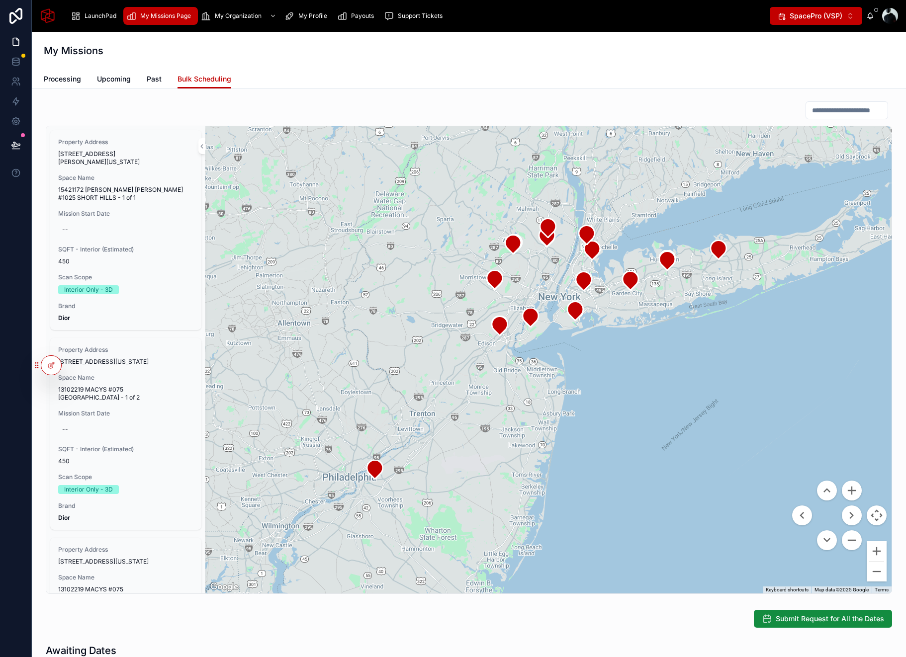
click at [878, 519] on button "Map camera controls" at bounding box center [877, 516] width 20 height 20
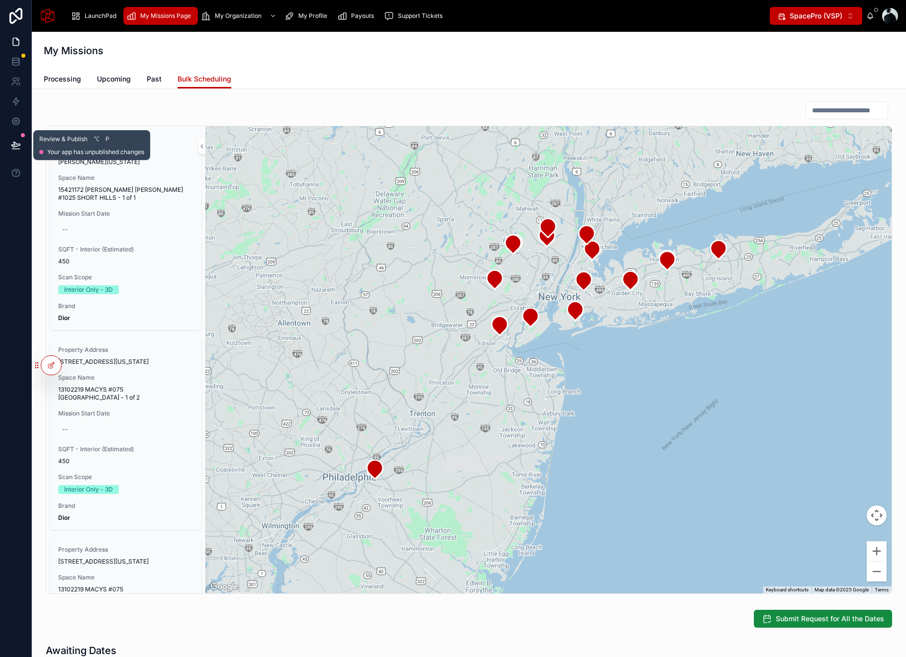
click at [17, 148] on icon at bounding box center [16, 145] width 10 height 10
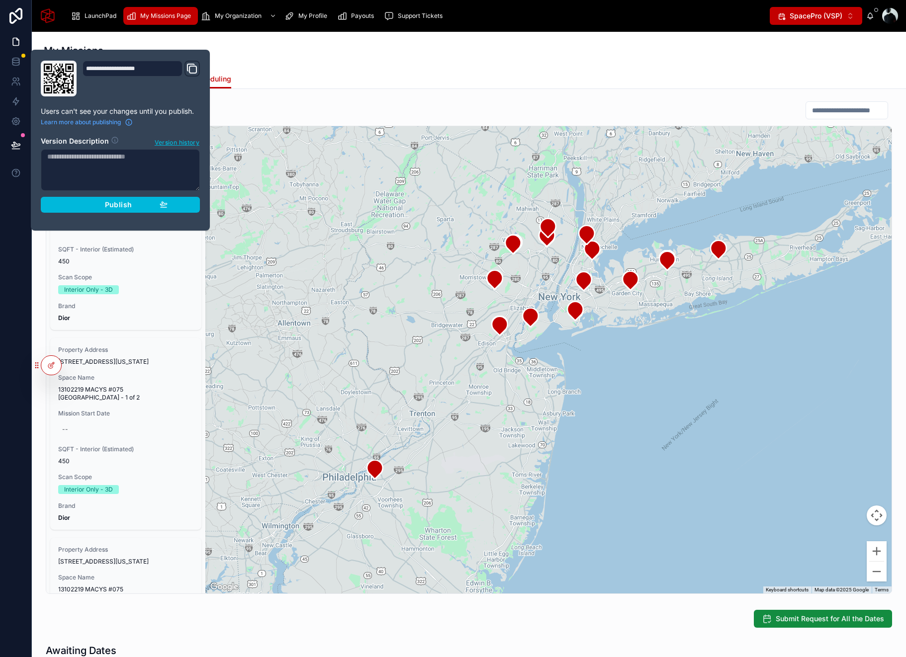
click at [125, 206] on span "Publish" at bounding box center [118, 204] width 27 height 9
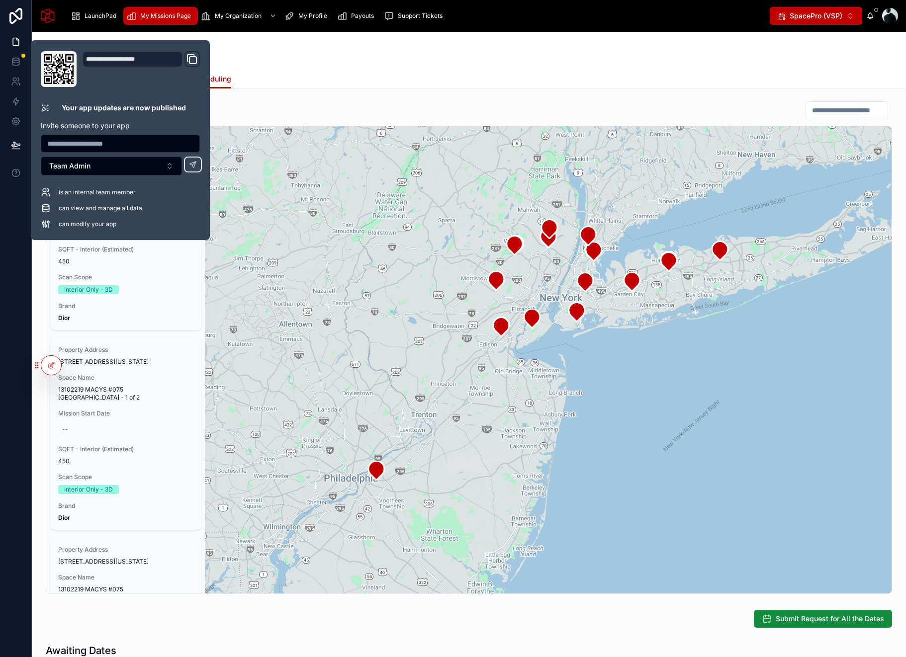
click at [640, 53] on div "My Missions" at bounding box center [469, 51] width 850 height 14
